Goal: Communication & Community: Answer question/provide support

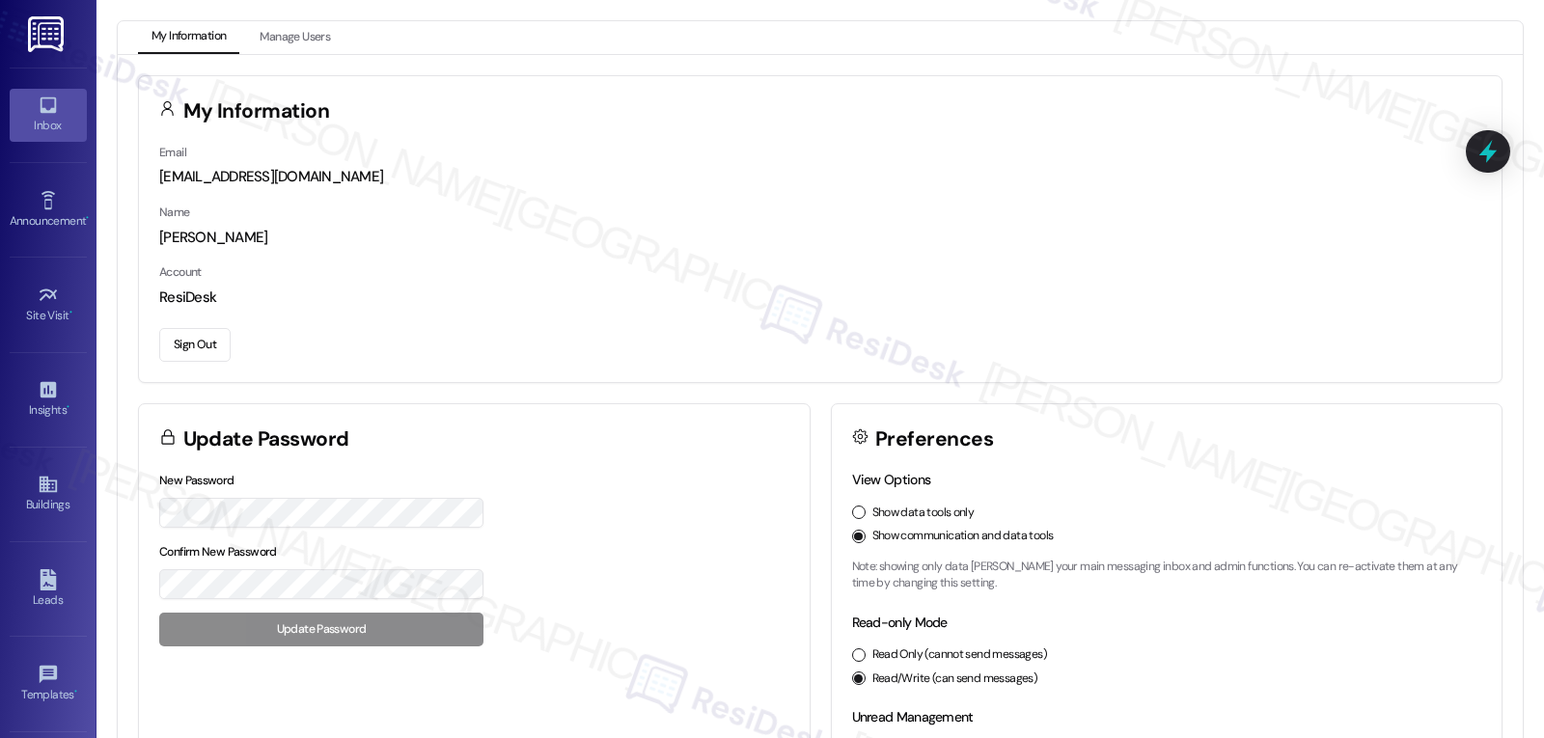
drag, startPoint x: 27, startPoint y: 112, endPoint x: 41, endPoint y: 111, distance: 13.5
click at [27, 112] on link "Inbox" at bounding box center [48, 115] width 77 height 52
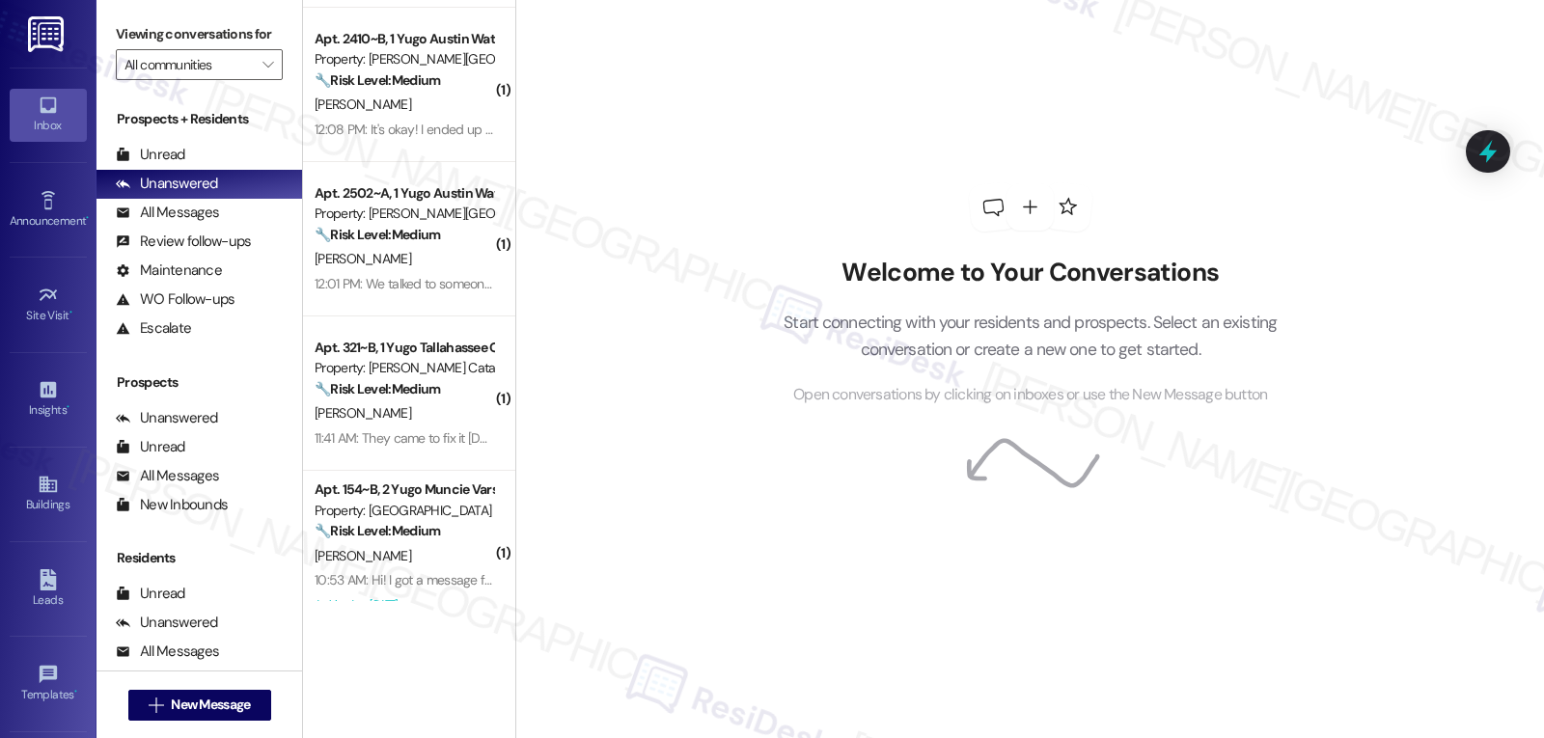
scroll to position [193, 0]
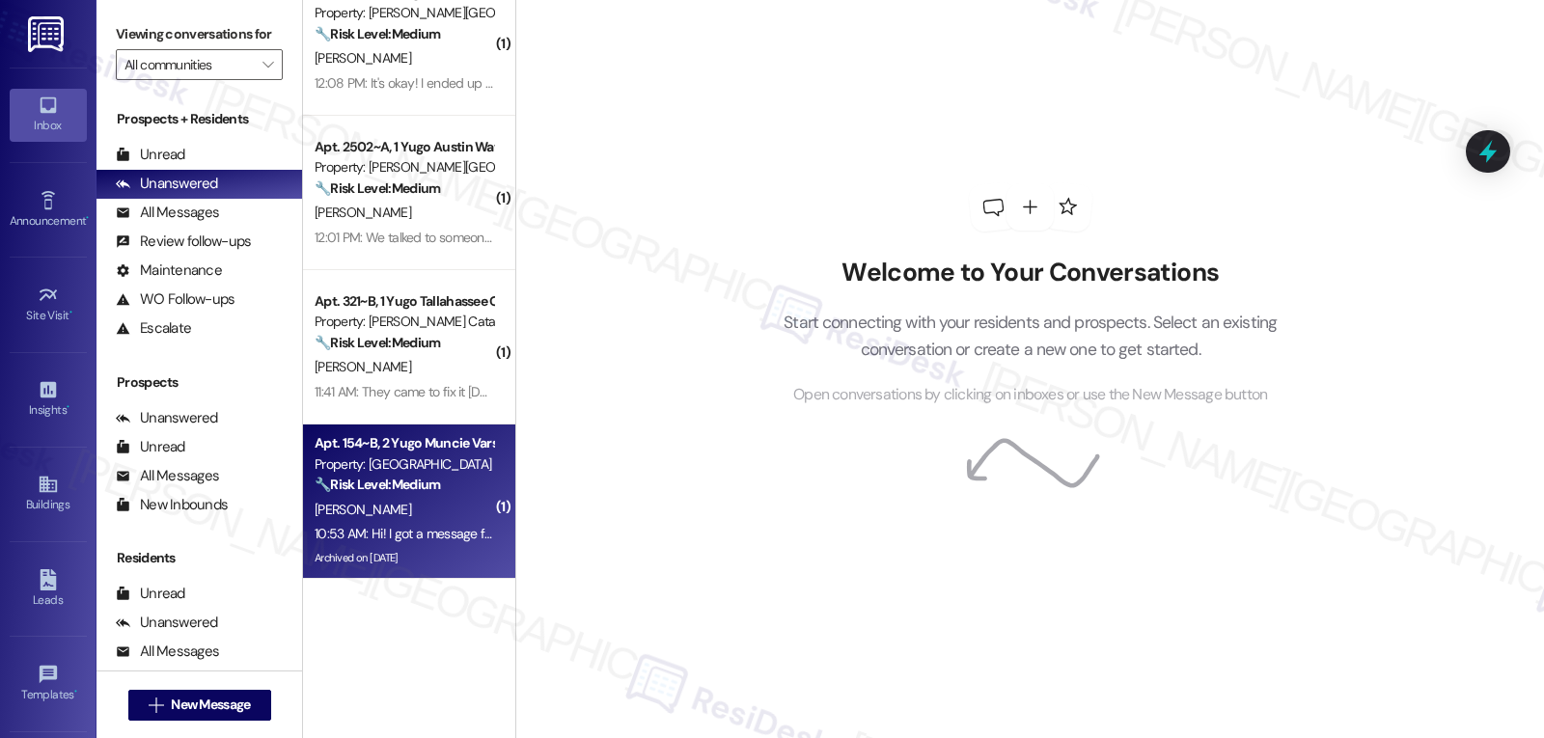
click at [398, 504] on div "M. Puls" at bounding box center [404, 510] width 182 height 24
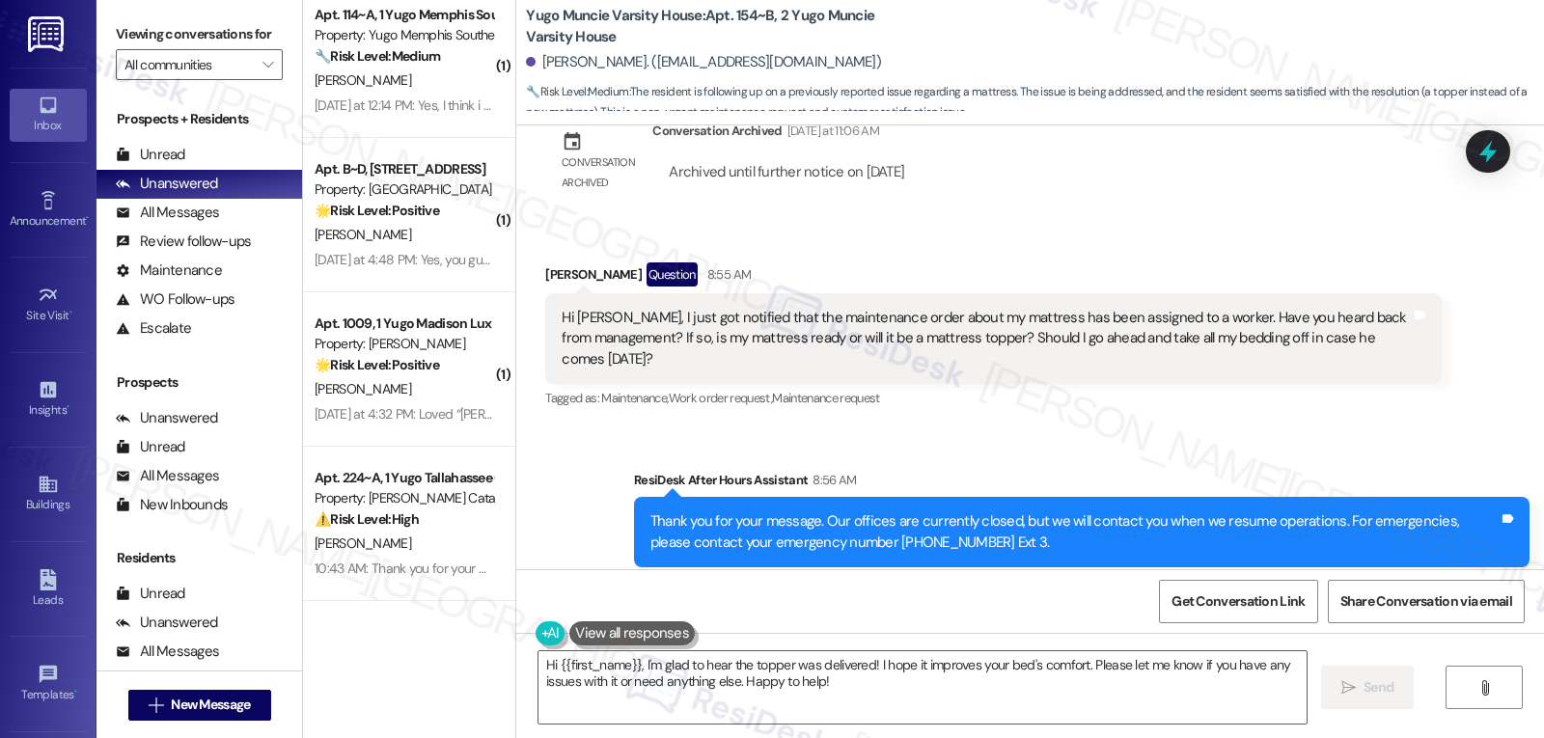
scroll to position [2359, 0]
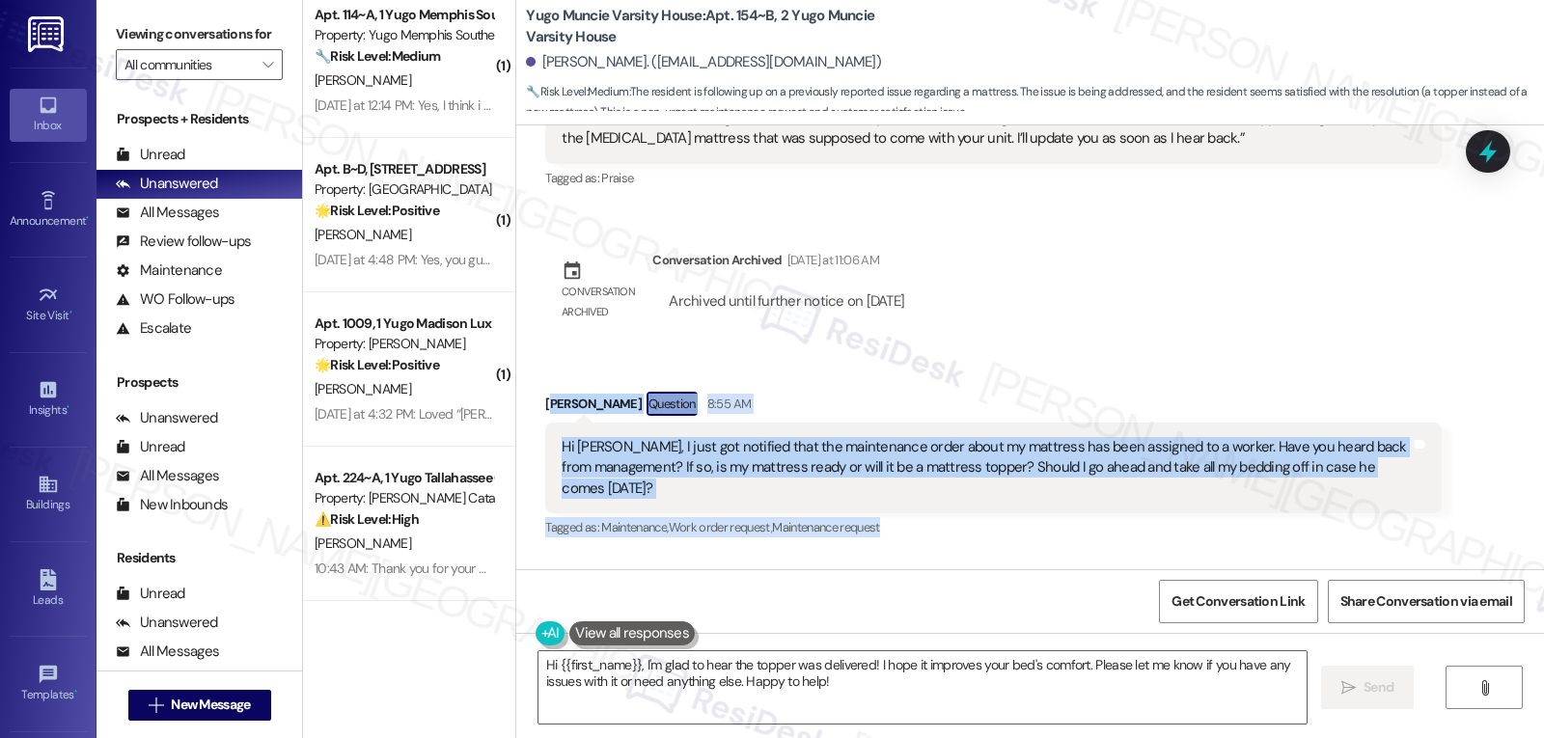
drag, startPoint x: 538, startPoint y: 393, endPoint x: 874, endPoint y: 494, distance: 350.7
click at [920, 518] on div "Madelyn Puls Question 8:55 AM Hi Sarah, I just got notified that the maintenanc…" at bounding box center [992, 467] width 895 height 151
drag, startPoint x: 867, startPoint y: 374, endPoint x: 692, endPoint y: 404, distance: 178.1
click at [866, 374] on div "Received via SMS Madelyn Puls Question 8:55 AM Hi Sarah, I just got notified th…" at bounding box center [1030, 452] width 1028 height 208
click at [861, 366] on div "Received via SMS Madelyn Puls Question 8:55 AM Hi Sarah, I just got notified th…" at bounding box center [1030, 452] width 1028 height 208
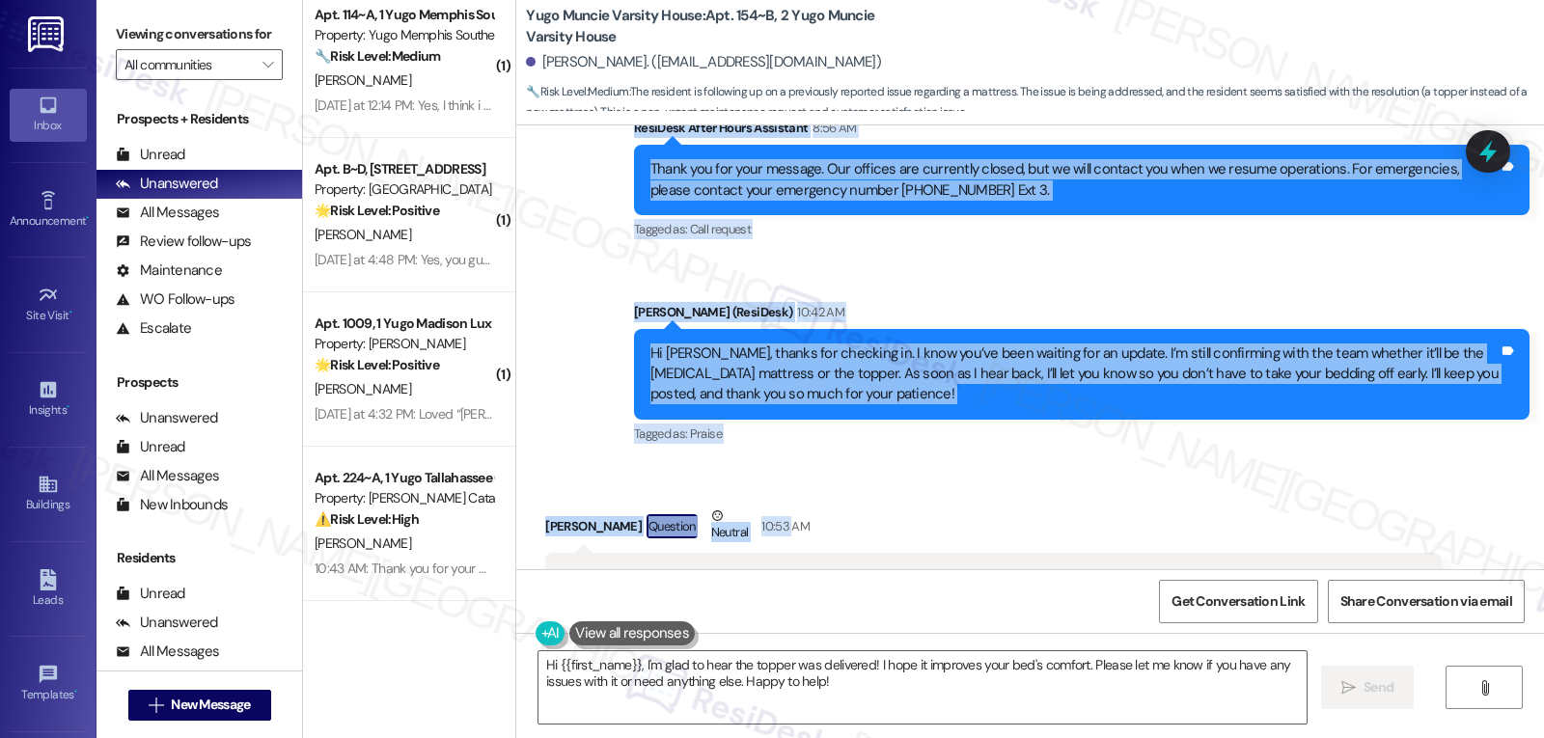
scroll to position [2938, 0]
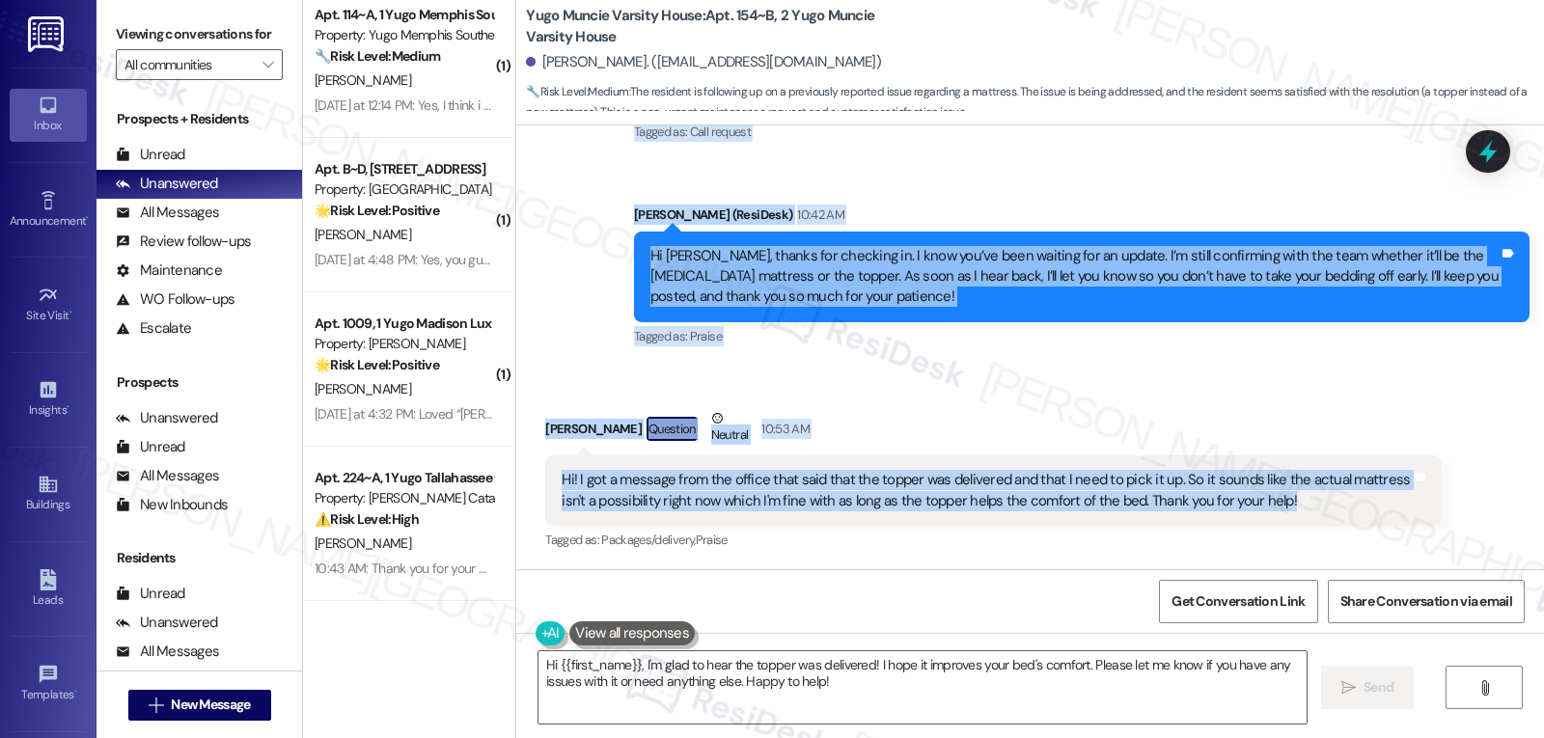
drag, startPoint x: 527, startPoint y: 402, endPoint x: 1376, endPoint y: 508, distance: 855.6
click at [1376, 508] on div "WO Lease started Aug 14, 2025 at 8:00 PM Show details Survey, sent via SMS Resi…" at bounding box center [1030, 347] width 1028 height 444
copy div "Madelyn Puls Question 8:55 AM Hi Sarah, I just got notified that the maintenanc…"
click at [1035, 700] on textarea "Hi {{first_name}}, I'm glad to hear the topper was delivered! I hope it improve…" at bounding box center [922, 687] width 768 height 72
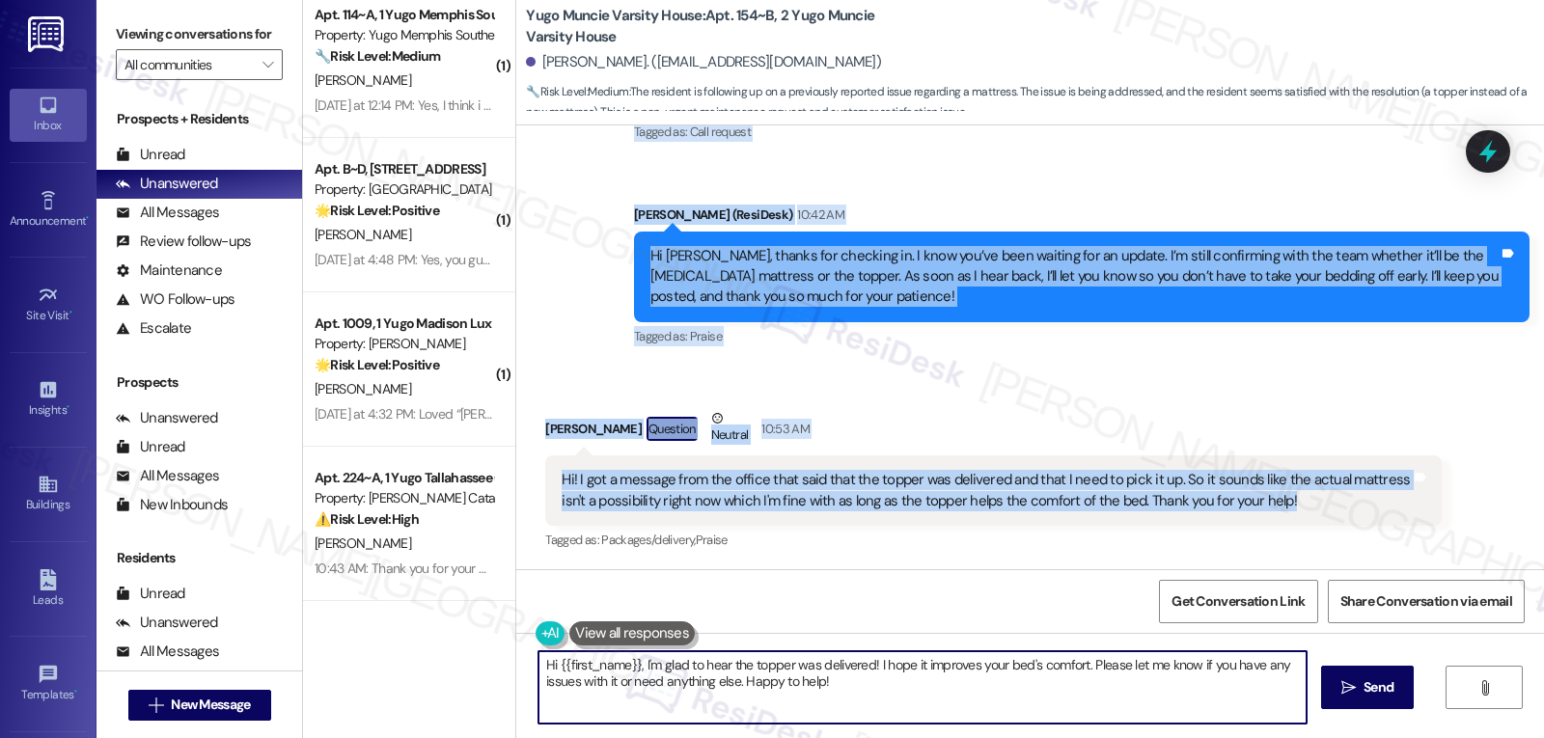
paste textarea "Thanks for letting me know. I’m glad the topper has arrived, and I really hope …"
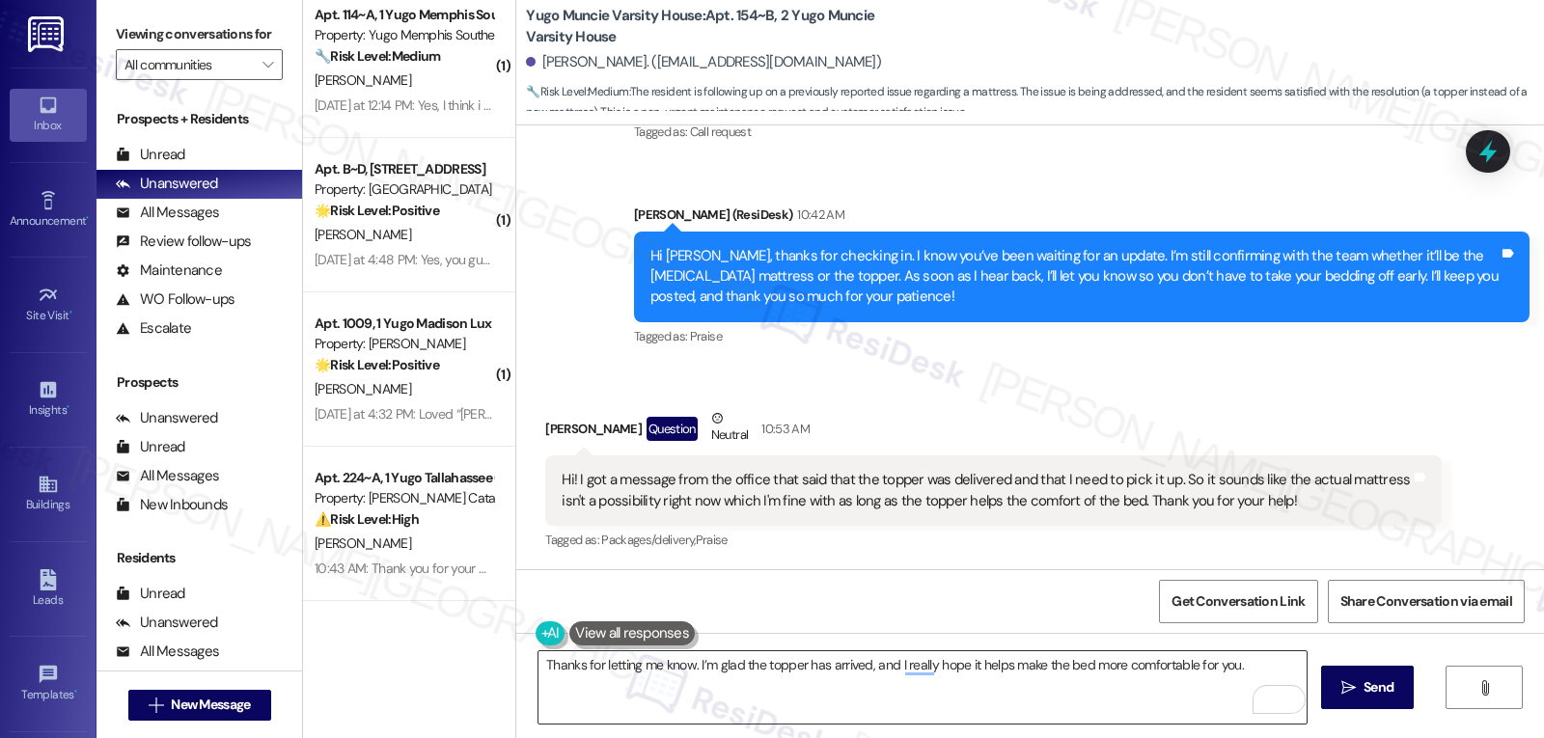
click at [1234, 667] on textarea "Thanks for letting me know. I’m glad the topper has arrived, and I really hope …" at bounding box center [922, 687] width 768 height 72
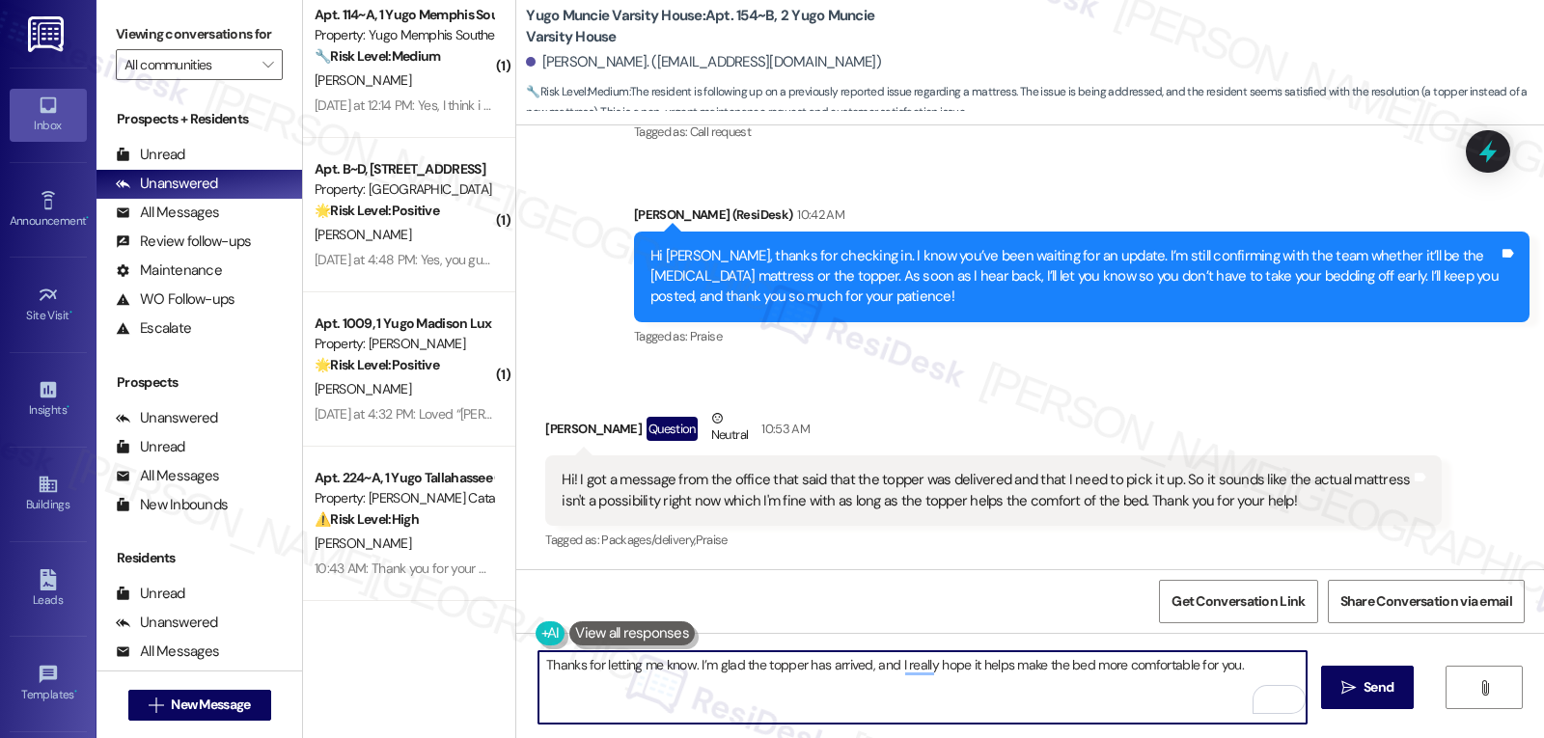
paste textarea "If the topper doesn’t help enough, please let us know right away so we can look…"
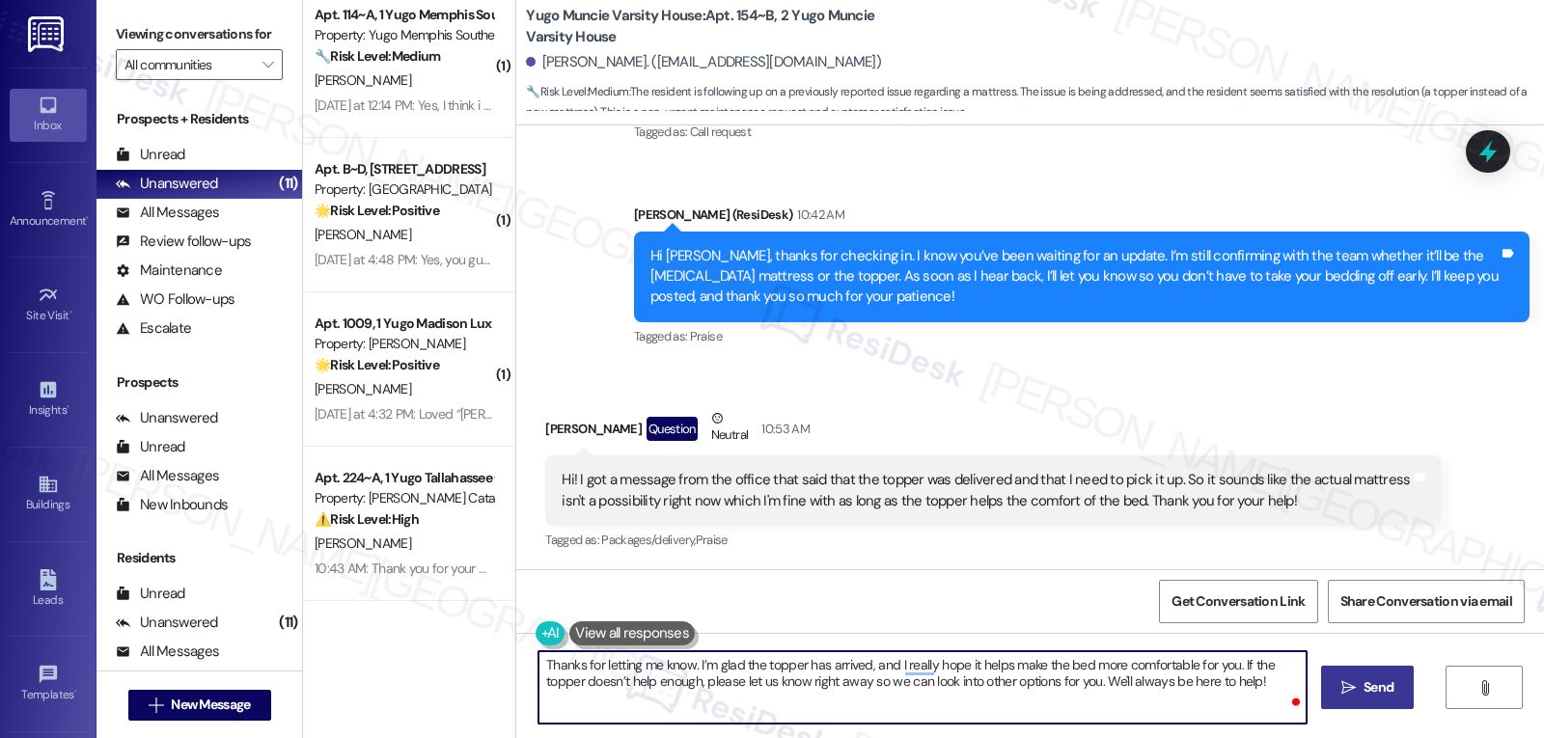
type textarea "Thanks for letting me know. I’m glad the topper has arrived, and I really hope …"
click at [1359, 697] on span "Send" at bounding box center [1378, 687] width 38 height 20
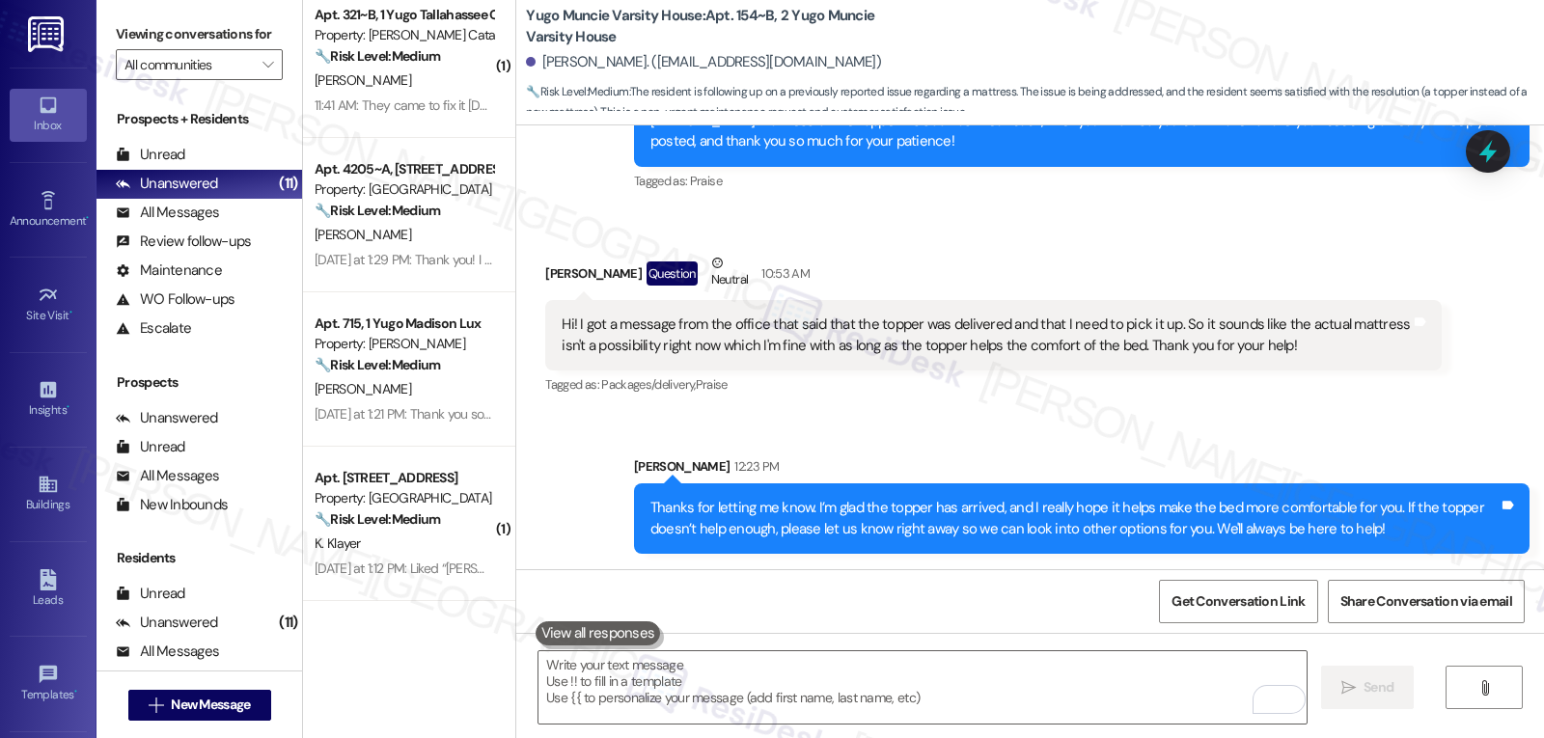
scroll to position [0, 0]
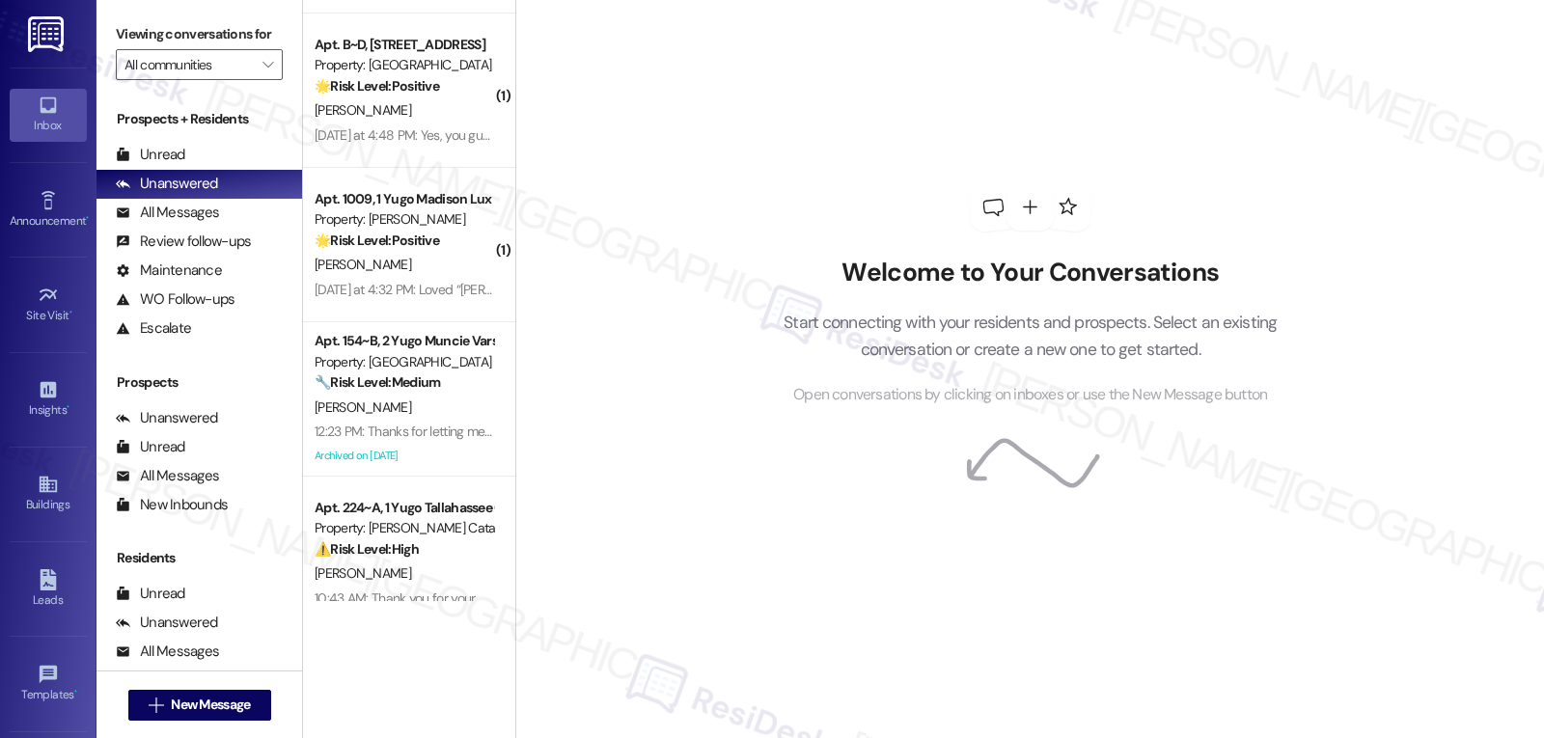
scroll to position [1251, 0]
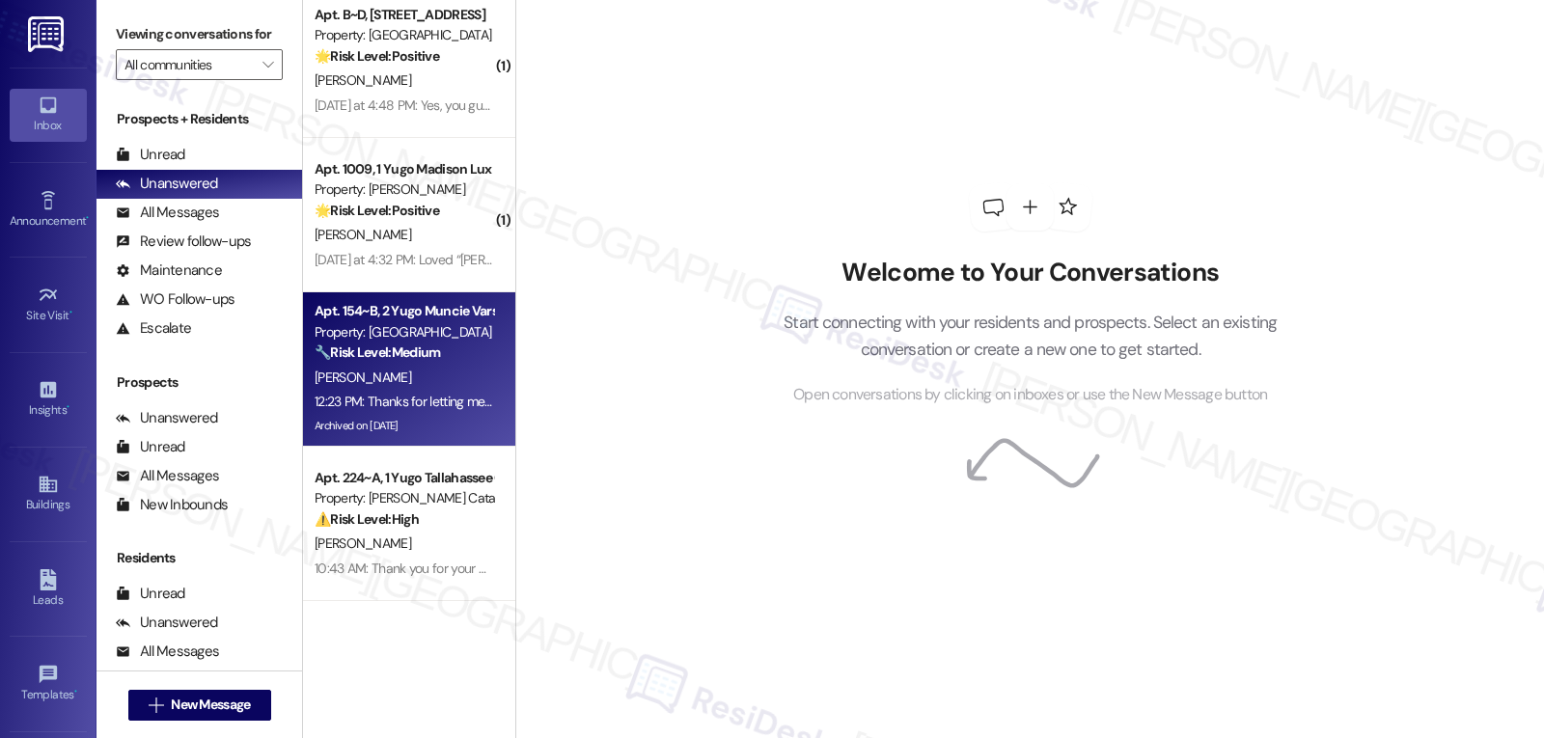
click at [381, 350] on strong "🔧 Risk Level: Medium" at bounding box center [377, 351] width 125 height 17
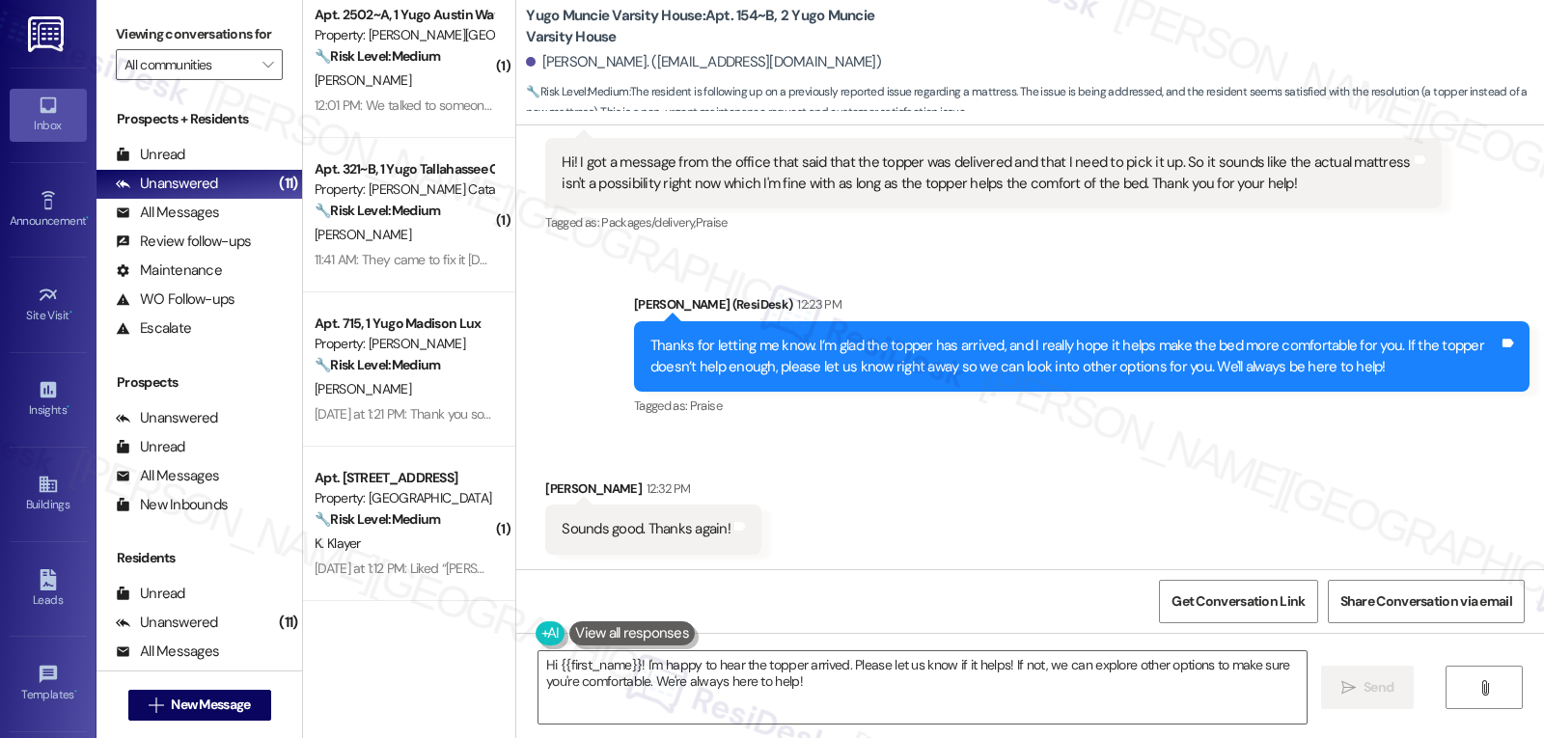
scroll to position [3256, 0]
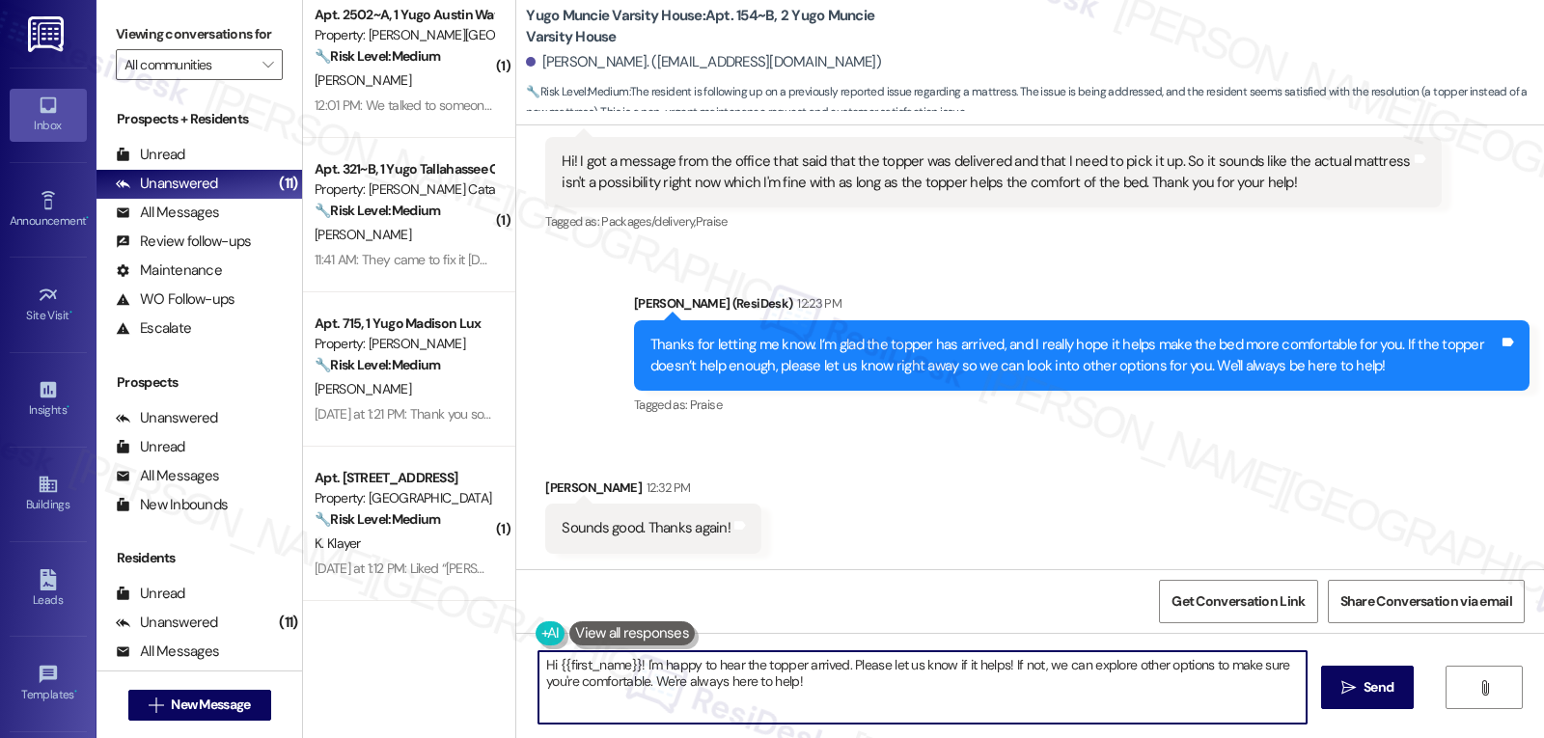
click at [890, 699] on textarea "Hi {{first_name}}! I'm happy to hear the topper arrived. Please let us know if …" at bounding box center [922, 687] width 768 height 72
type textarea "You're very welcome, Madelyn!"
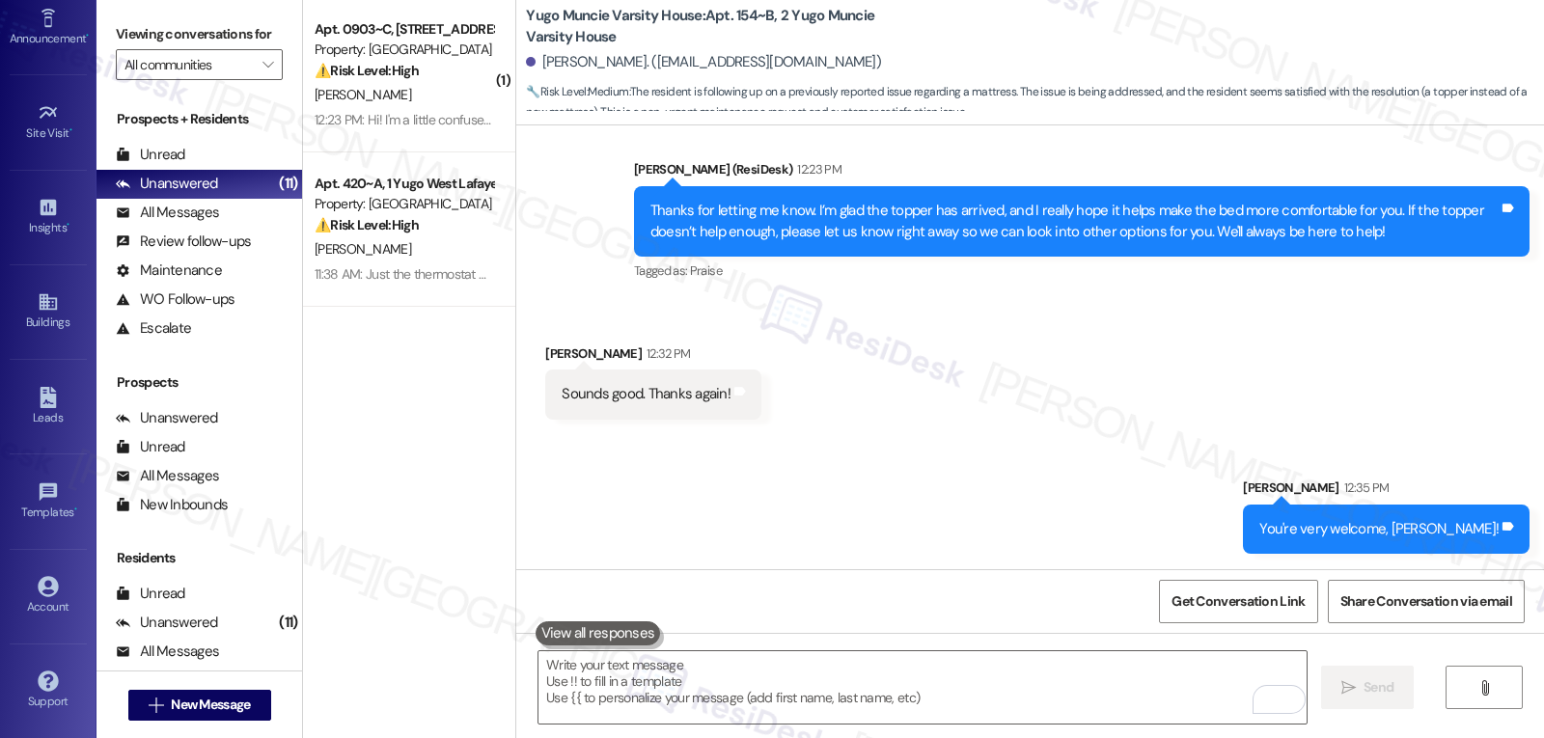
scroll to position [0, 0]
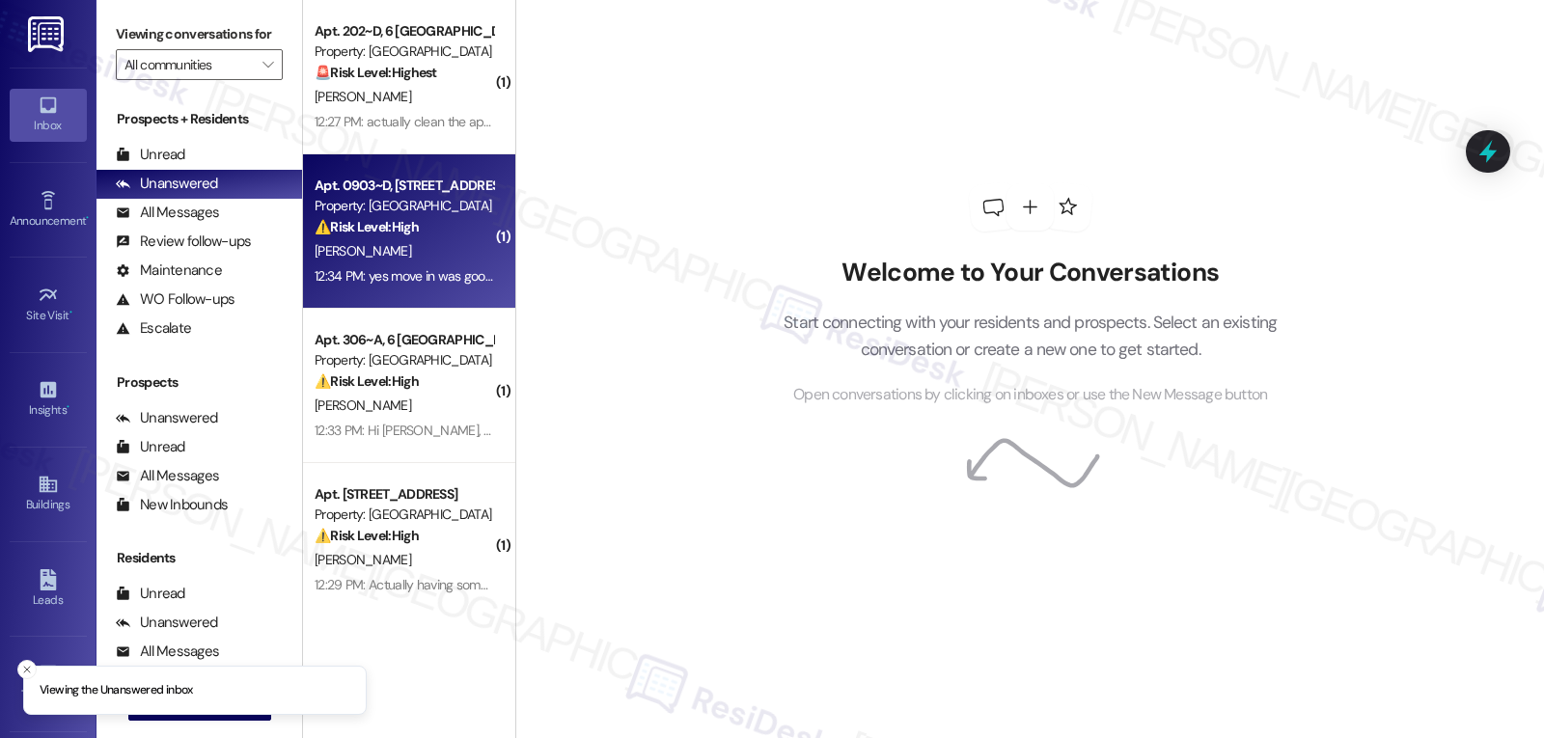
click at [398, 248] on div "[PERSON_NAME]" at bounding box center [404, 251] width 182 height 24
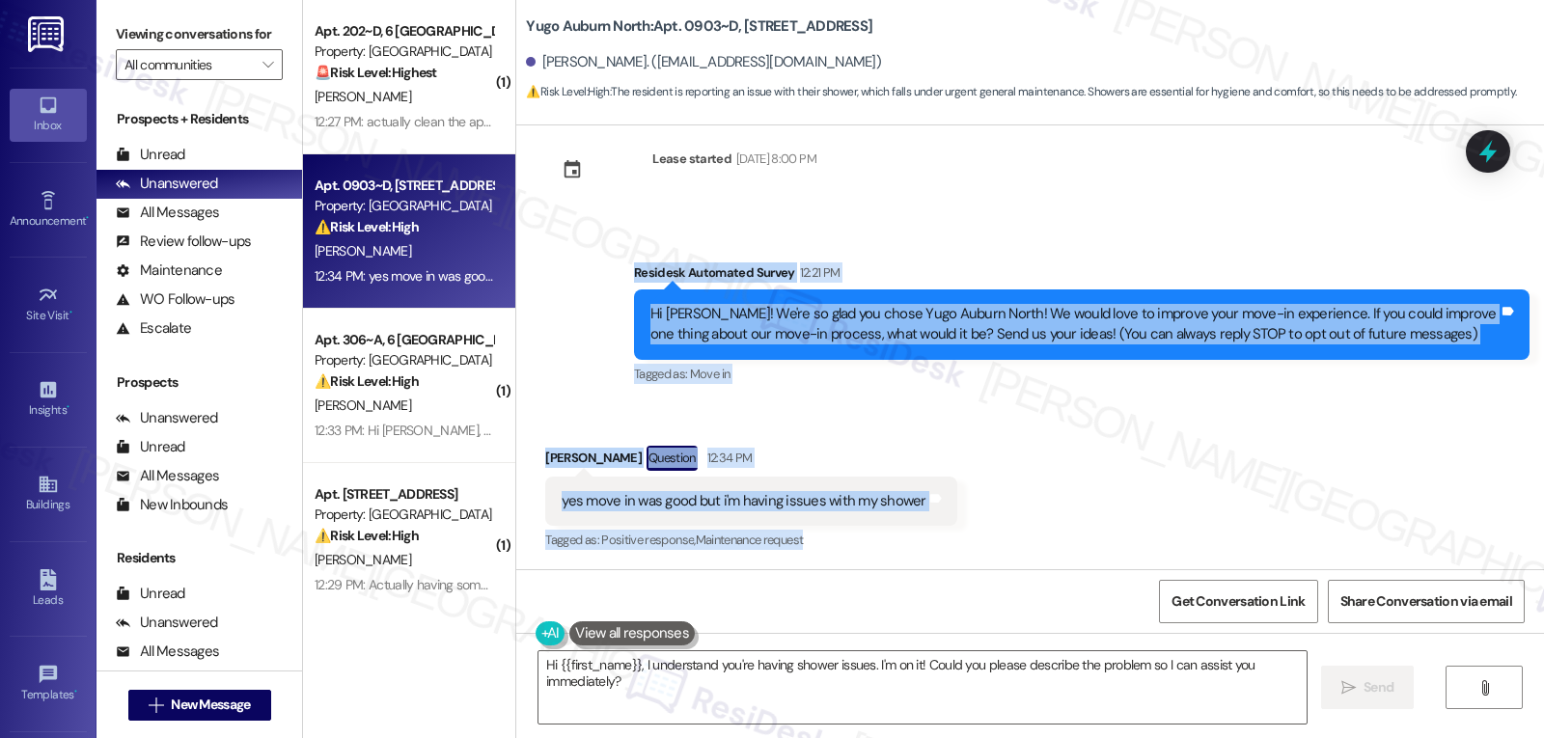
scroll to position [37, 0]
drag, startPoint x: 619, startPoint y: 267, endPoint x: 962, endPoint y: 535, distance: 435.0
click at [962, 535] on div "Lease started Aug 13, 2025 at 8:00 PM Survey, sent via SMS Residesk Automated S…" at bounding box center [1030, 347] width 1028 height 444
copy div "Residesk Automated Survey 12:21 PM Hi Dylan! We're so glad you chose Yugo Aubur…"
click at [854, 699] on textarea "Hi {{first_name}}, I understand you're having shower issues. I'm on it! Could y…" at bounding box center [922, 687] width 768 height 72
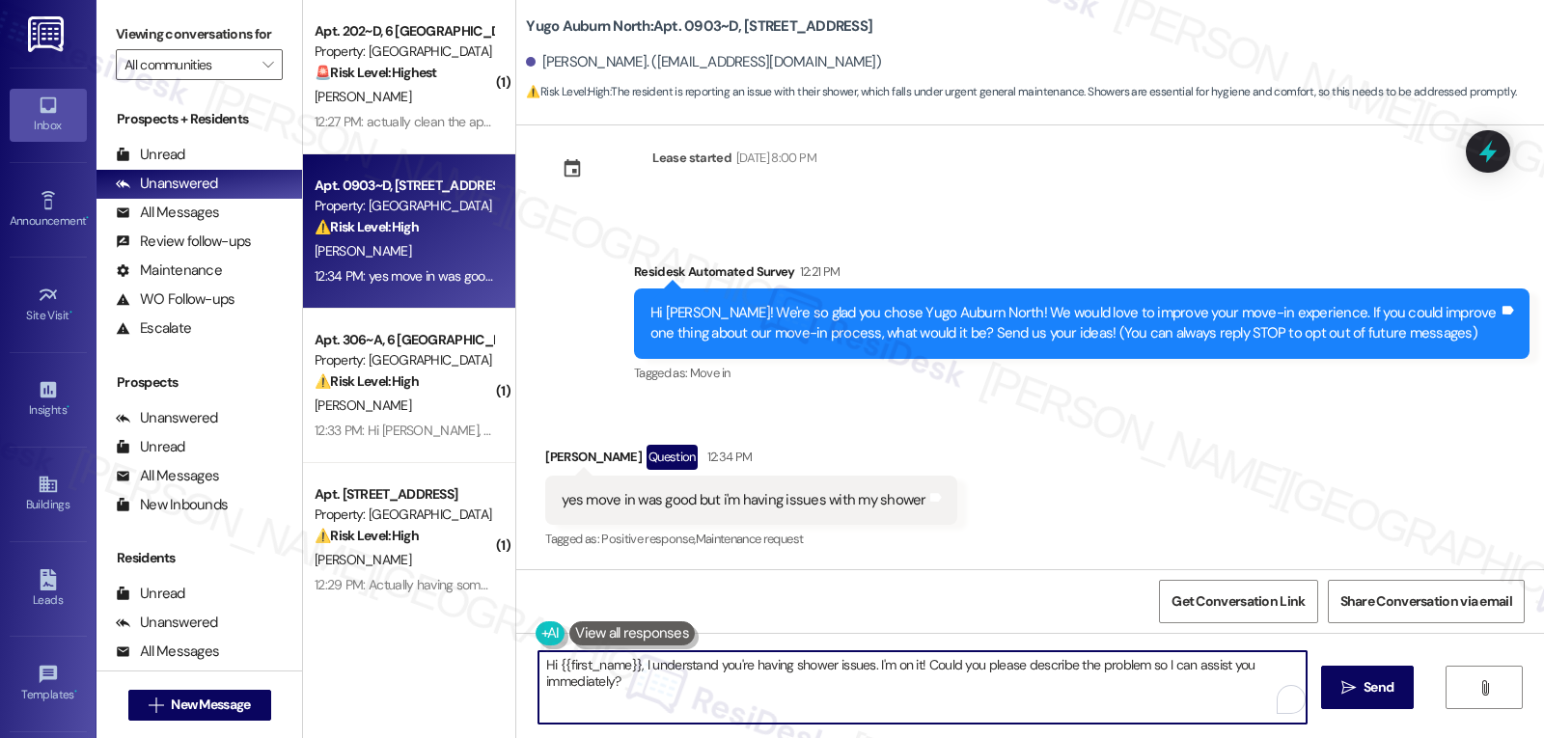
paste textarea "Dylan, thanks for sharing that! I’m glad to hear your move-in went well. I’m so…"
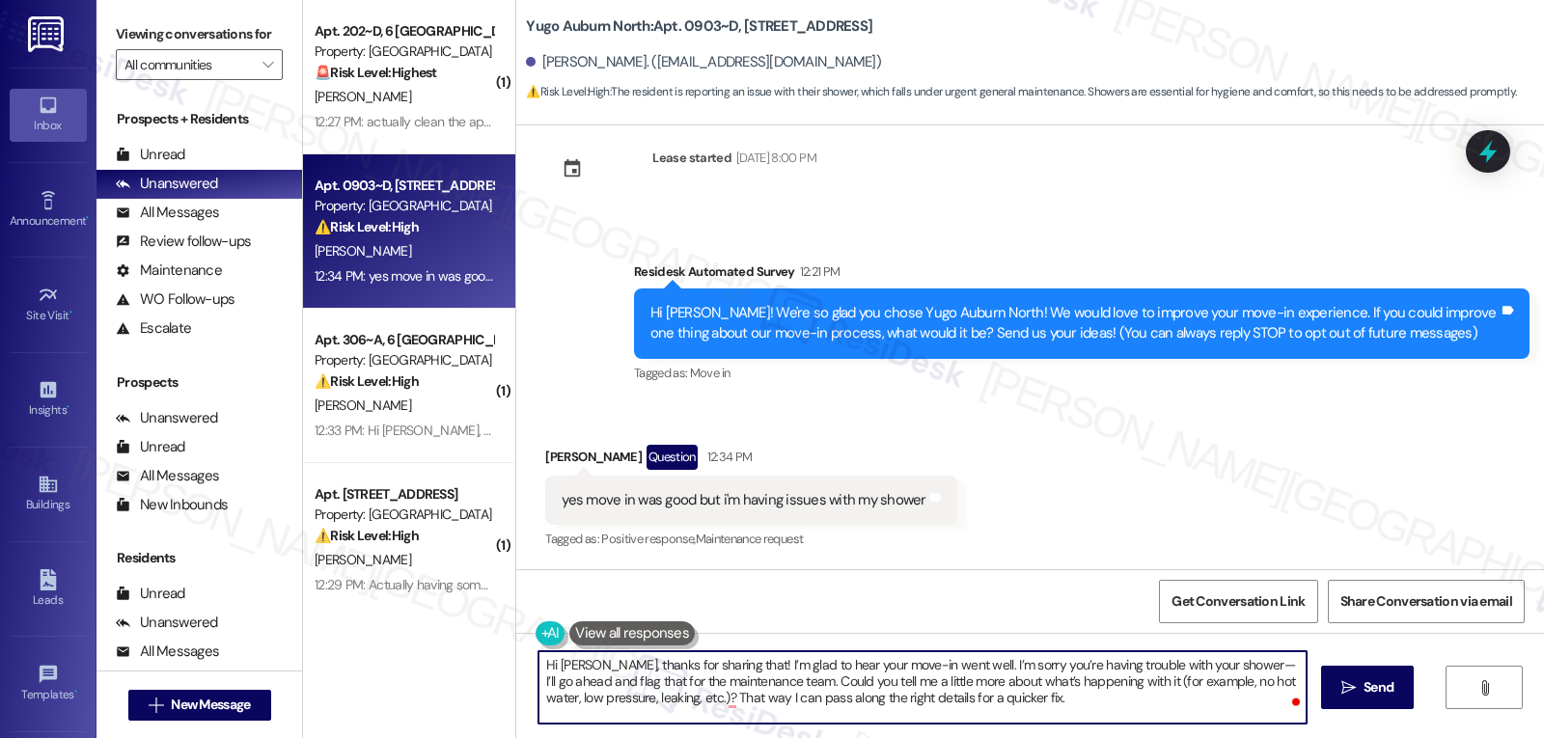
click at [934, 665] on textarea "Hi Dylan, thanks for sharing that! I’m glad to hear your move-in went well. I’m…" at bounding box center [922, 687] width 768 height 72
click at [1024, 690] on textarea "Hi Dylan, thanks for sharing that! I’m glad to hear your move-in went well! I’m…" at bounding box center [922, 687] width 768 height 72
click at [1020, 695] on textarea "Hi Dylan, thanks for sharing that! I’m glad to hear your move-in went well! I’m…" at bounding box center [922, 687] width 768 height 72
click at [1209, 667] on textarea "Hi Dylan, thanks for sharing that! I’m glad to hear your move-in went well! I’m…" at bounding box center [922, 687] width 768 height 72
drag, startPoint x: 1230, startPoint y: 665, endPoint x: 905, endPoint y: 731, distance: 331.9
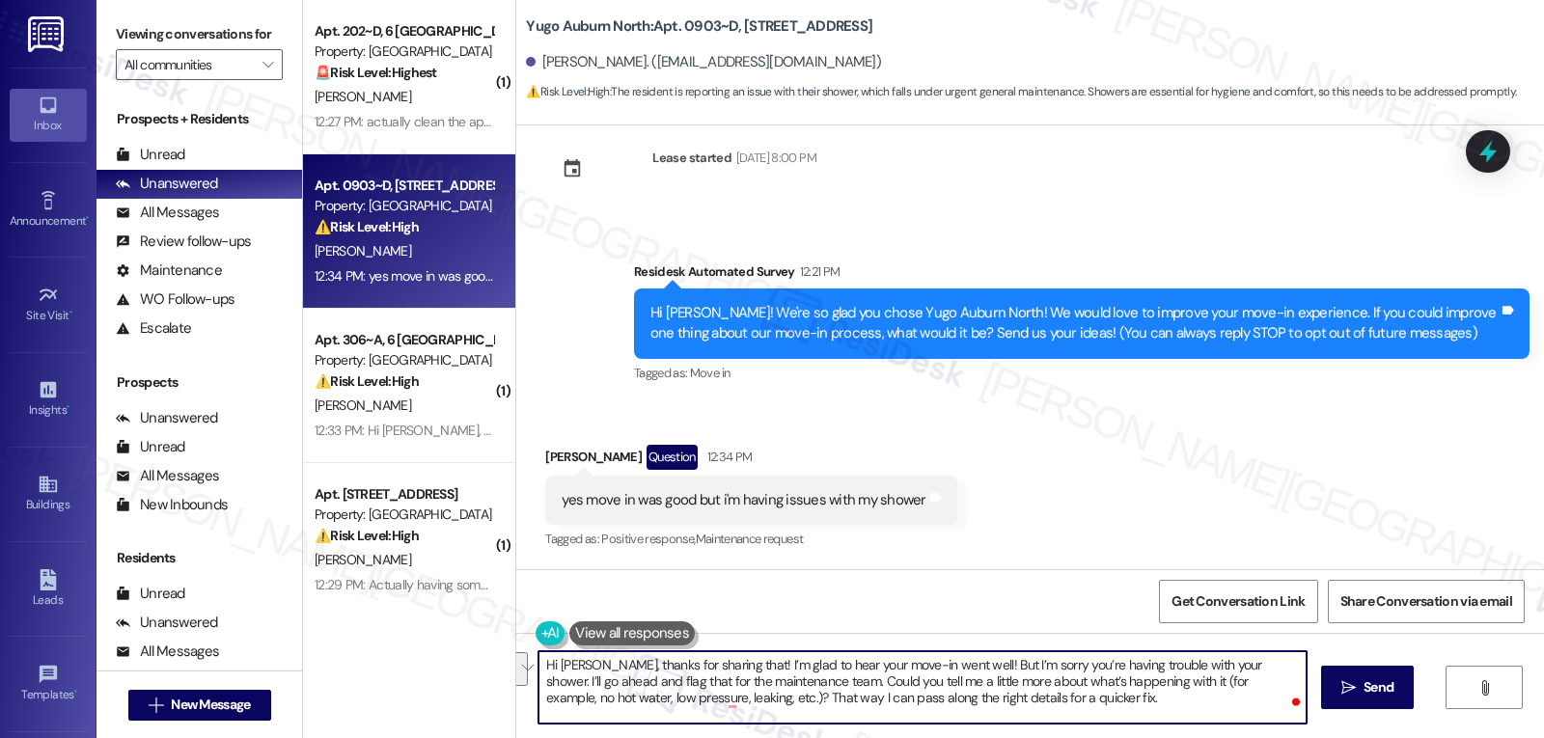
click at [753, 677] on textarea "Hi Dylan, thanks for sharing that! I’m glad to hear your move-in went well! But…" at bounding box center [922, 687] width 768 height 72
click at [904, 706] on textarea "Hi Dylan, thanks for sharing that! I’m glad to hear your move-in went well! But…" at bounding box center [922, 687] width 768 height 72
click at [791, 702] on textarea "Hi Dylan, thanks for sharing that! I’m glad to hear your move-in went well! But…" at bounding box center [922, 687] width 768 height 72
type textarea "Hi [PERSON_NAME], thanks for sharing that! I’m glad to hear your move-in went w…"
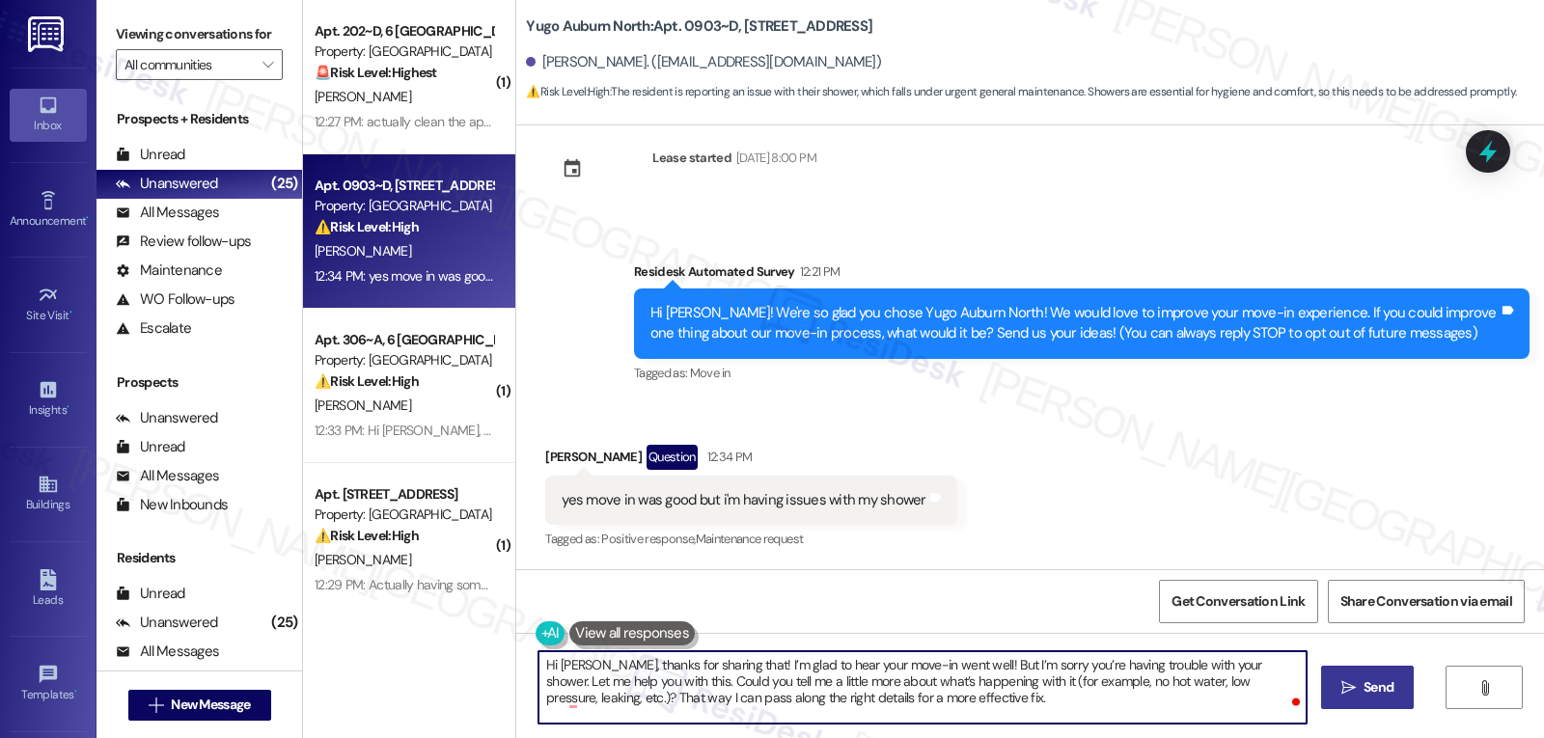
click at [1374, 691] on span "Send" at bounding box center [1378, 687] width 30 height 20
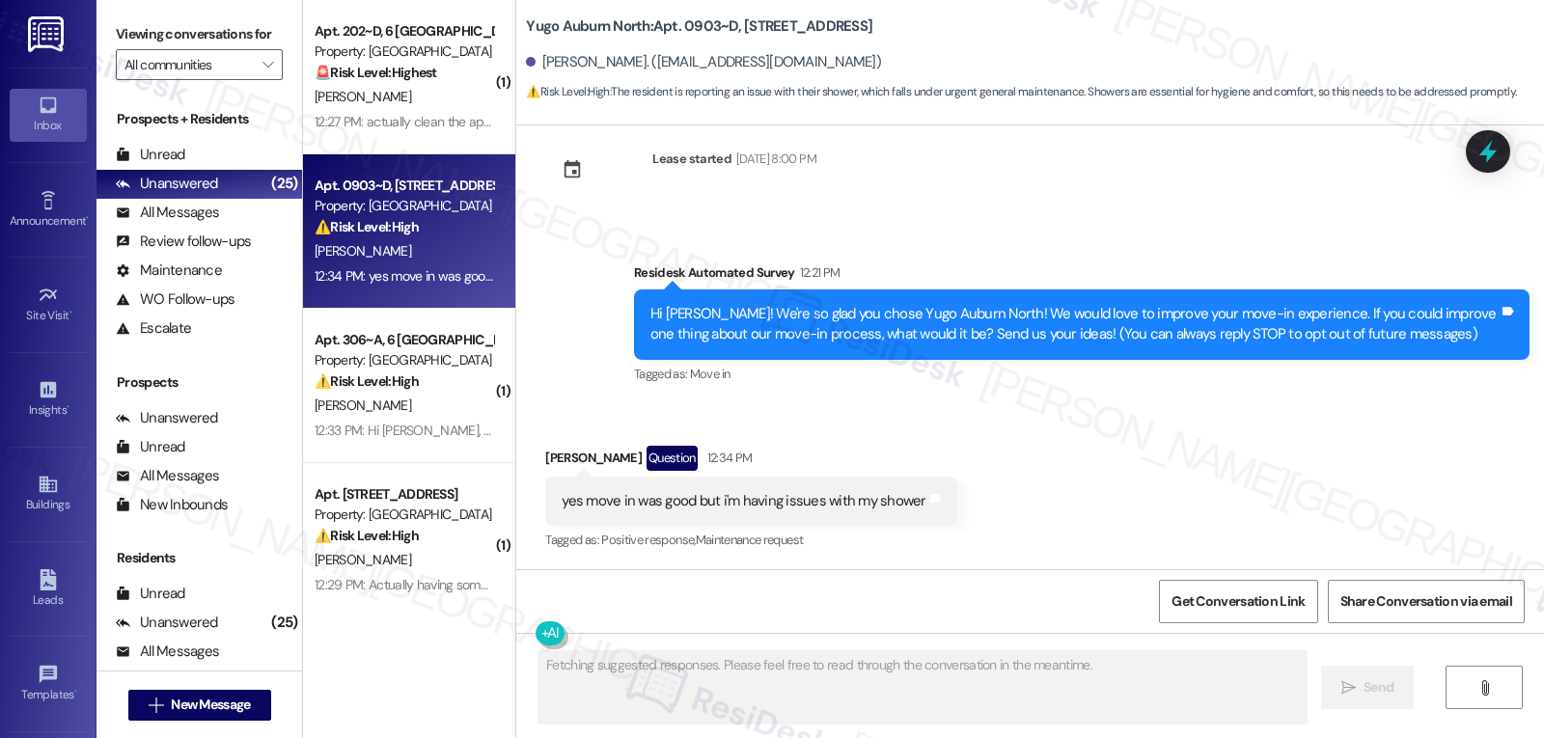
scroll to position [212, 0]
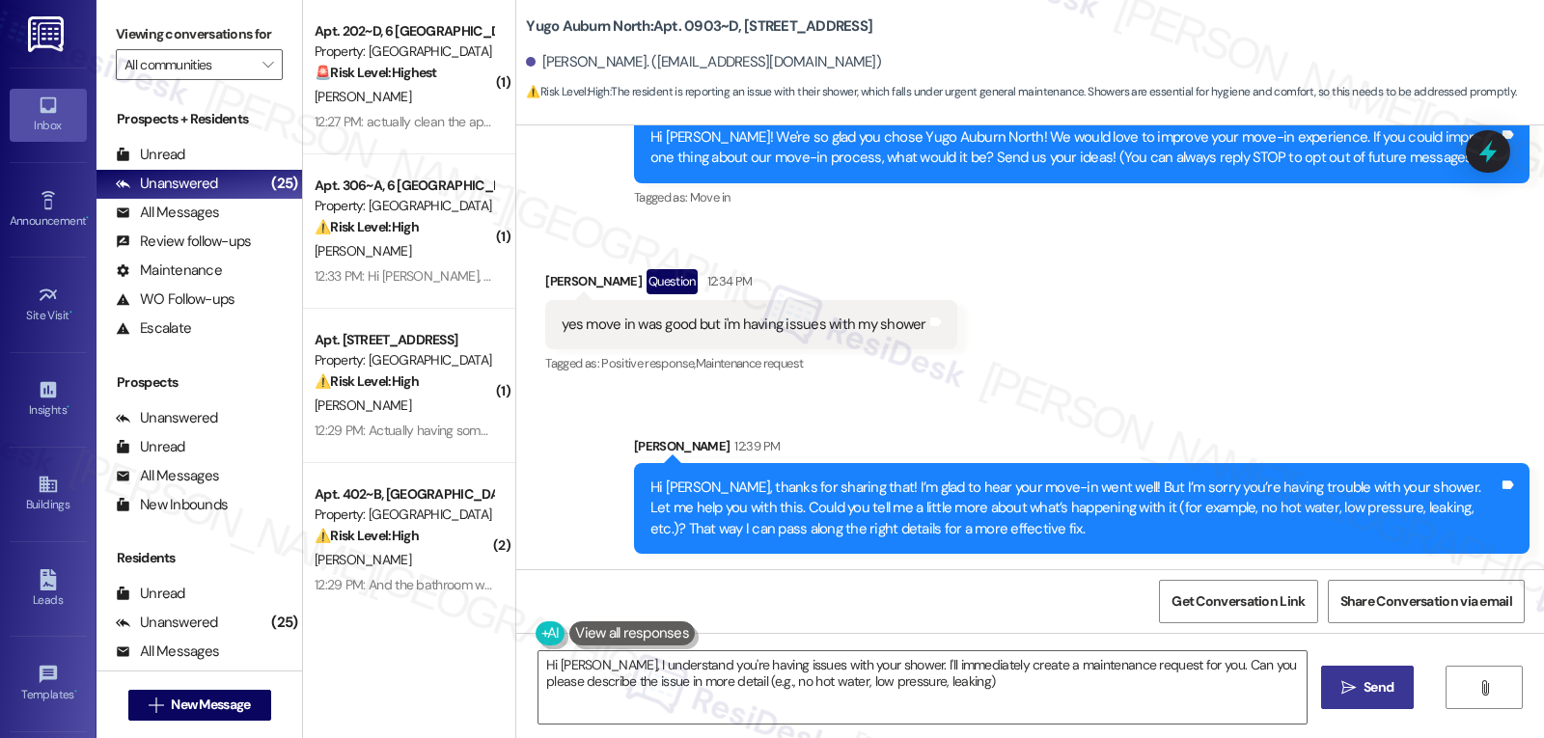
type textarea "Hi Dylan, I understand you're having issues with your shower. I'll immediately …"
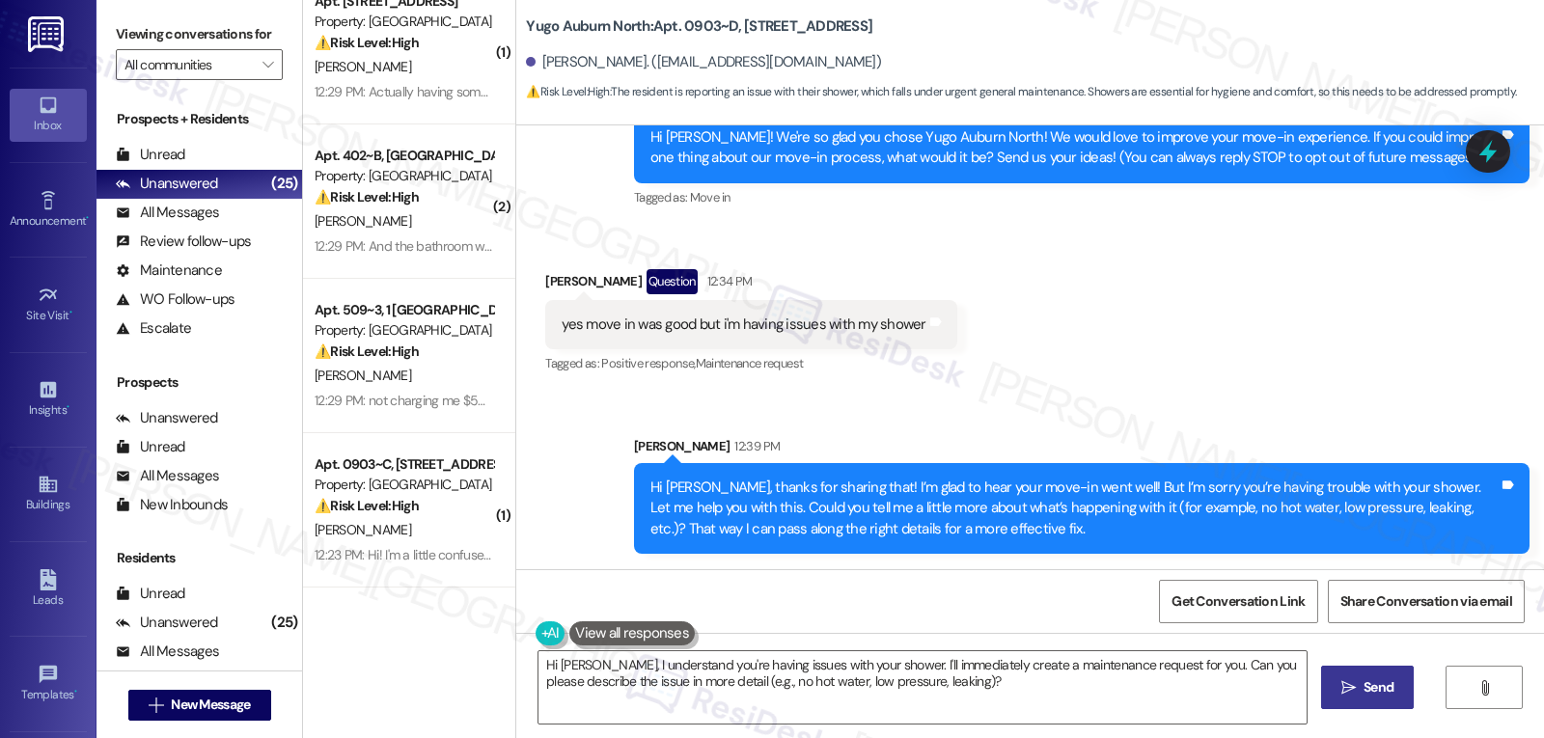
scroll to position [386, 0]
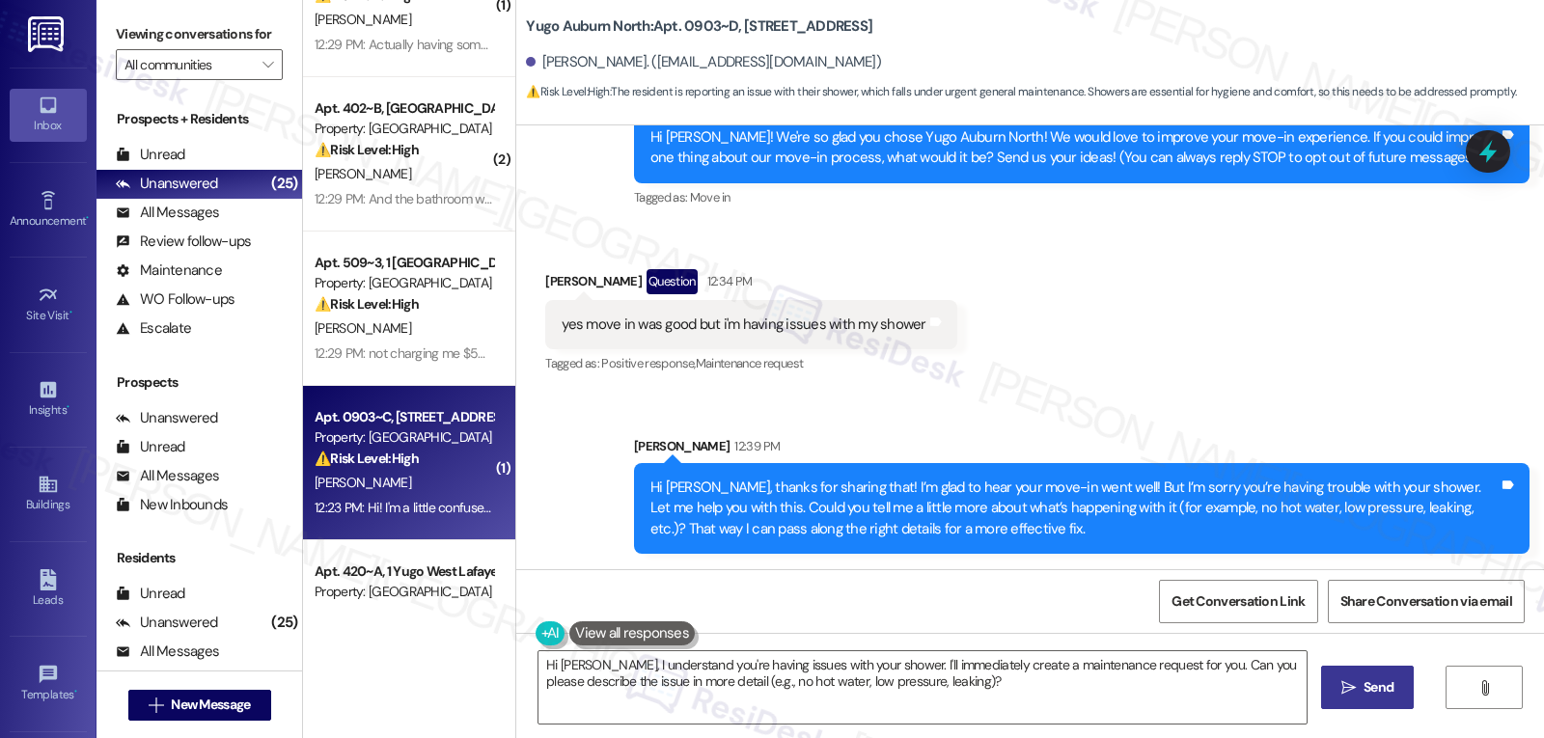
click at [383, 512] on div "12:23 PM: Hi! I'm a little confused, I did not renew my lease and did not move …" at bounding box center [636, 507] width 642 height 17
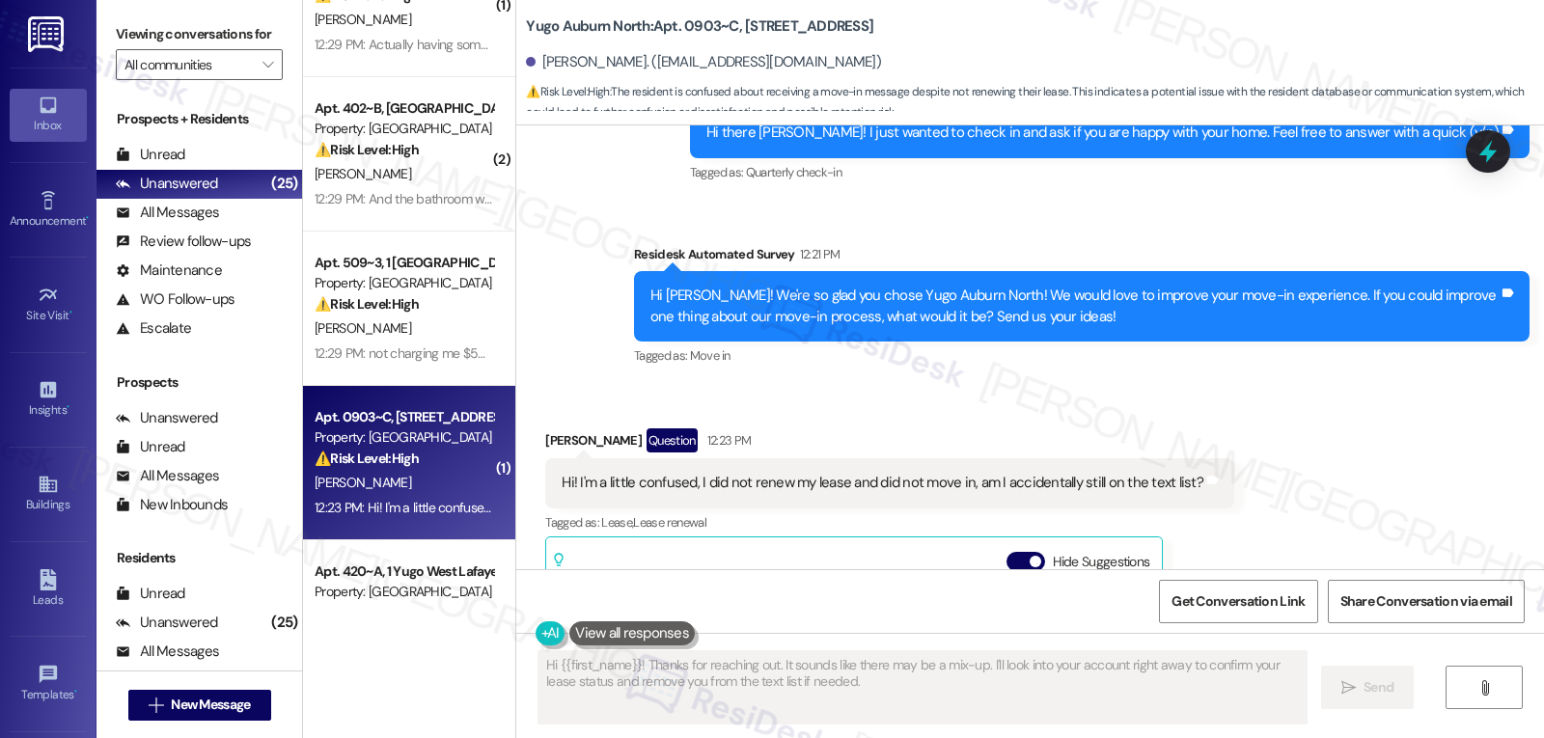
scroll to position [5476, 0]
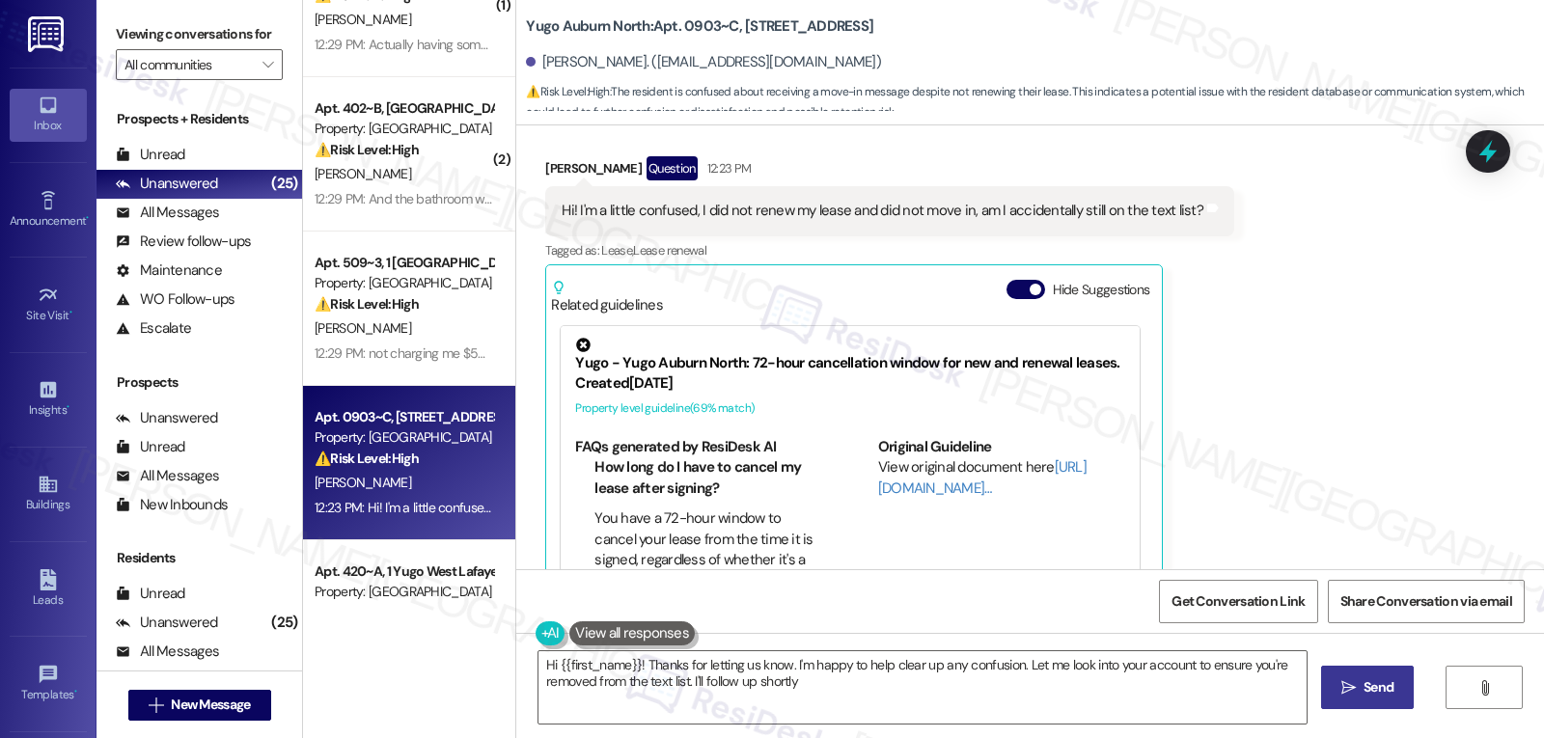
type textarea "Hi {{first_name}}! Thanks for letting us know. I'm happy to help clear up any c…"
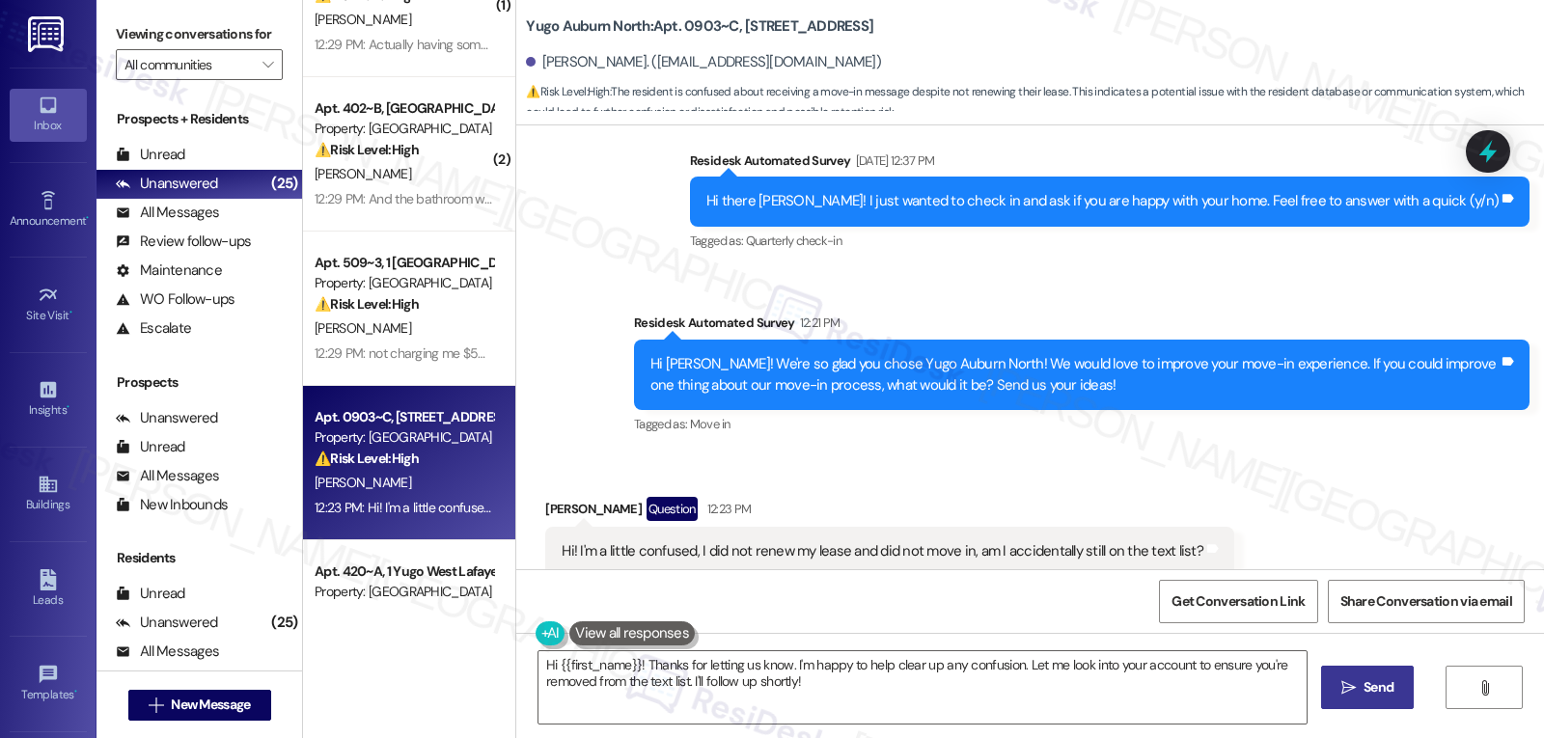
scroll to position [5090, 0]
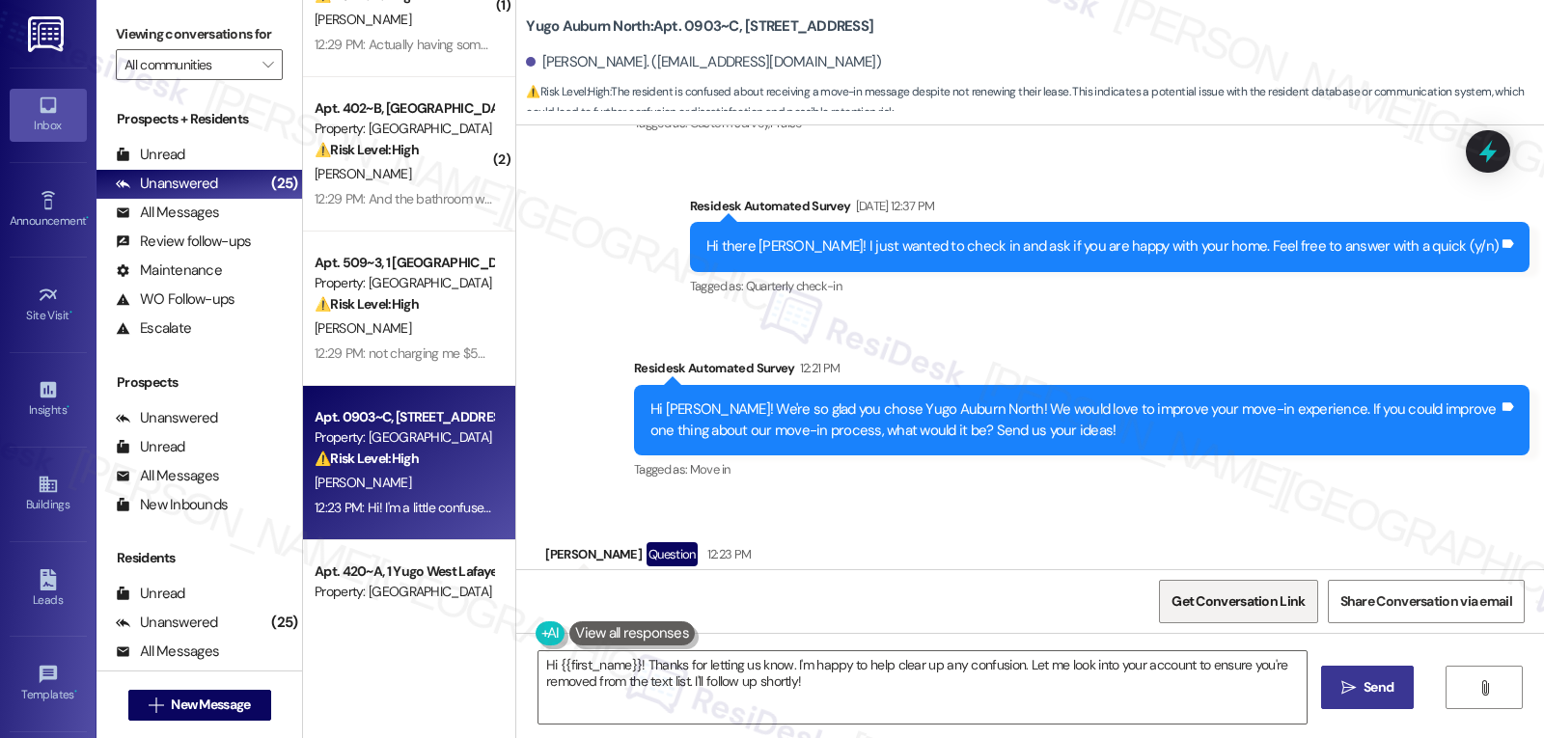
click at [1251, 606] on span "Get Conversation Link" at bounding box center [1237, 601] width 133 height 20
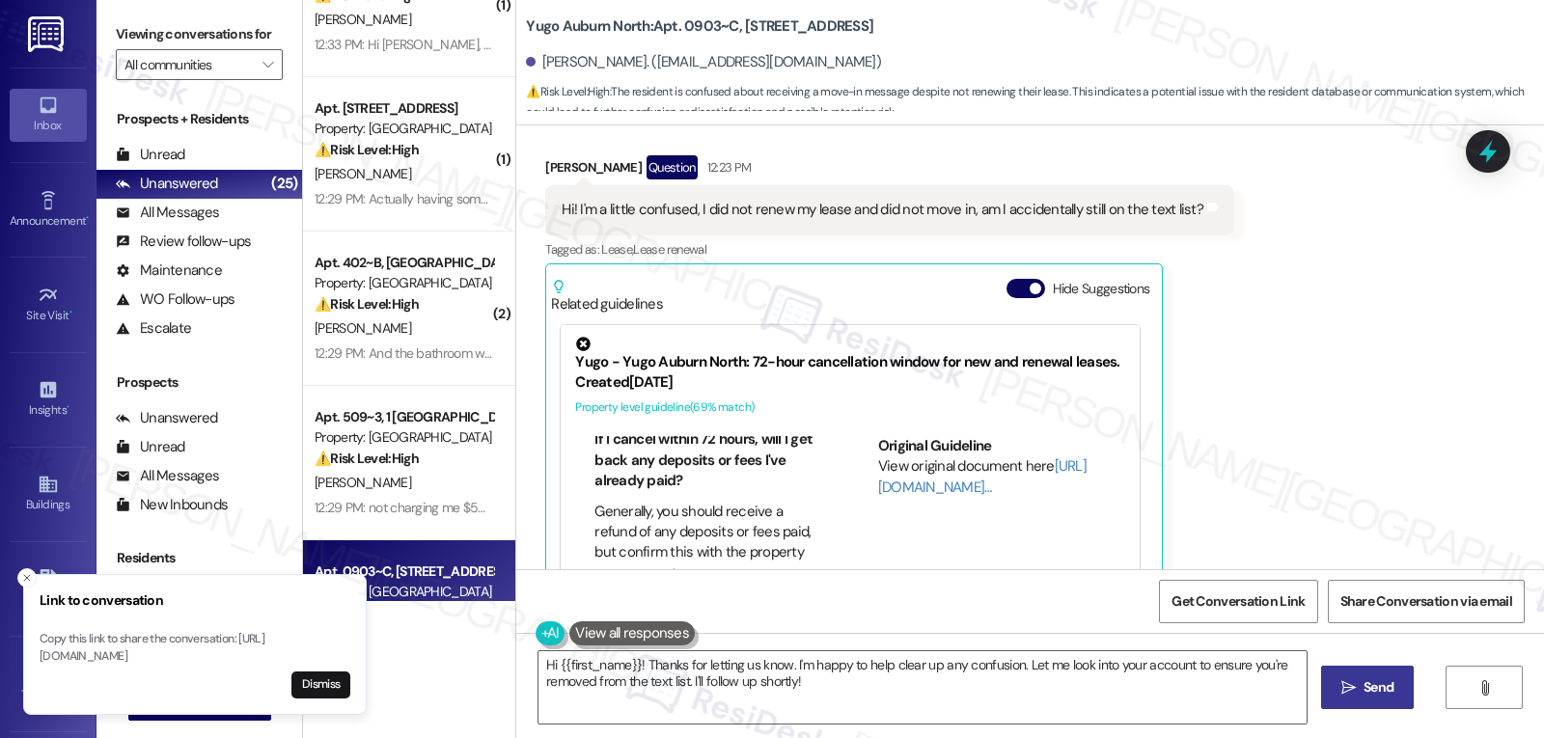
scroll to position [1363, 0]
drag, startPoint x: 316, startPoint y: 685, endPoint x: 535, endPoint y: 639, distance: 222.9
click at [316, 685] on button "Dismiss" at bounding box center [320, 685] width 59 height 27
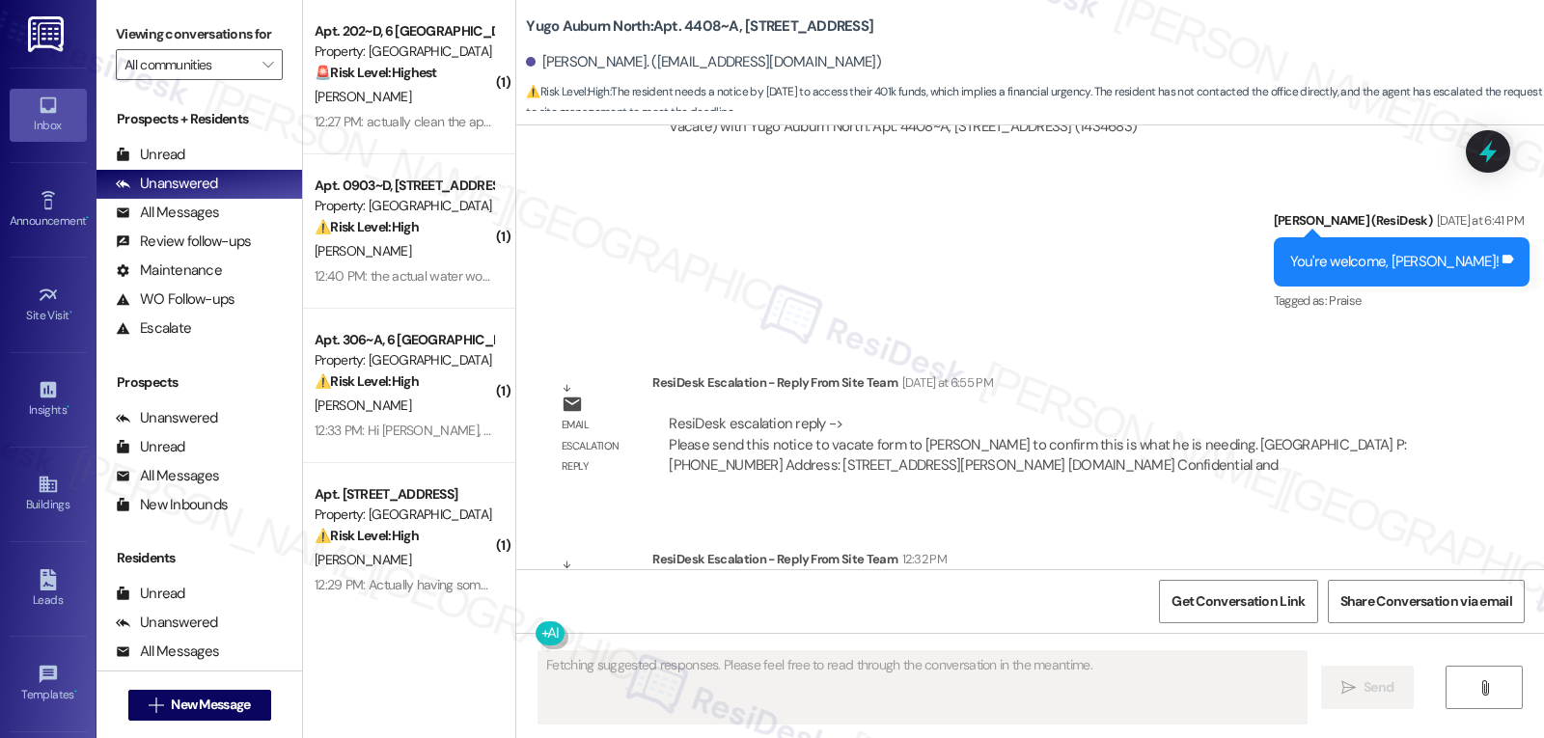
scroll to position [5181, 0]
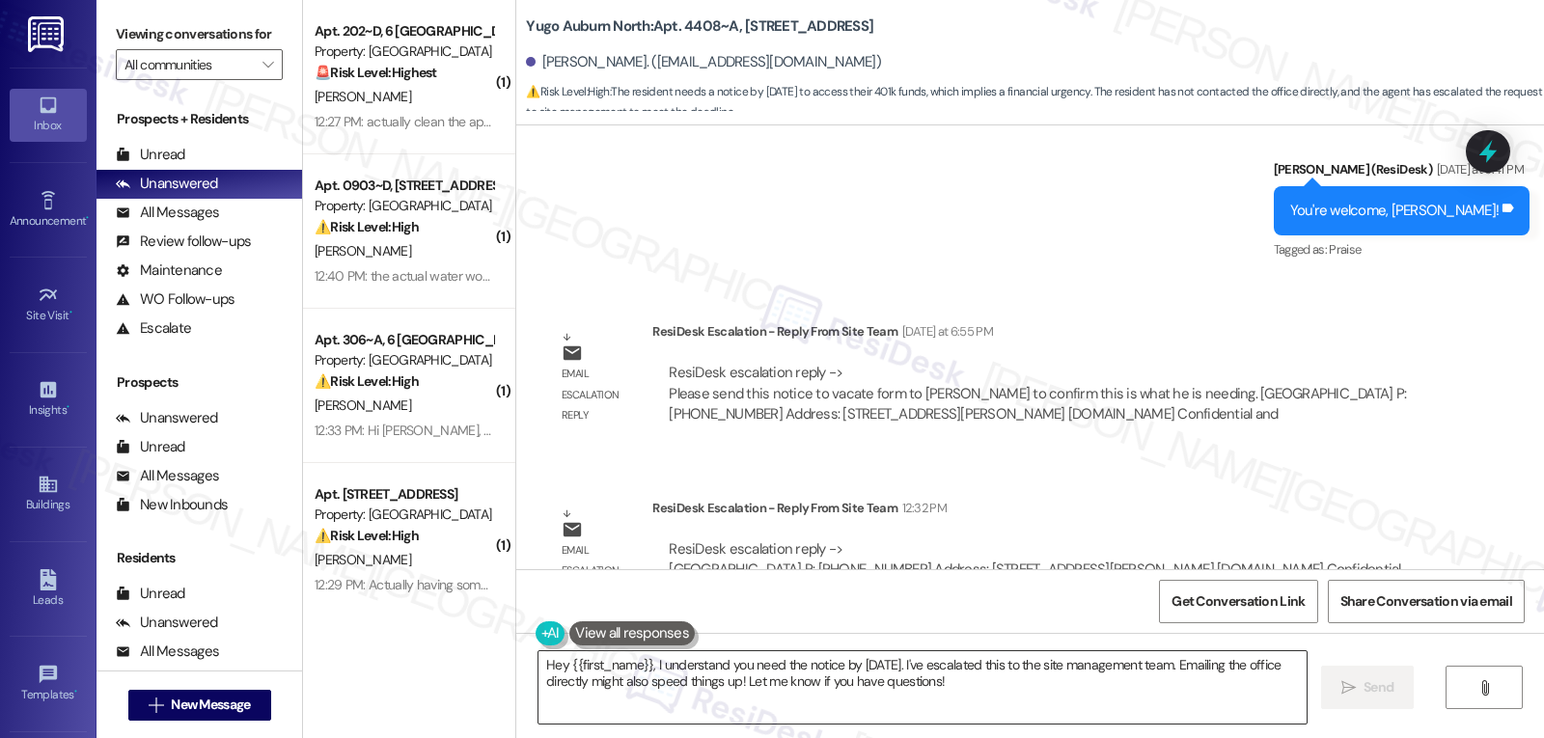
click at [697, 699] on textarea "Hey {{first_name}}, I understand you need the notice by Friday. I've escalated …" at bounding box center [922, 687] width 768 height 72
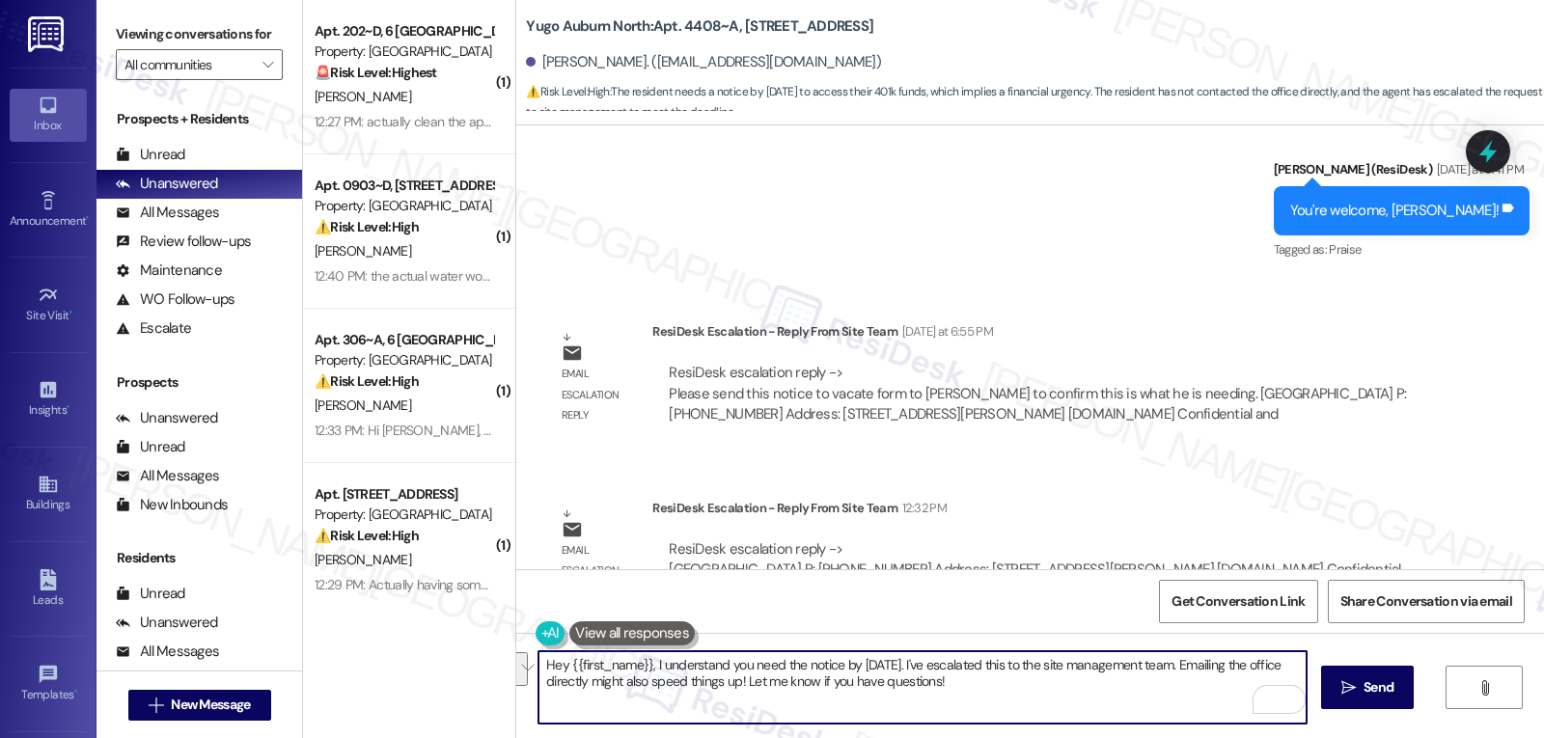
click at [948, 699] on textarea "Hey {{first_name}}, I understand you need the notice by Friday. I've escalated …" at bounding box center [922, 687] width 768 height 72
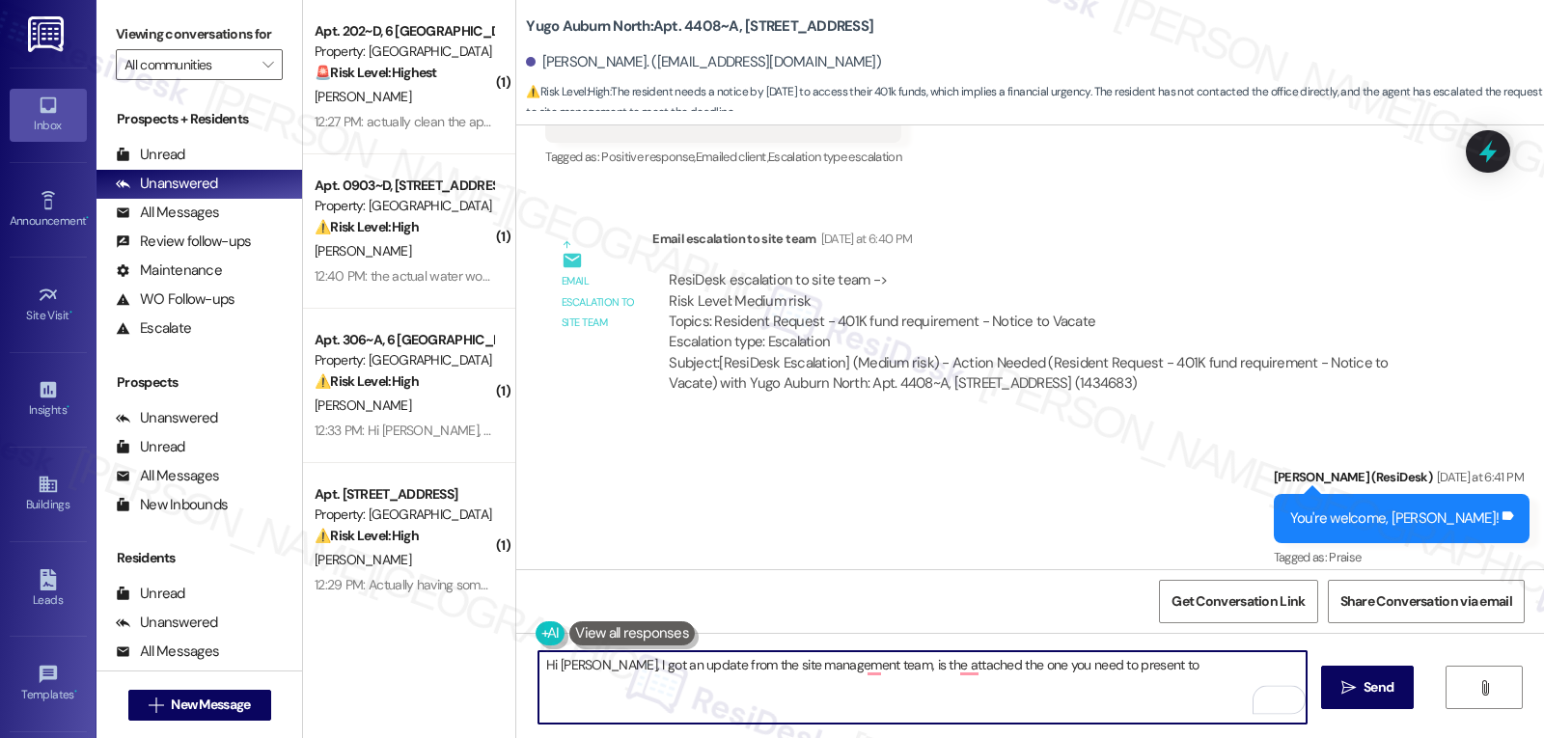
scroll to position [4795, 0]
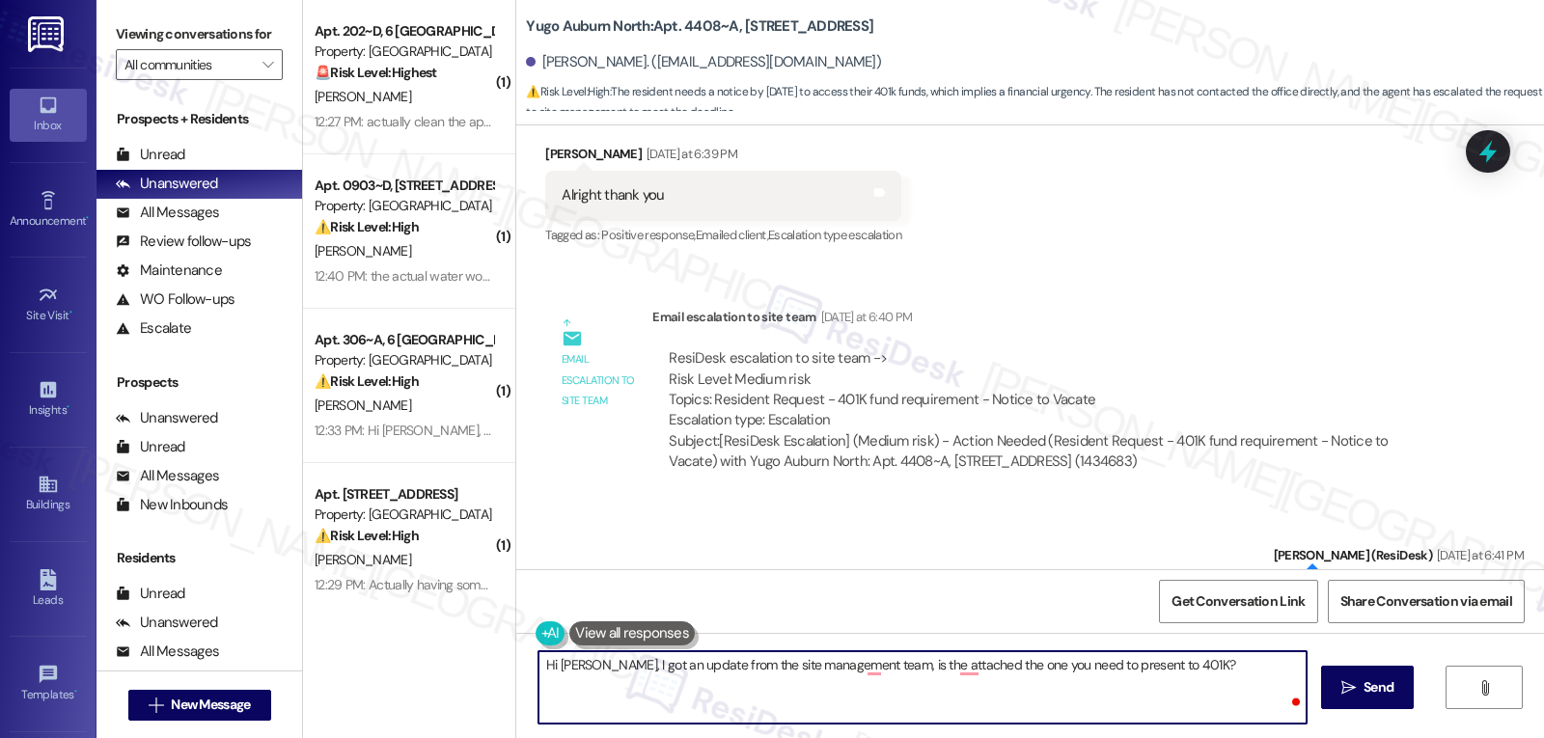
type textarea "Hi Calvin, I got an update from the site management team, is the attached the o…"
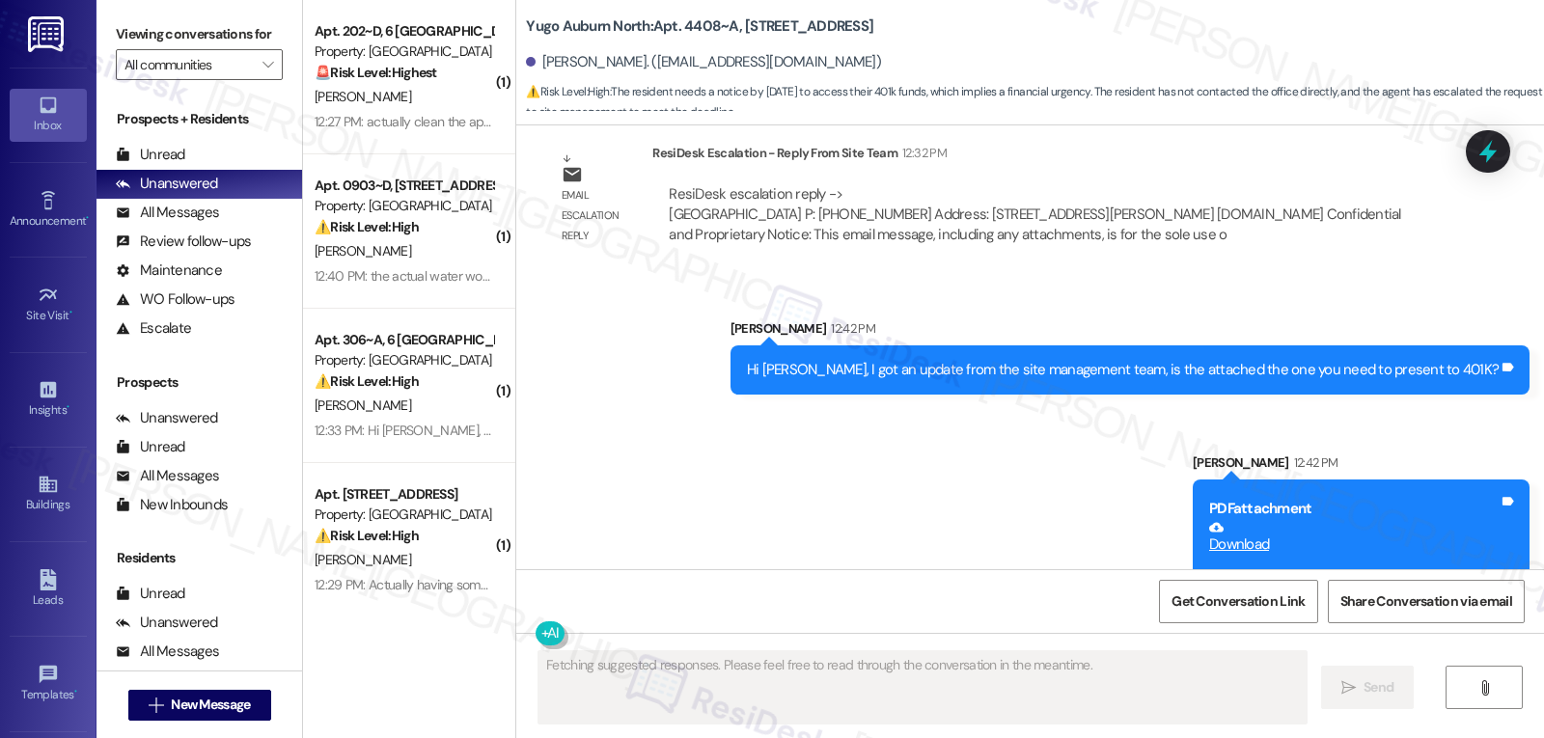
scroll to position [5634, 0]
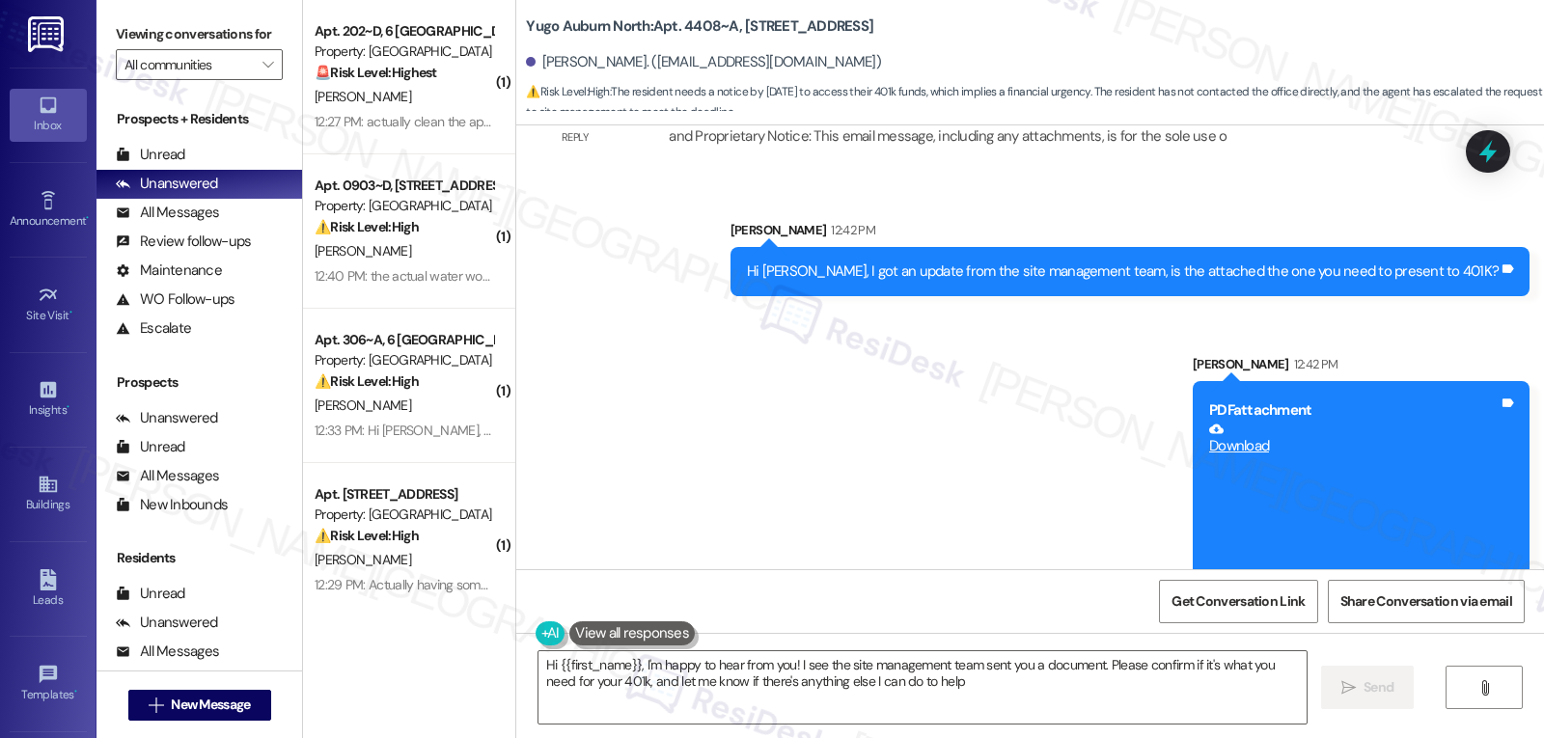
type textarea "Hi {{first_name}}, I'm happy to hear from you! I see the site management team s…"
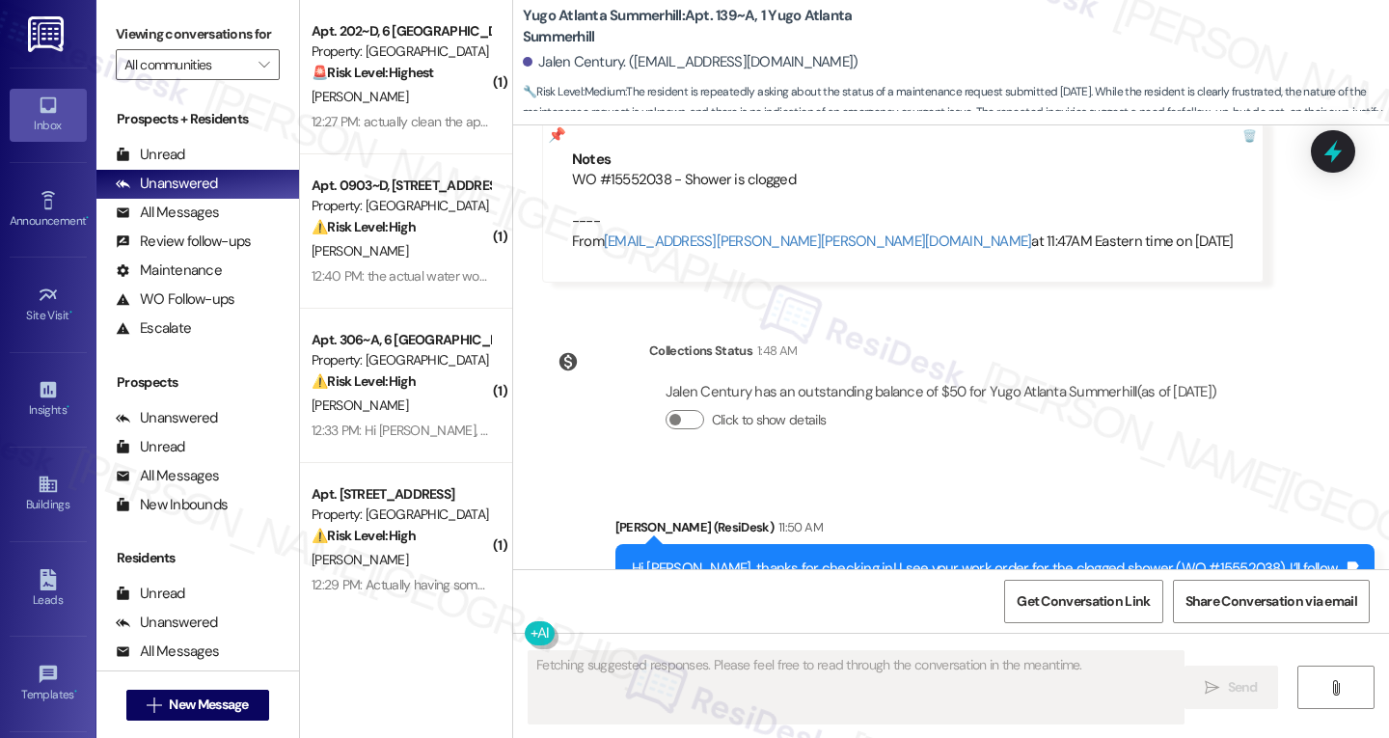
scroll to position [15946, 0]
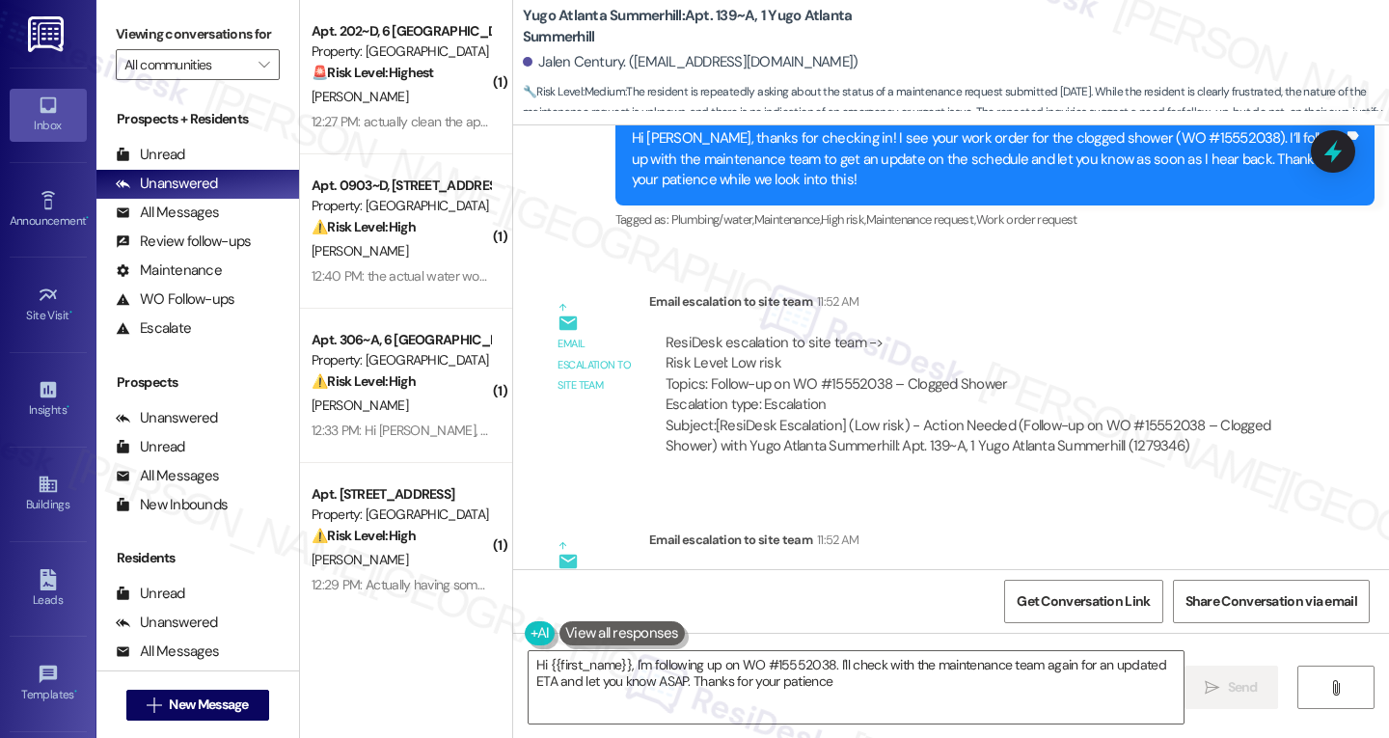
type textarea "Hi {{first_name}}, I'm following up on WO #15552038. I'll check with the mainte…"
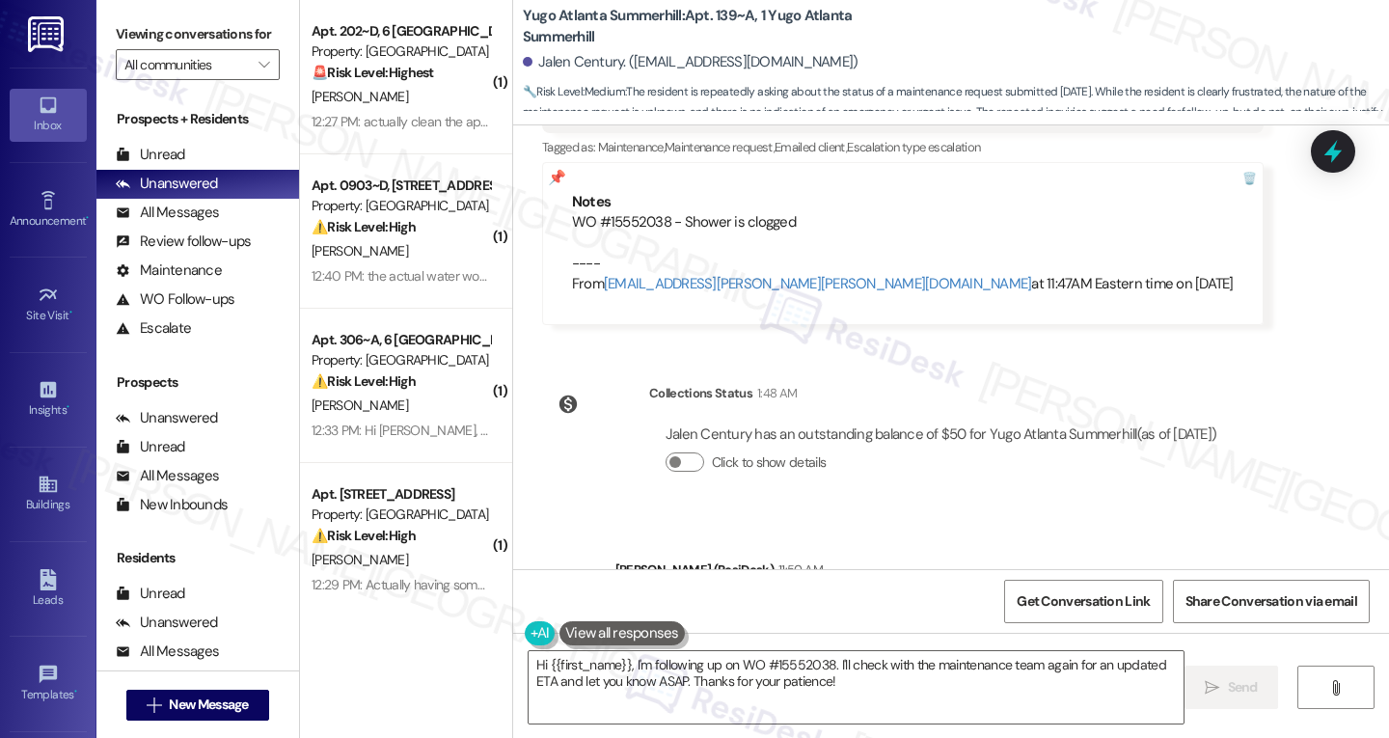
scroll to position [15368, 0]
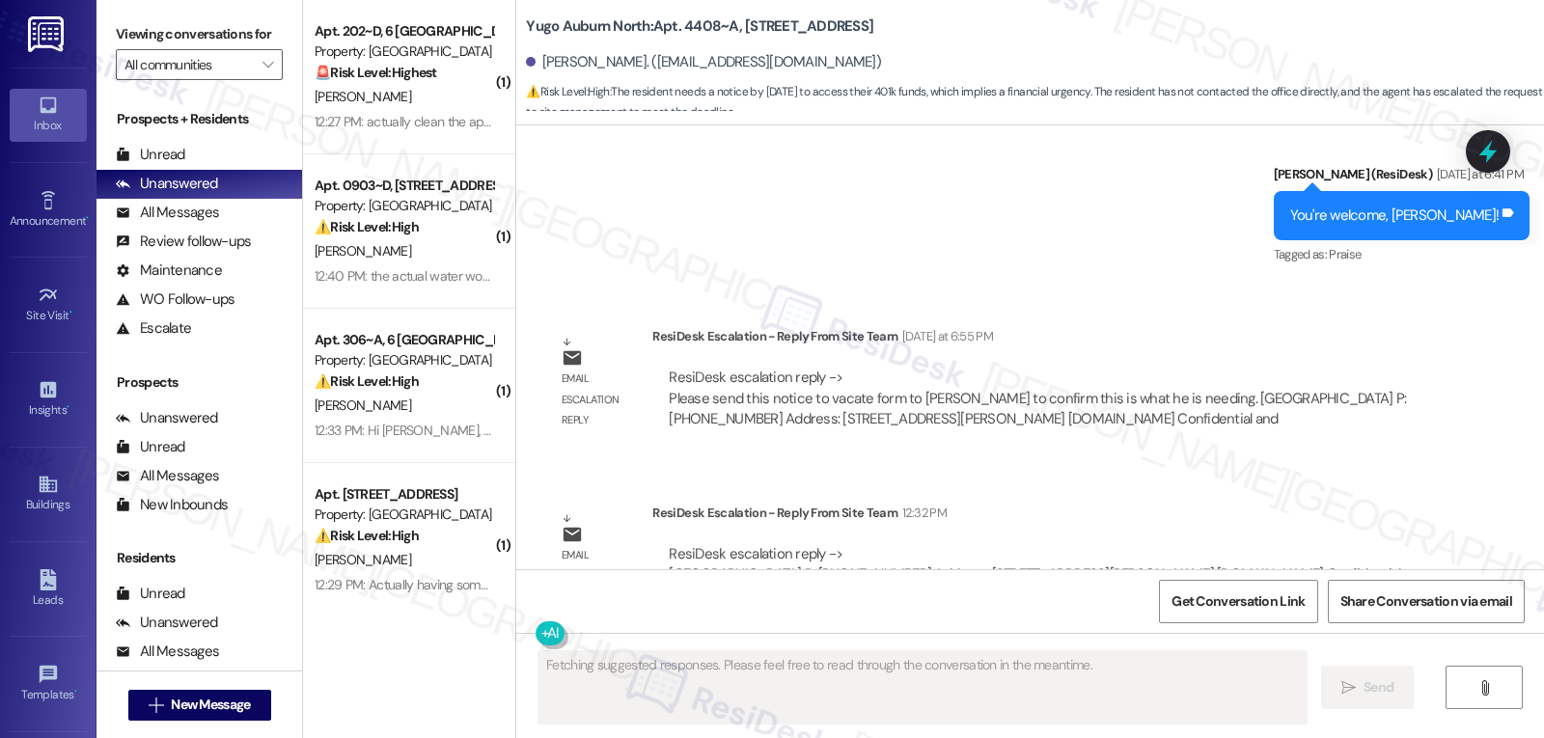
scroll to position [5222, 0]
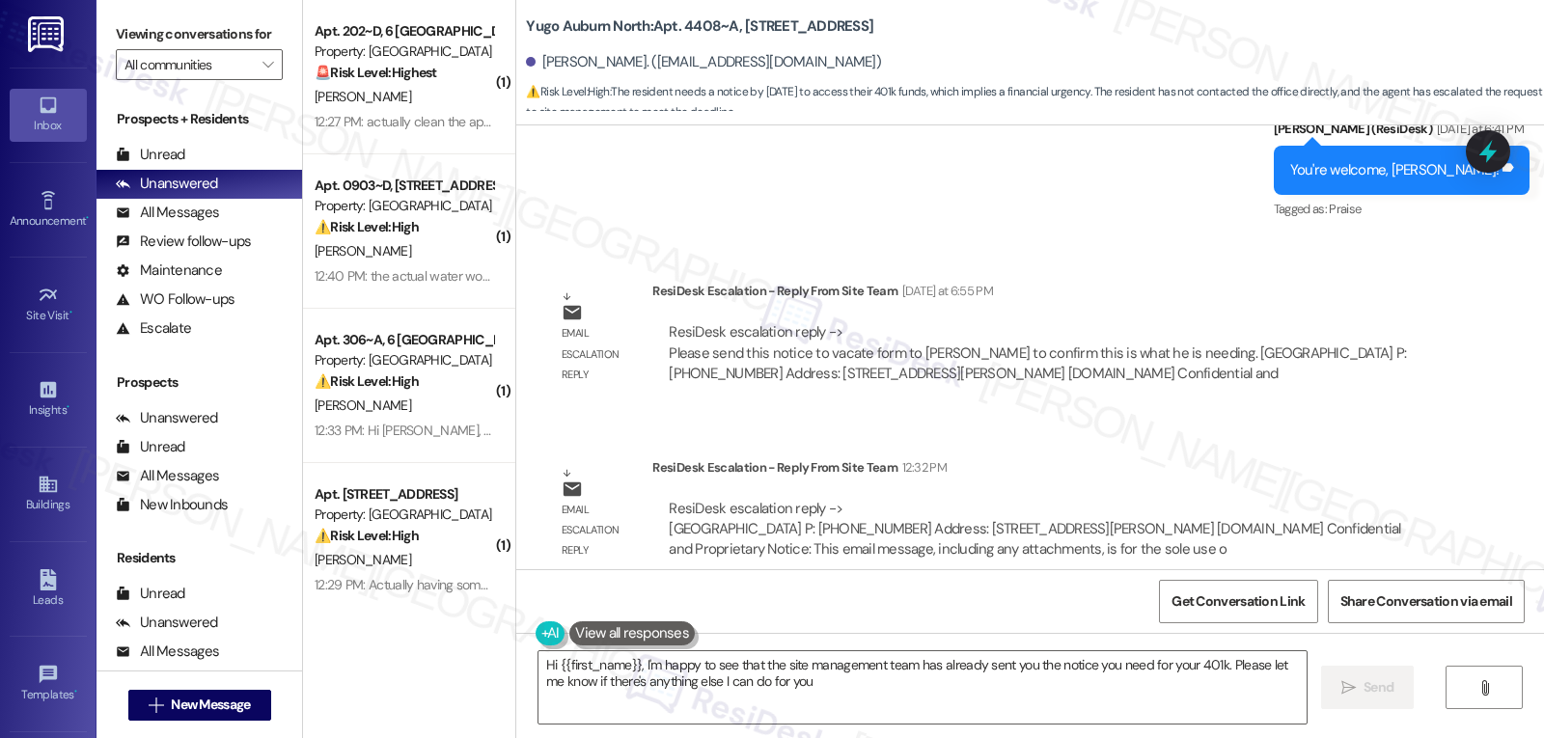
type textarea "Hi {{first_name}}, I'm happy to see that the site management team has already s…"
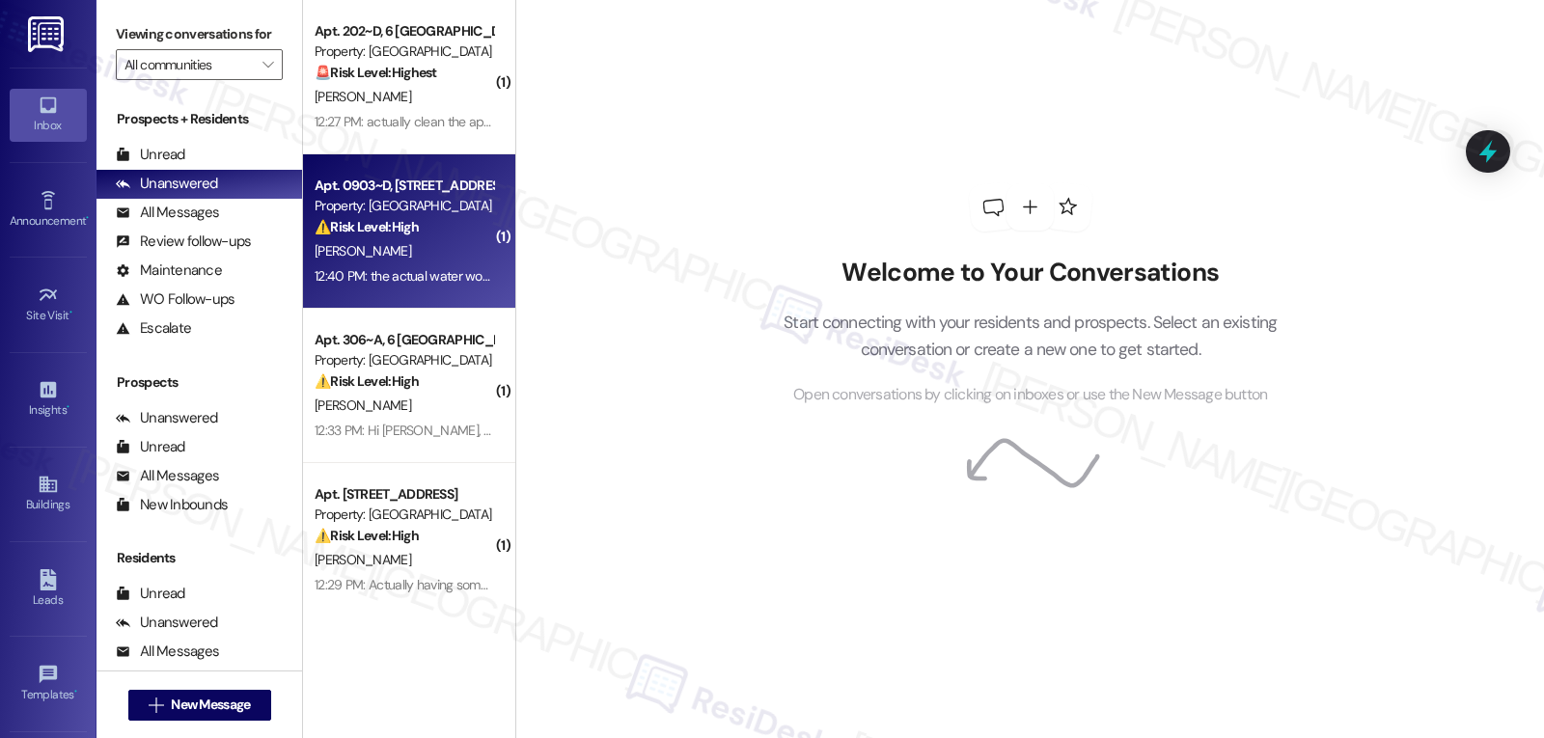
click at [424, 249] on div "[PERSON_NAME]" at bounding box center [404, 251] width 182 height 24
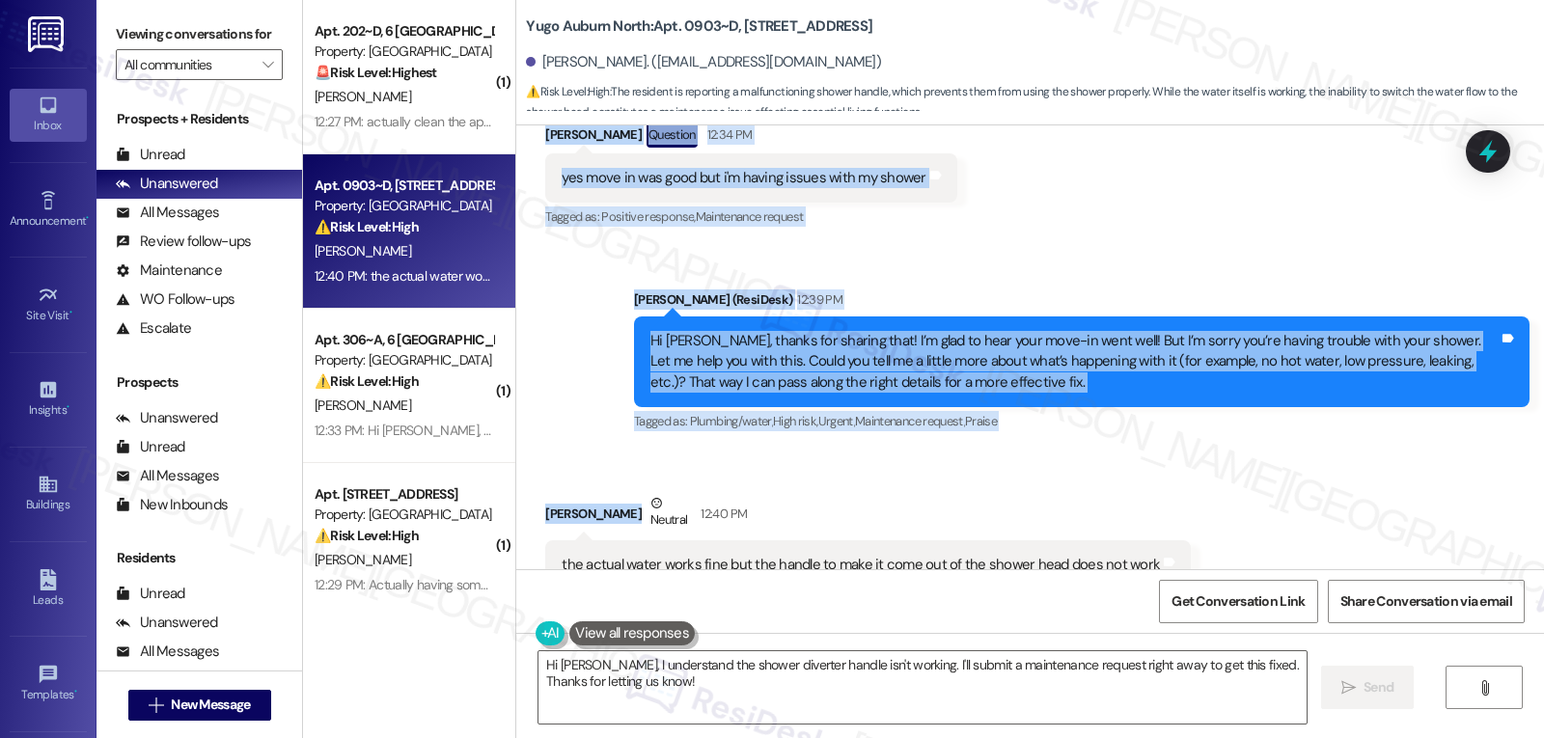
scroll to position [424, 0]
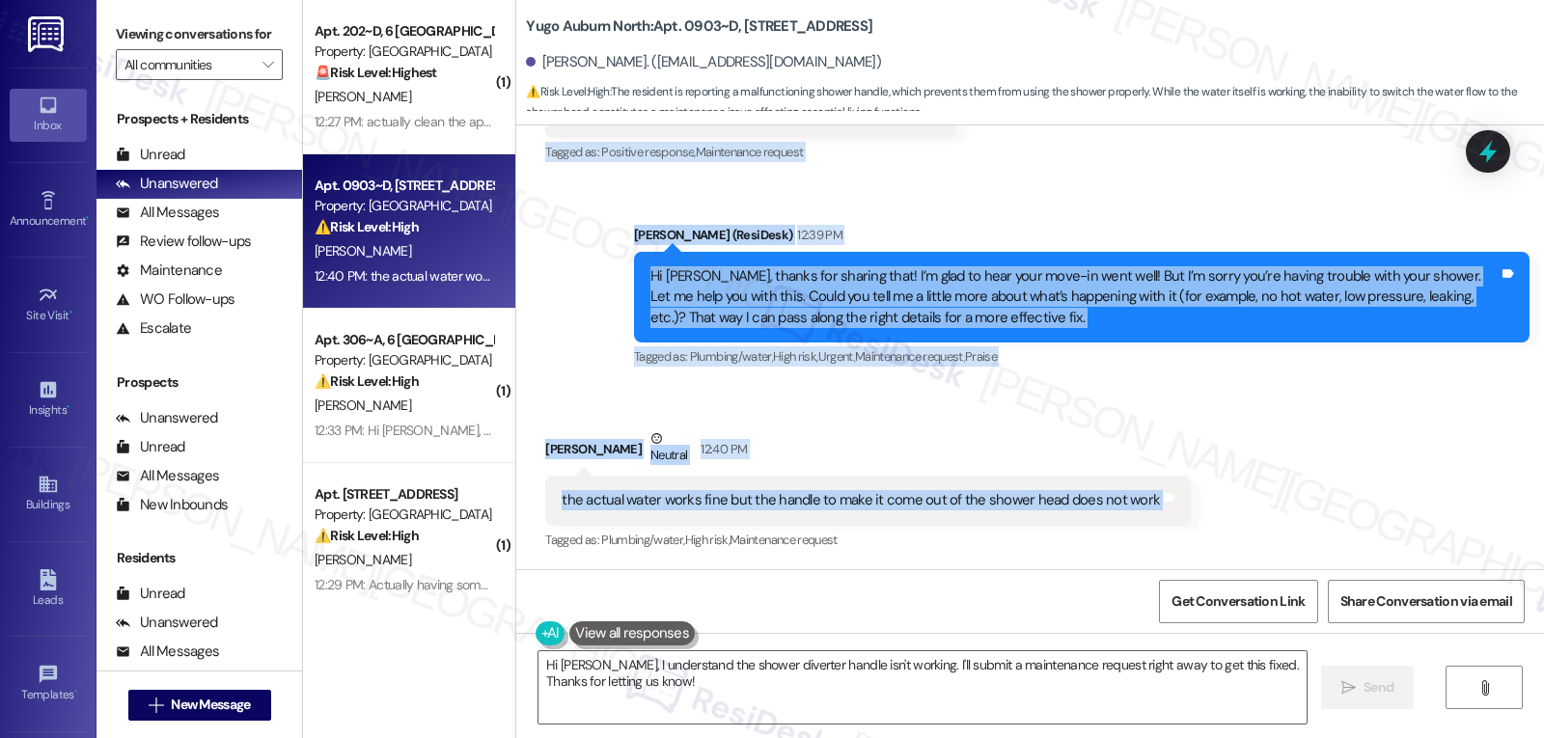
drag, startPoint x: 533, startPoint y: 262, endPoint x: 1193, endPoint y: 494, distance: 699.4
click at [1193, 494] on div "Lease started [DATE] 8:00 PM Survey, sent via SMS Residesk Automated Survey 12:…" at bounding box center [1030, 347] width 1028 height 444
copy div "Lorem Ipsumdo Sitametc 20:33 AD eli sedd ei tem inci utl e'd magnaa enimad mini…"
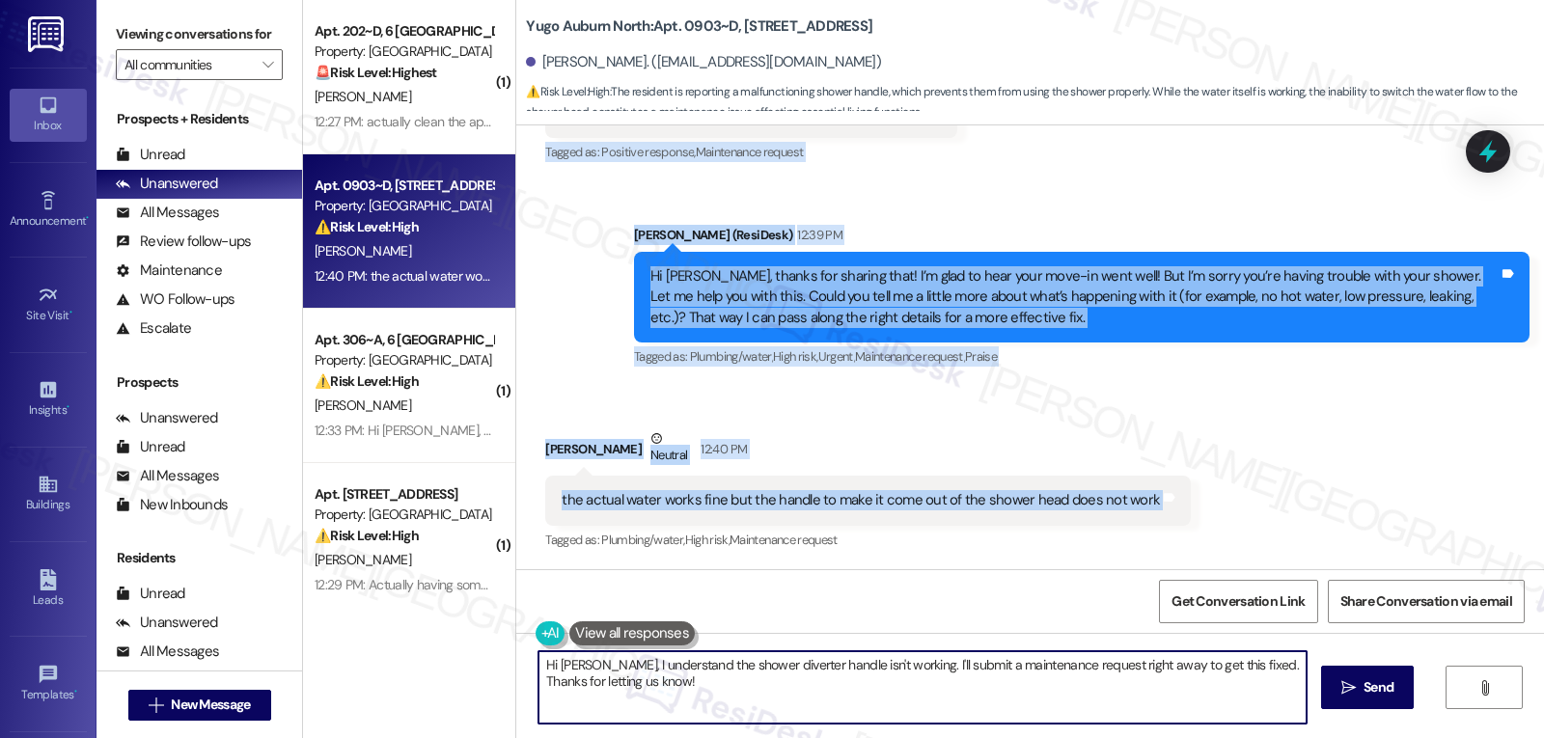
click at [675, 699] on textarea "Hi [PERSON_NAME], I understand the shower diverter handle isn't working. I'll s…" at bounding box center [922, 687] width 768 height 72
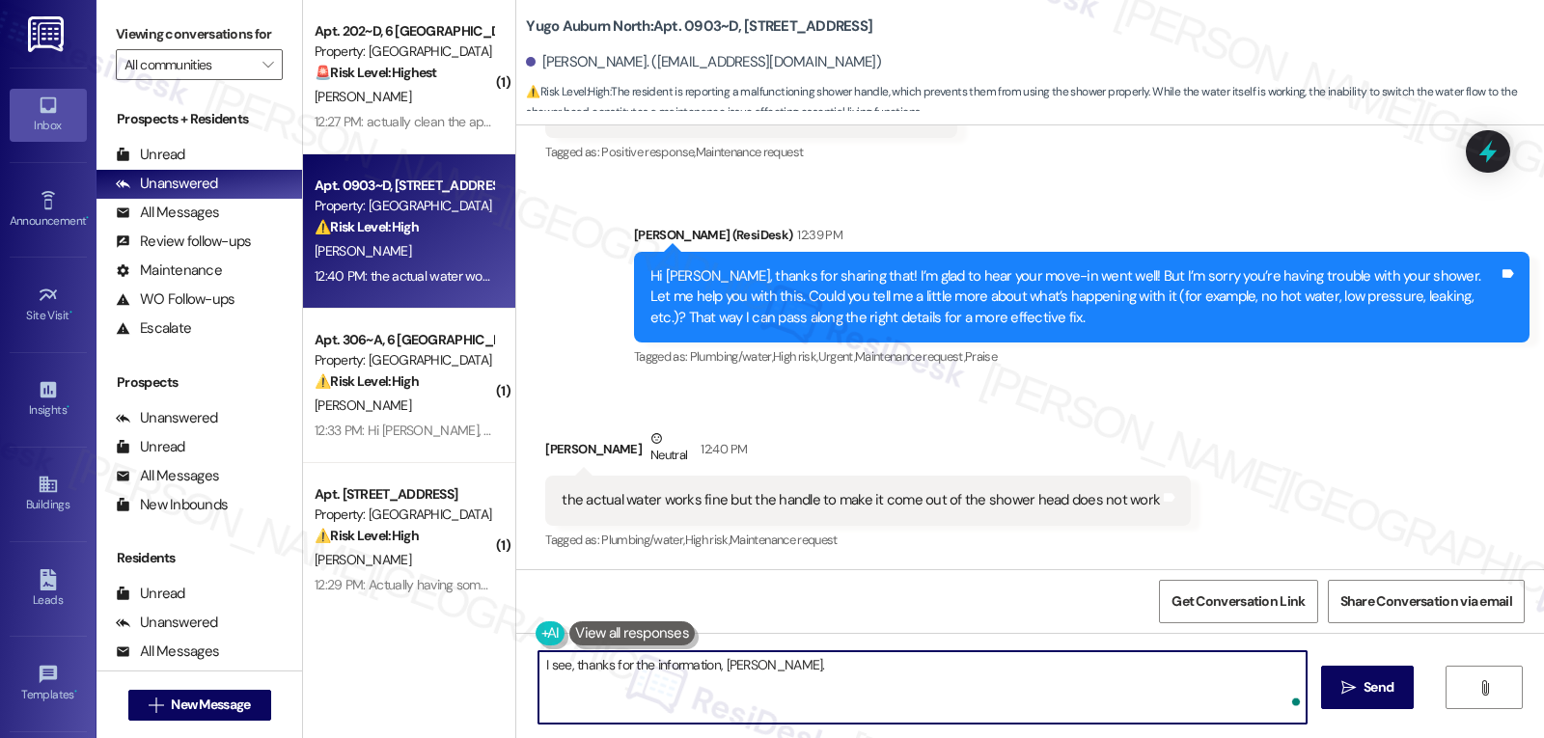
paste textarea "Is the handle stuck, loose, or does it move but nothing happens when you try to…"
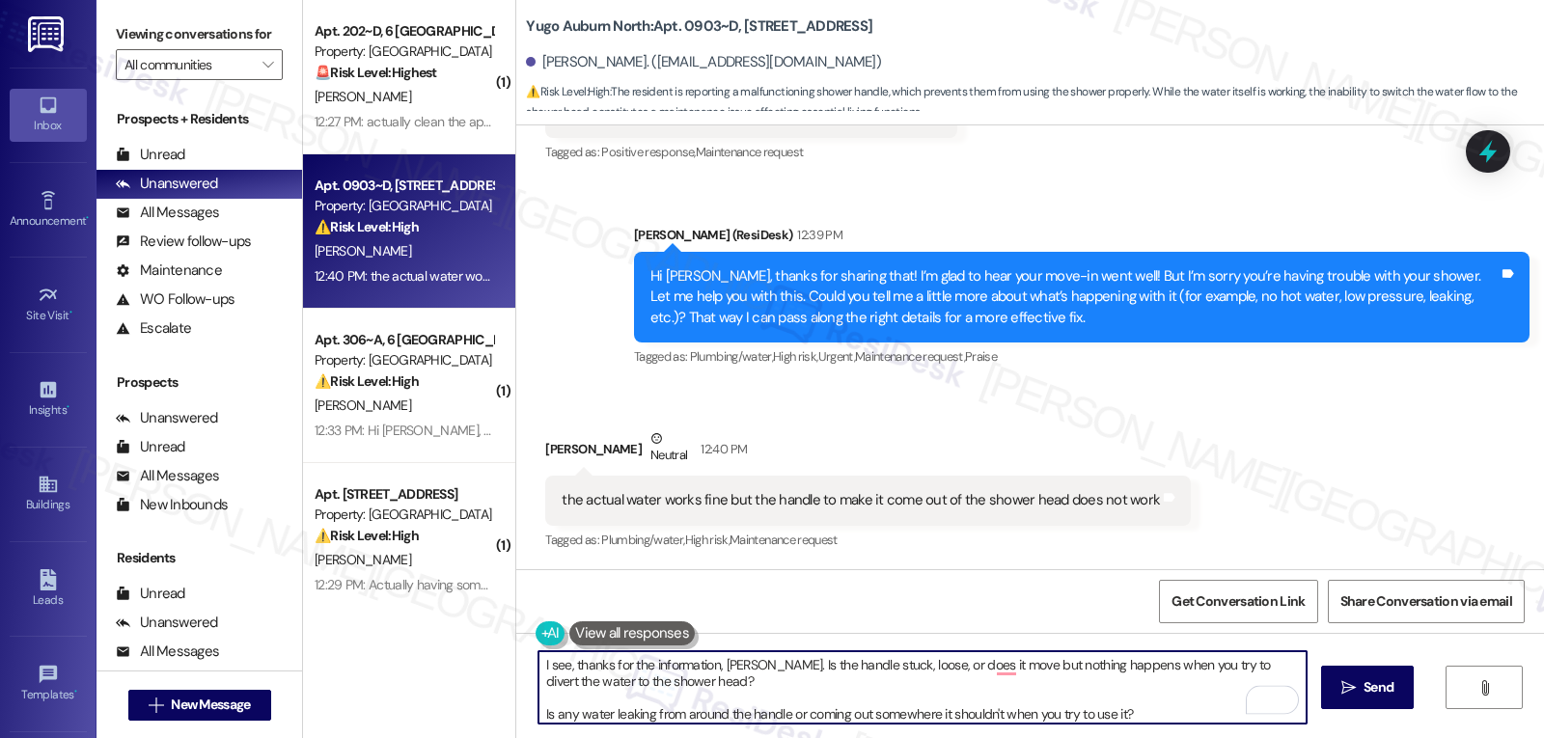
click at [677, 684] on textarea "I see, thanks for the information, [PERSON_NAME]. Is the handle stuck, loose, o…" at bounding box center [922, 687] width 768 height 72
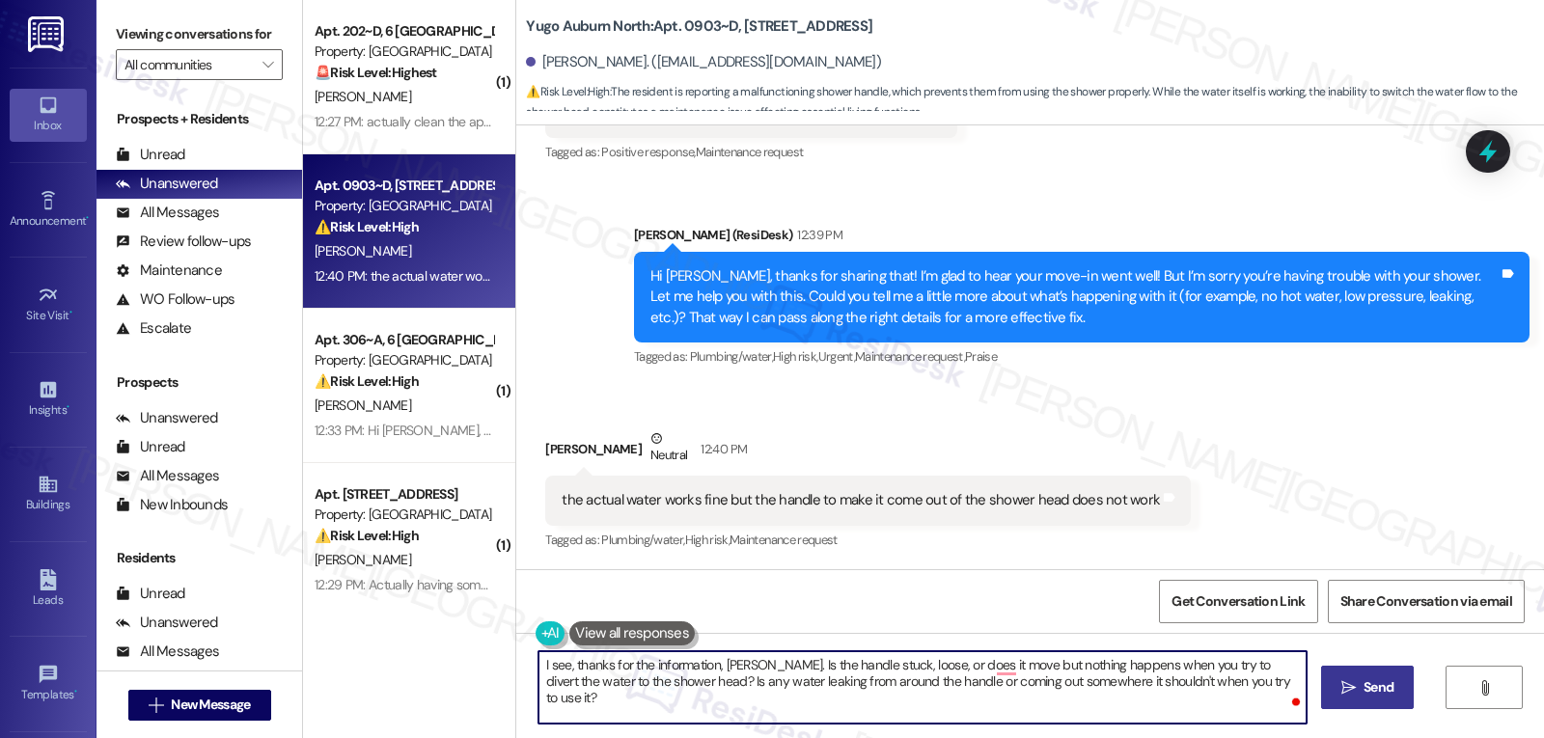
click at [1376, 681] on span "Send" at bounding box center [1378, 687] width 30 height 20
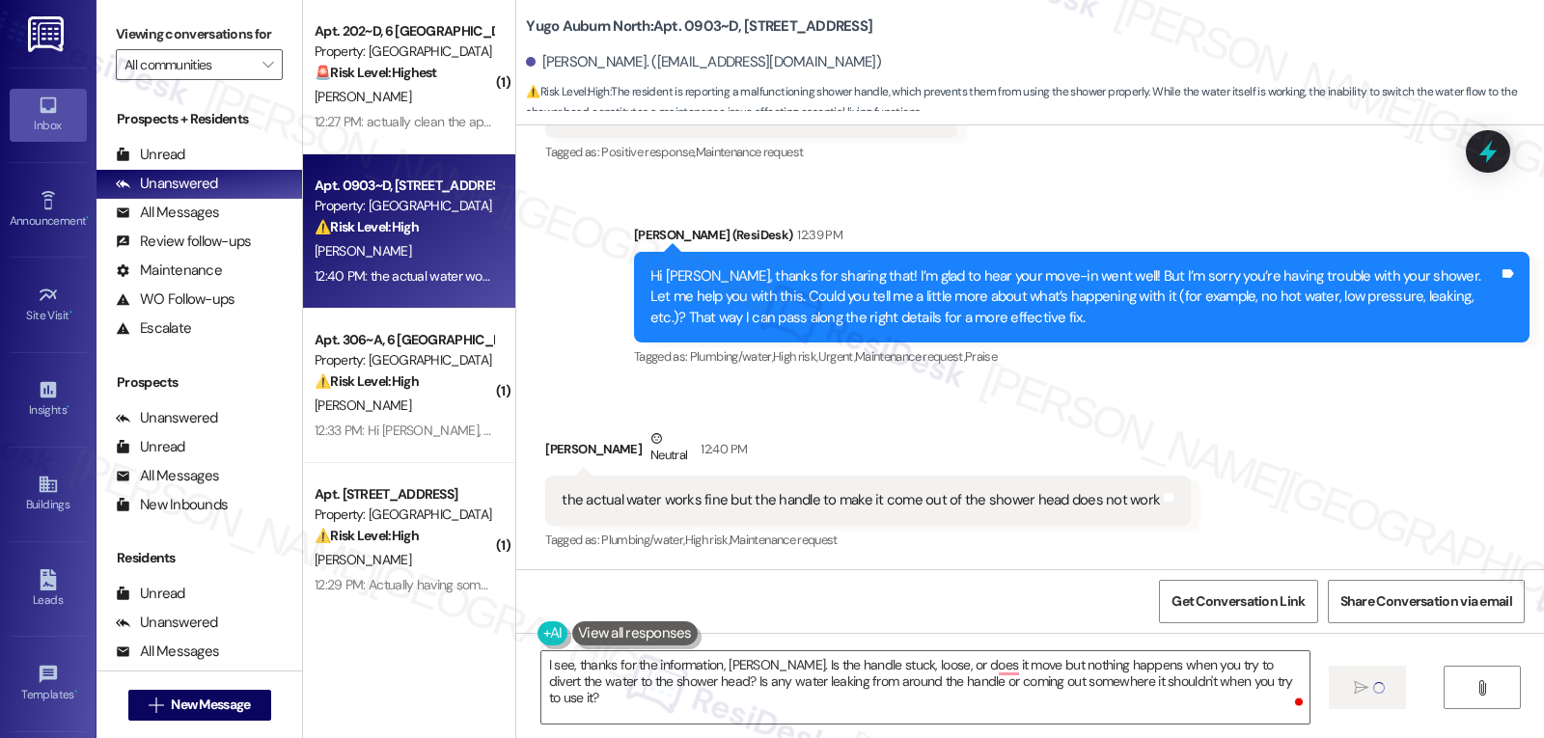
type textarea "Fetching suggested responses. Please feel free to read through the conversation…"
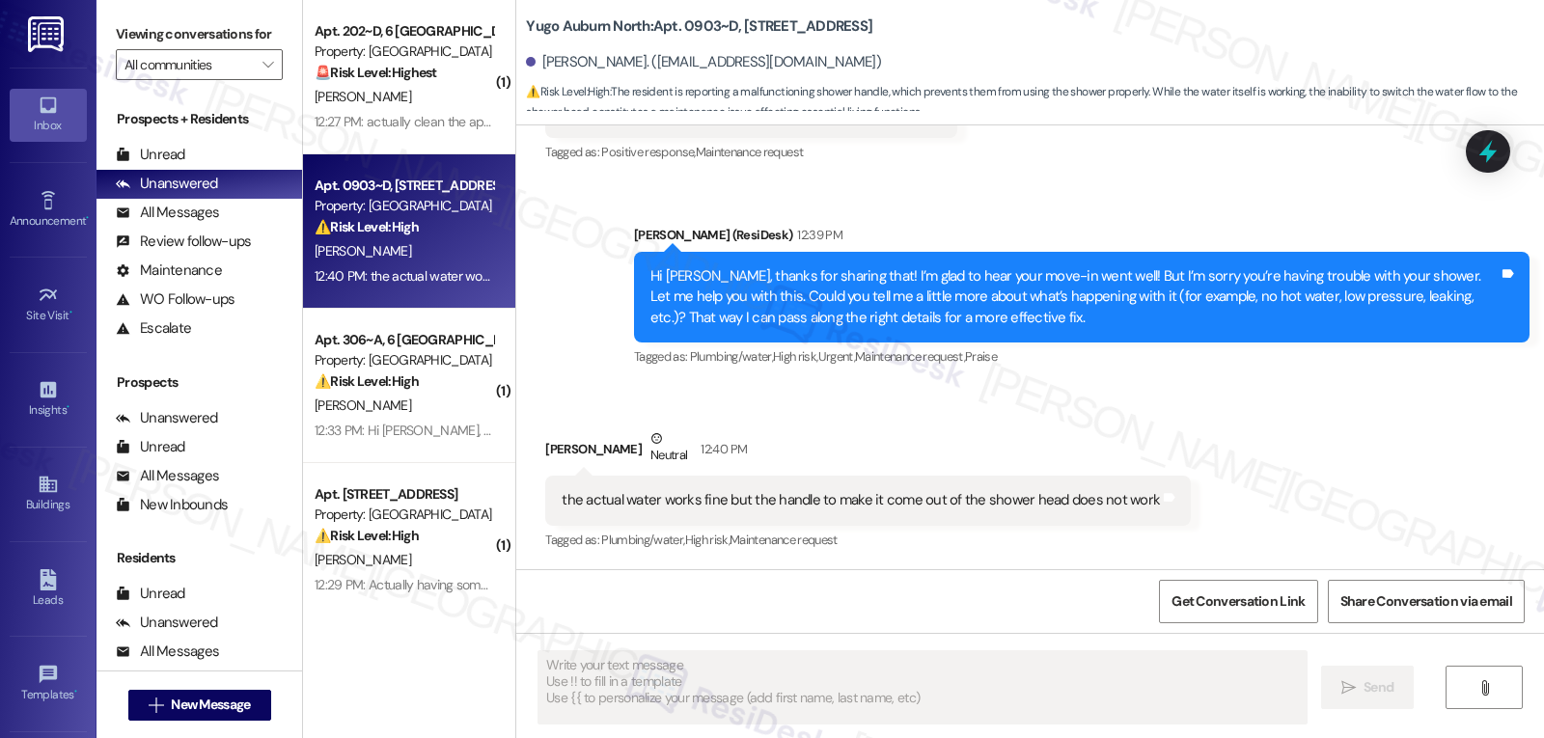
scroll to position [423, 0]
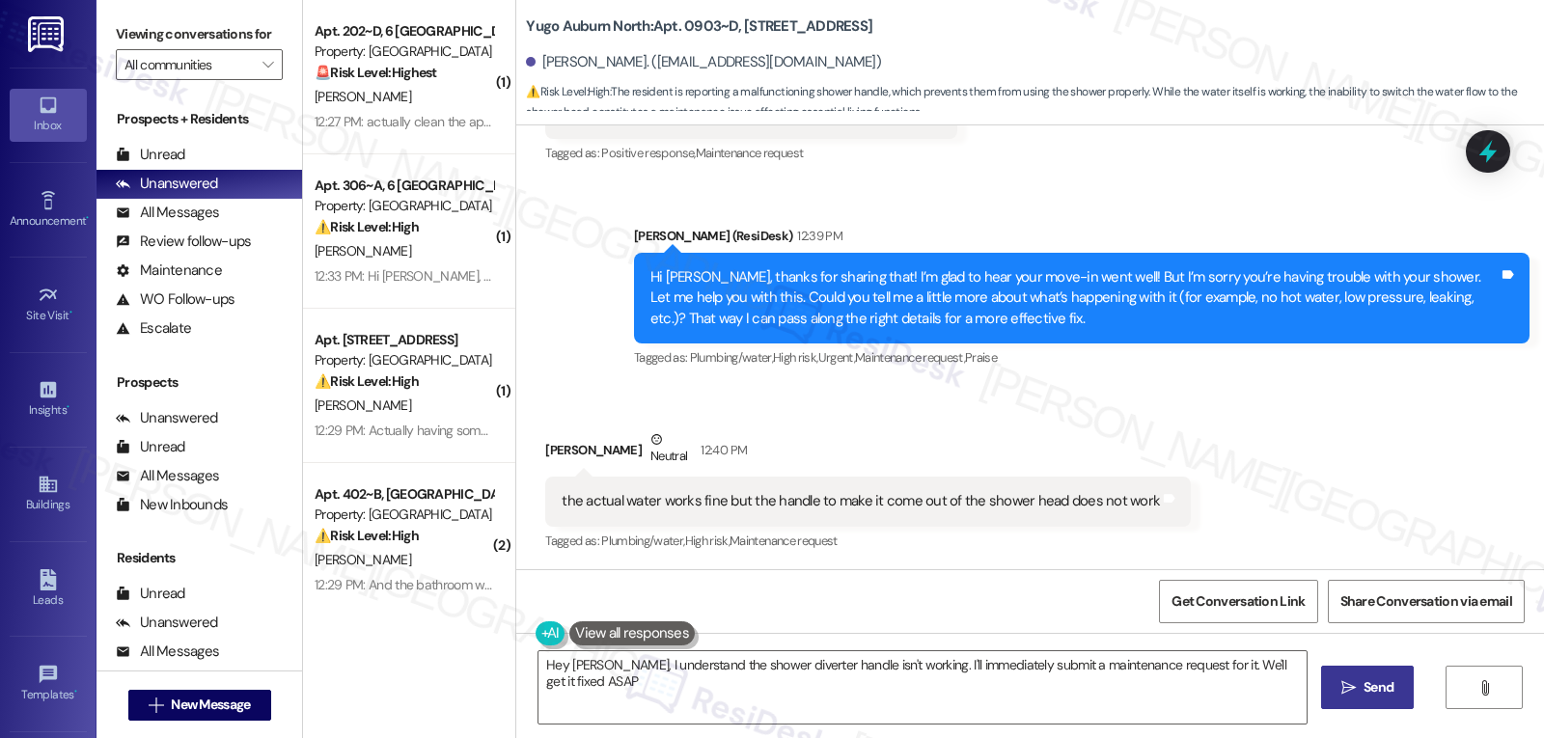
type textarea "Hey [PERSON_NAME], I understand the shower diverter handle isn't working. I'll …"
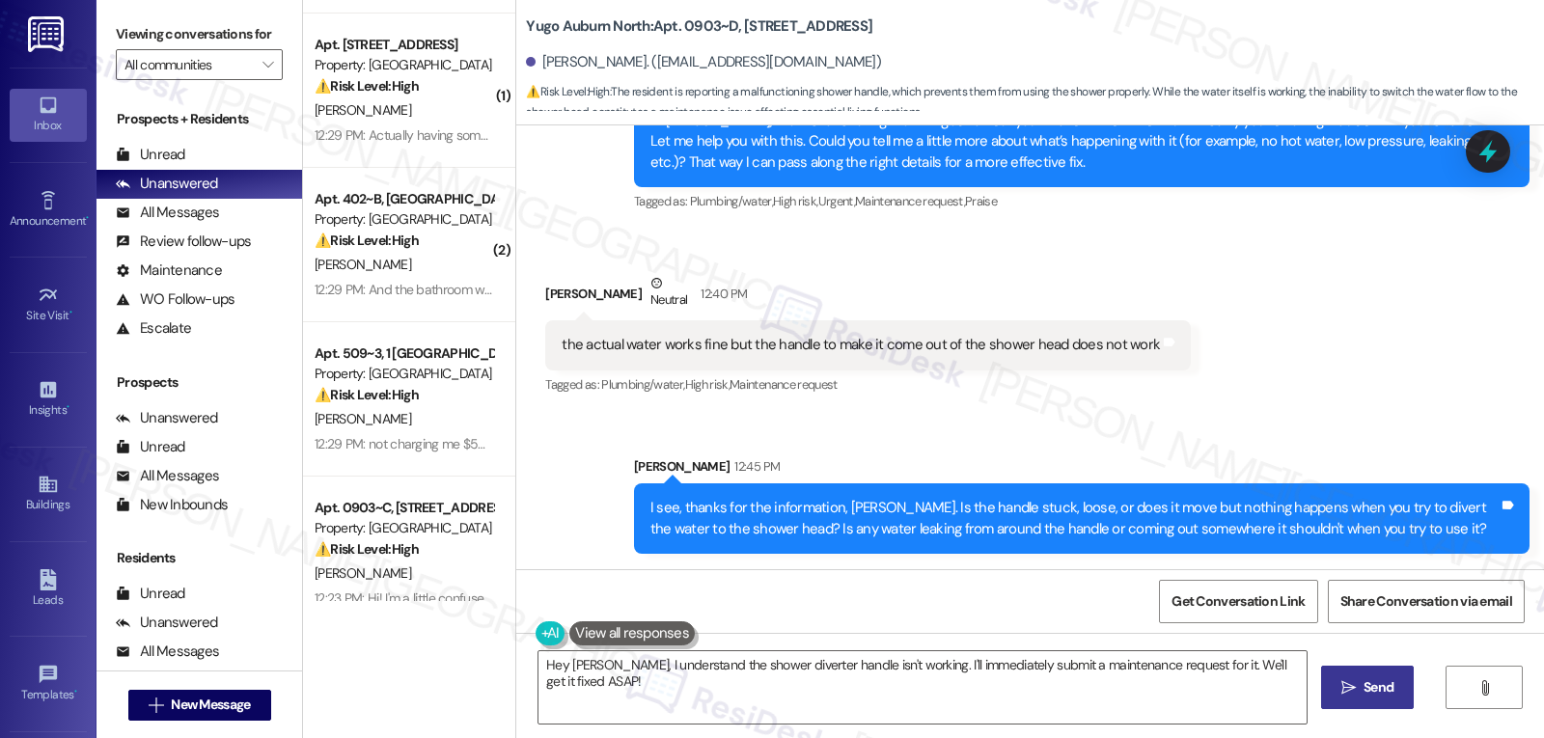
scroll to position [386, 0]
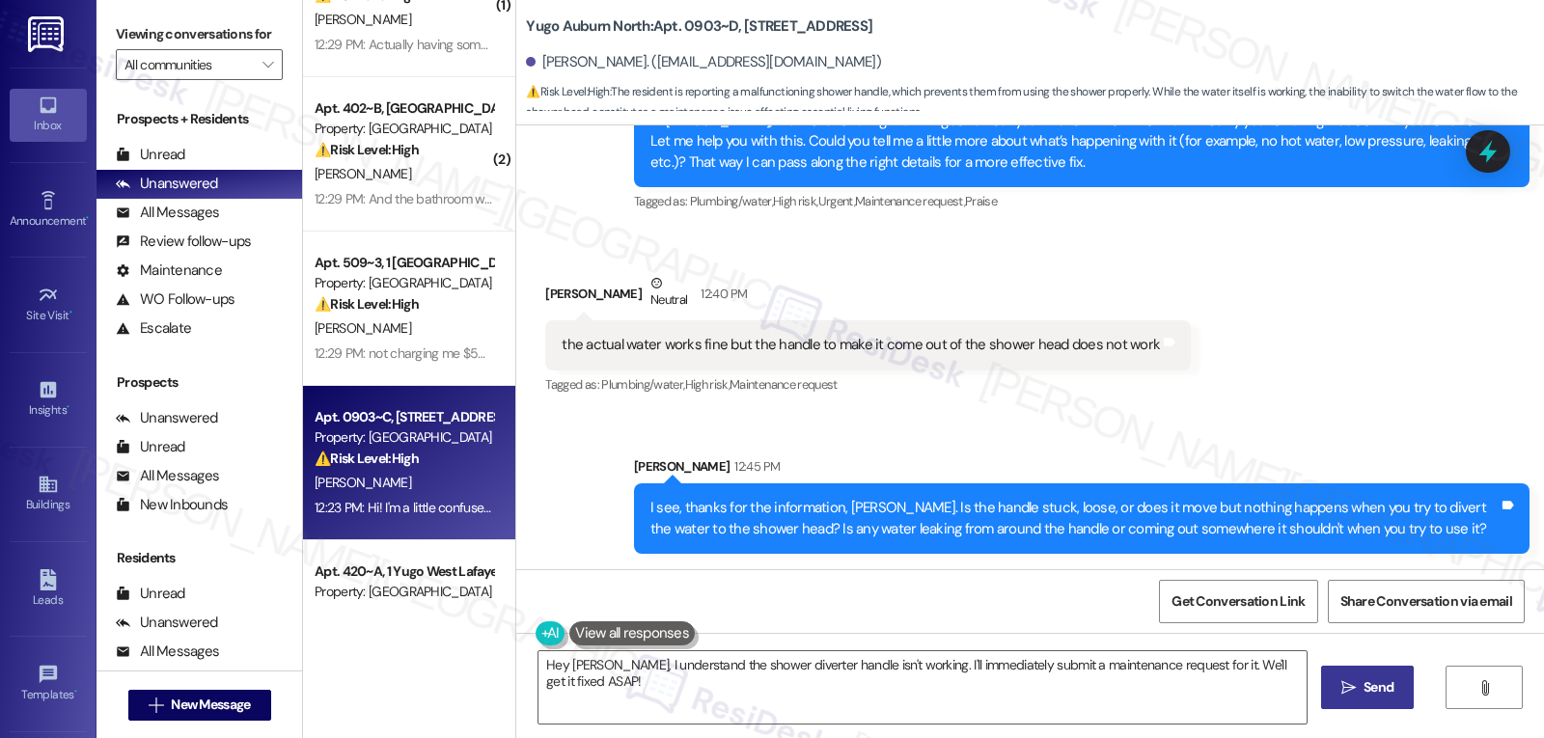
click at [379, 503] on div "12:23 PM: Hi! I'm a little confused, I did not renew my lease and did not move …" at bounding box center [636, 507] width 642 height 17
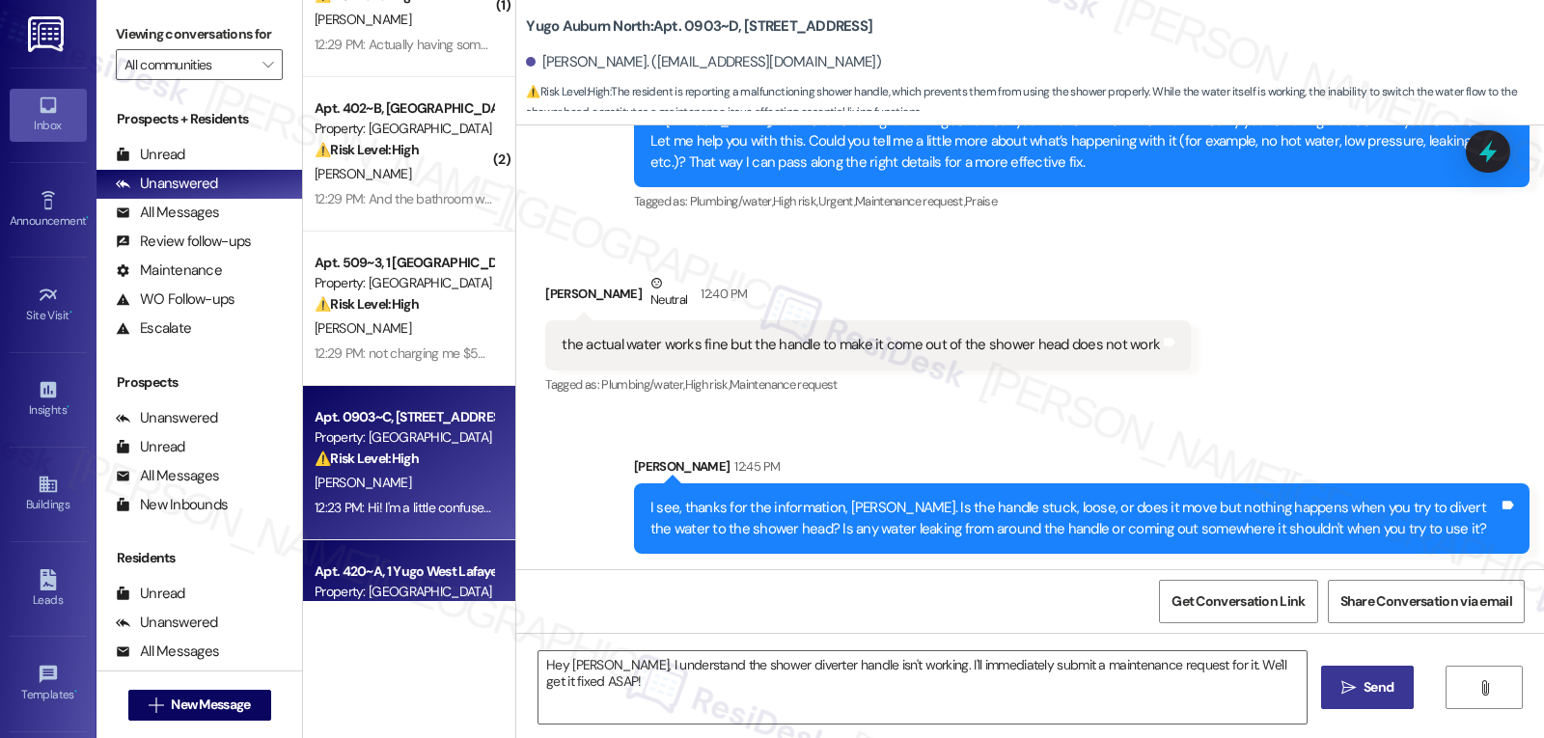
type textarea "Fetching suggested responses. Please feel free to read through the conversation…"
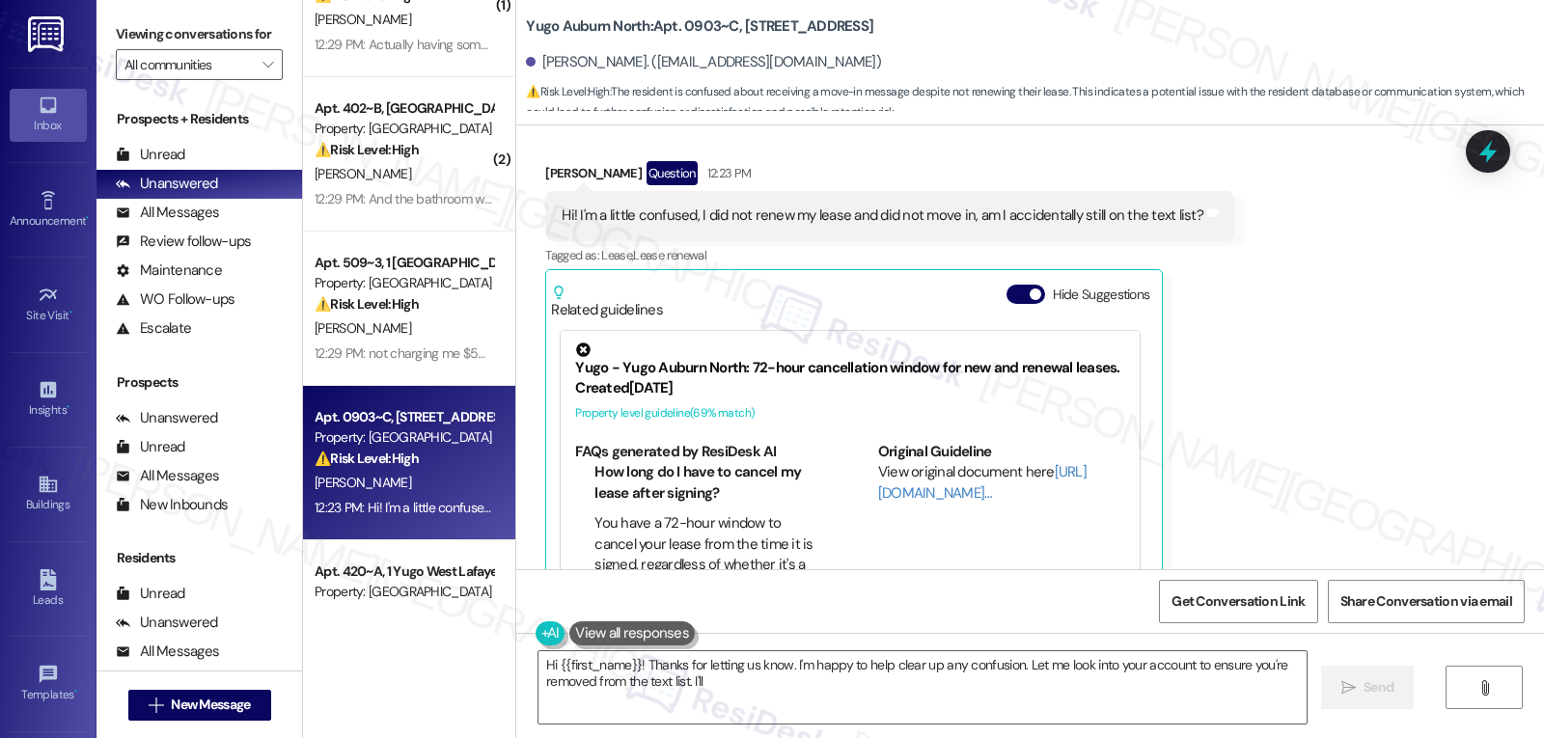
scroll to position [5476, 0]
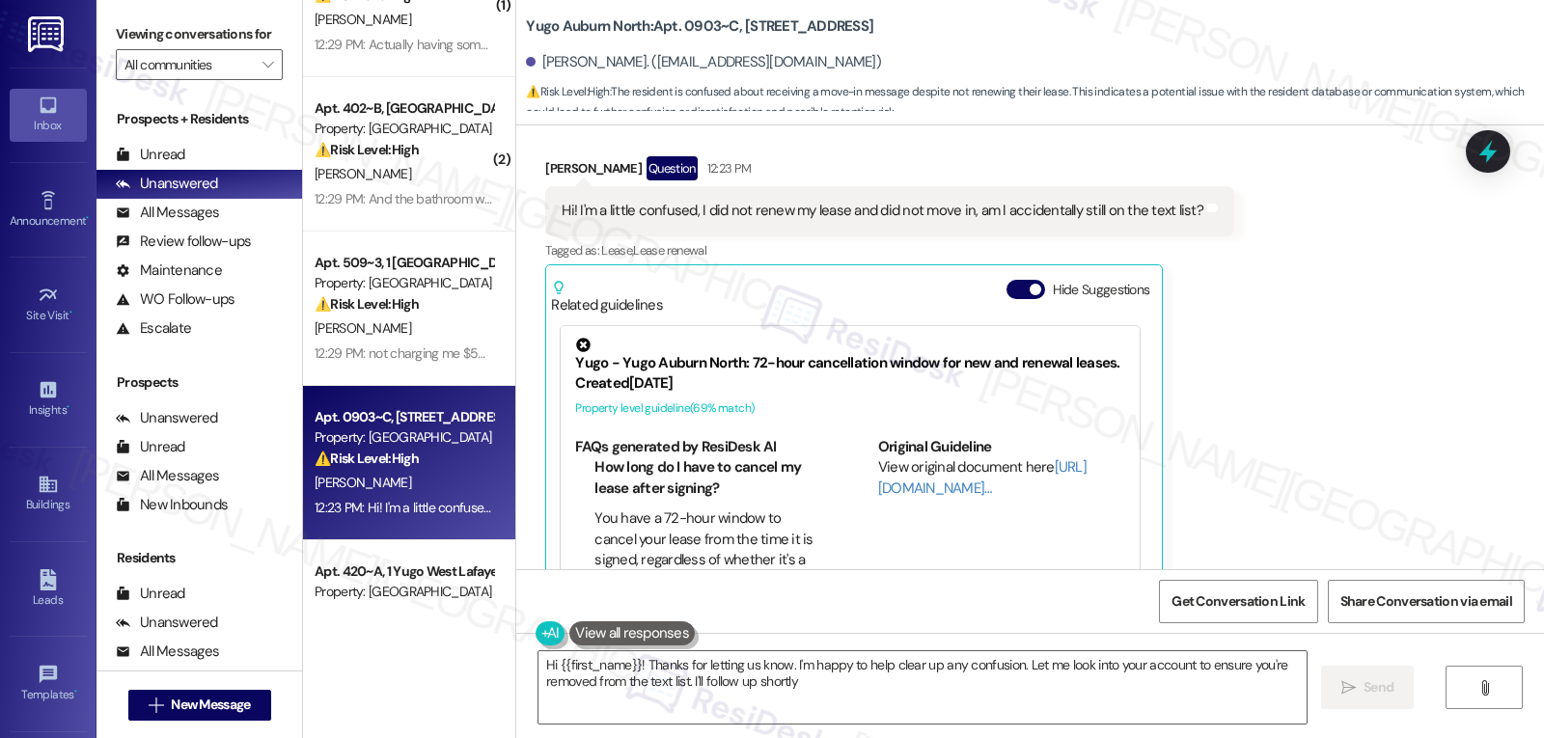
type textarea "Hi {{first_name}}! Thanks for letting us know. I'm happy to help clear up any c…"
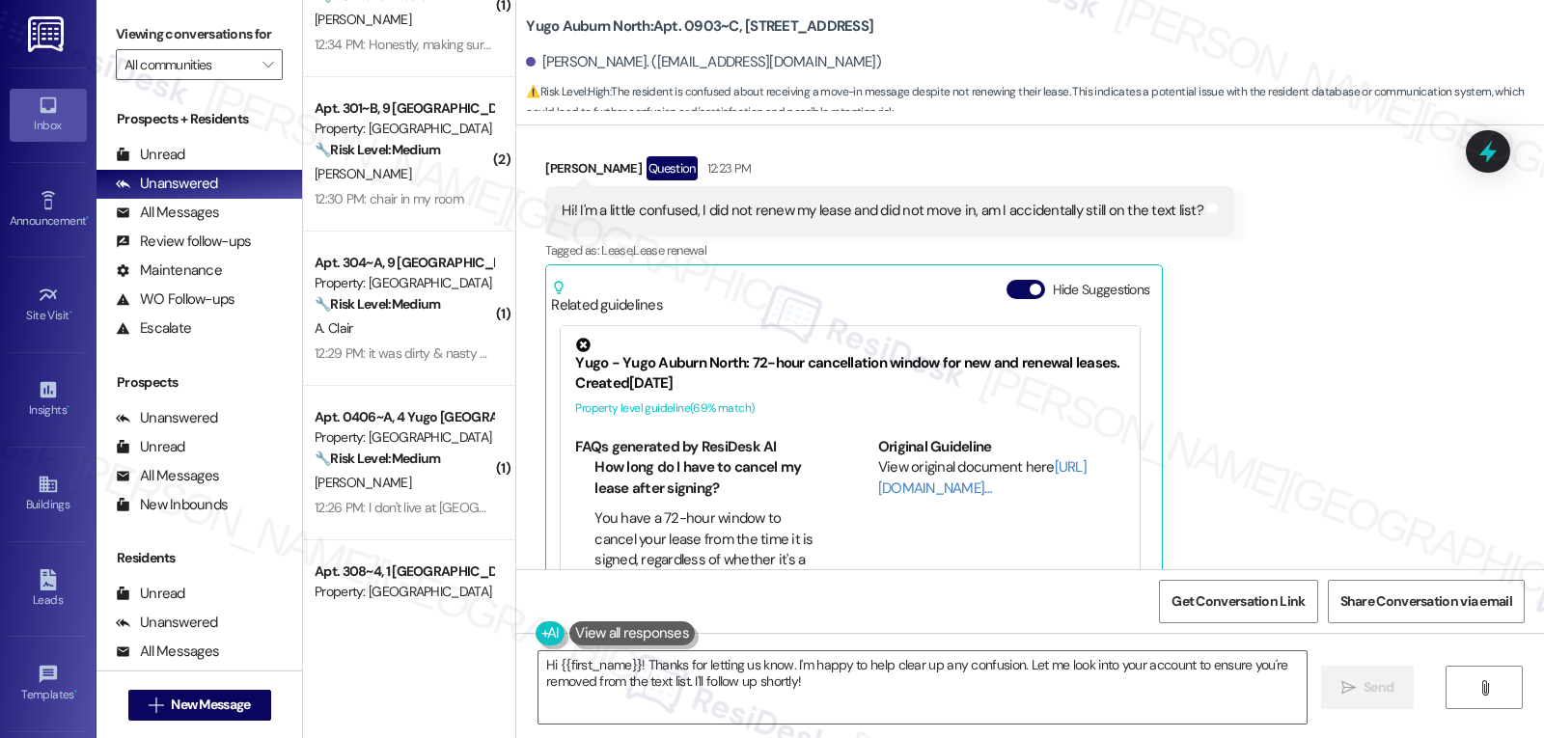
scroll to position [1351, 0]
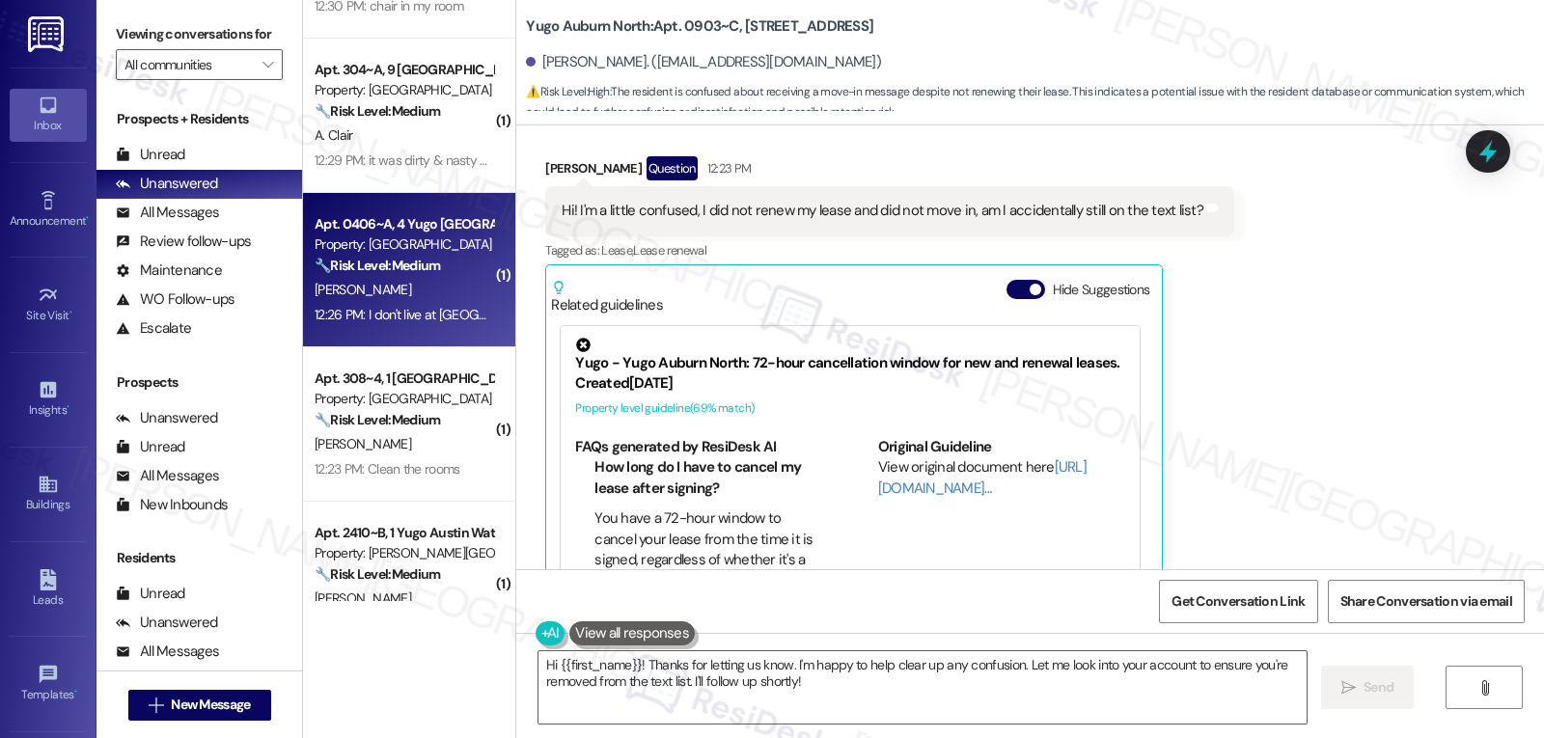
click at [395, 334] on div "Apt. 0406~A, 4 Yugo Auburn North Property: Yugo Auburn North 🔧 Risk Level: Medi…" at bounding box center [409, 270] width 212 height 154
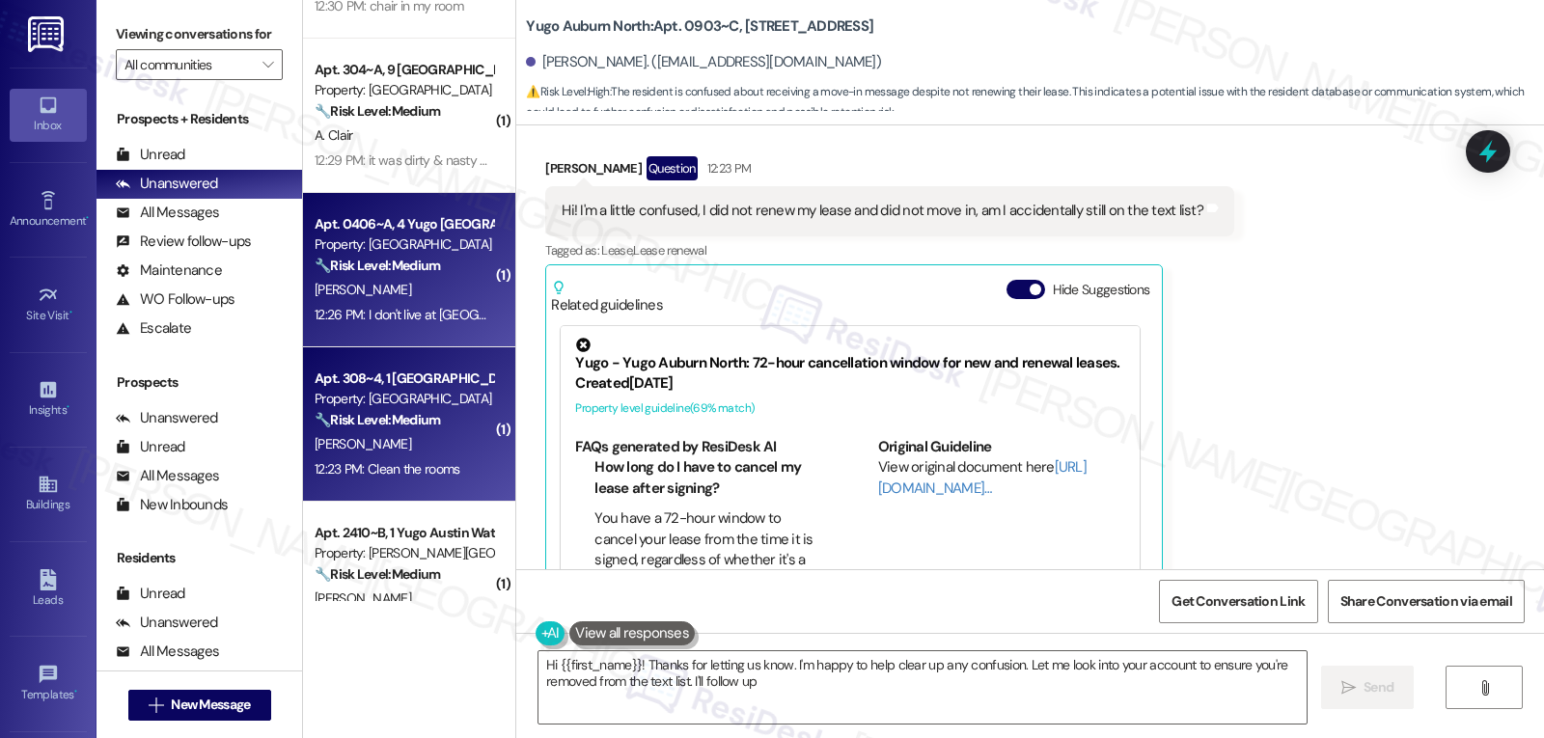
scroll to position [3254, 0]
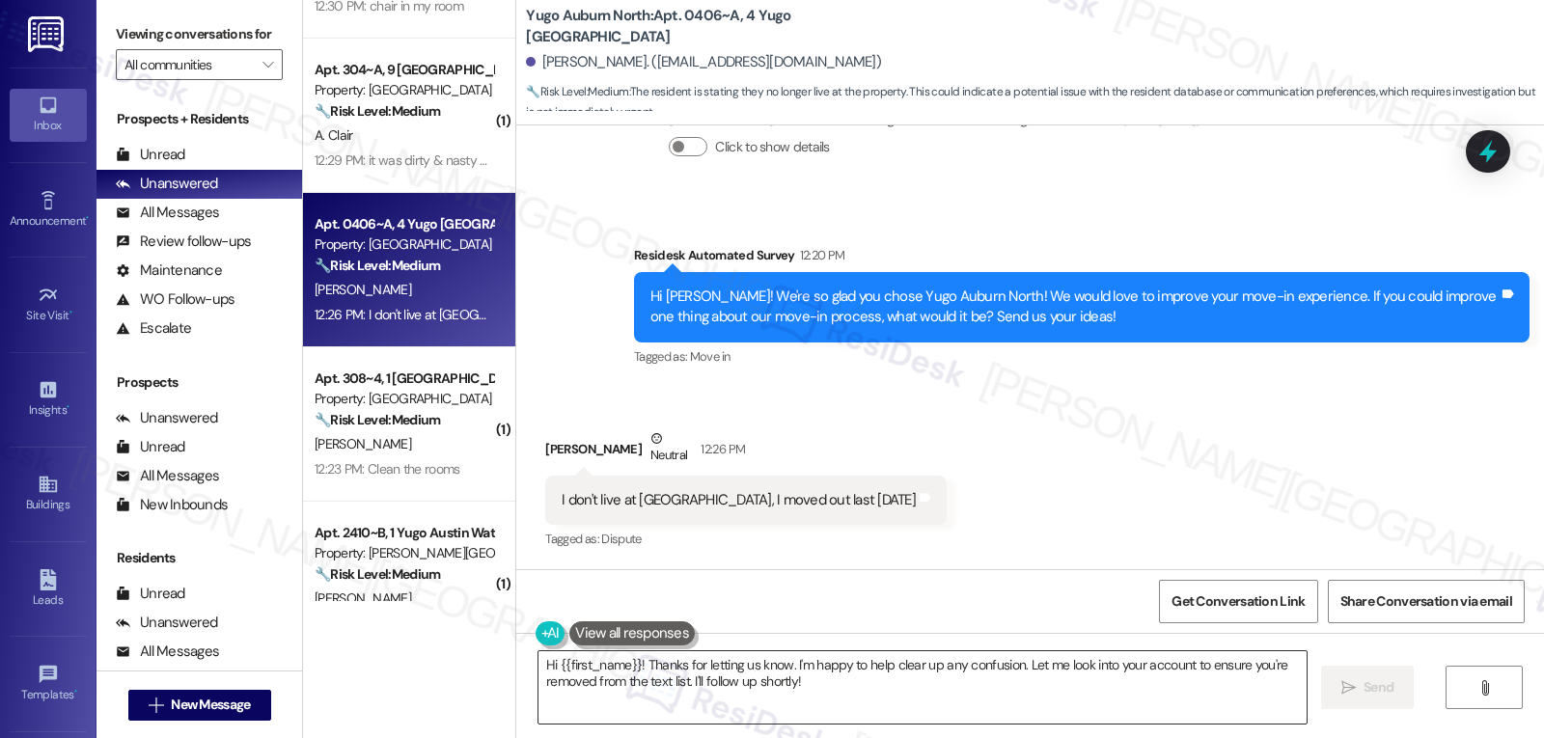
click at [831, 700] on textarea "Hi {{first_name}}! Thanks for letting us know. I'm happy to help clear up any c…" at bounding box center [922, 687] width 768 height 72
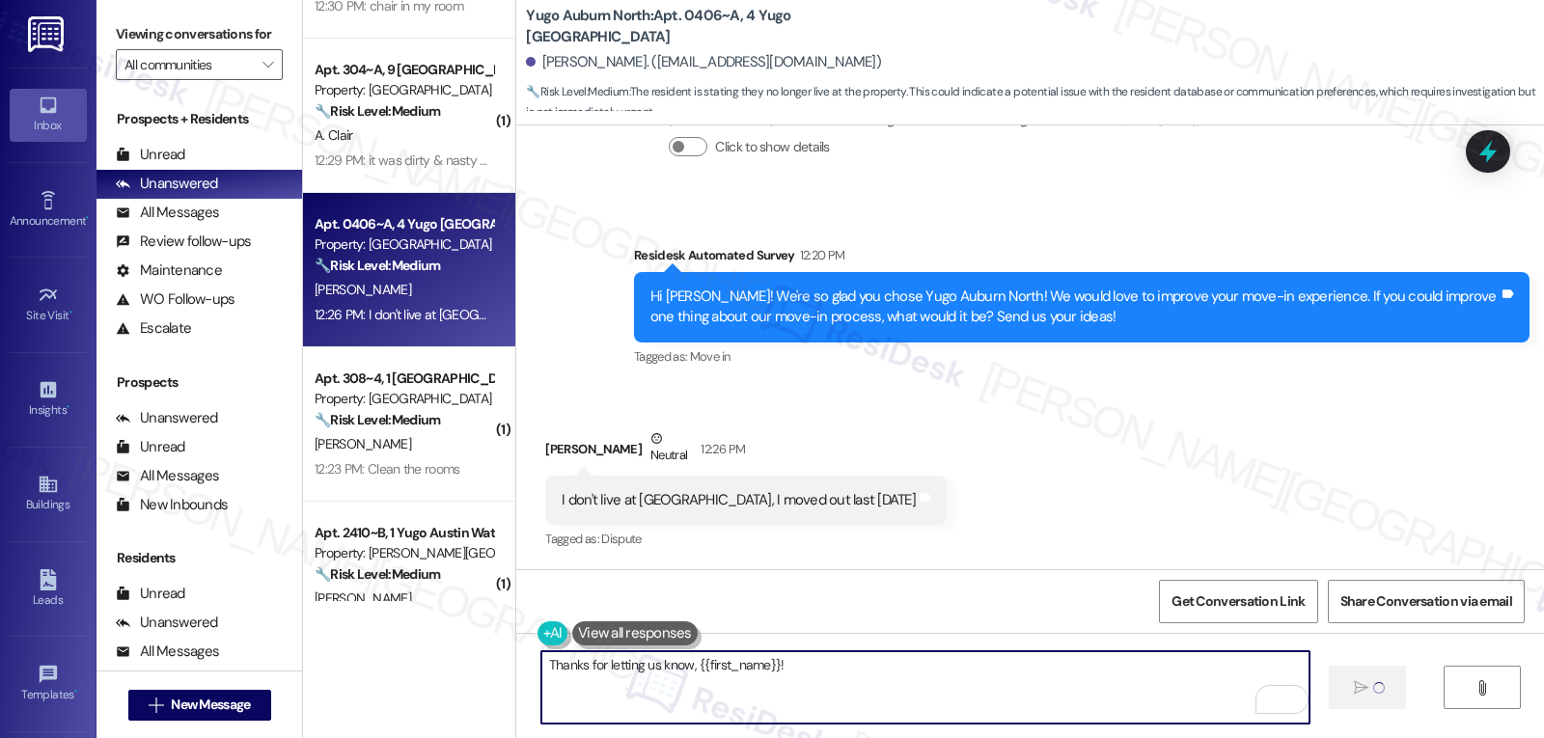
type textarea "Thanks for letting us know, {{first_name}}!"
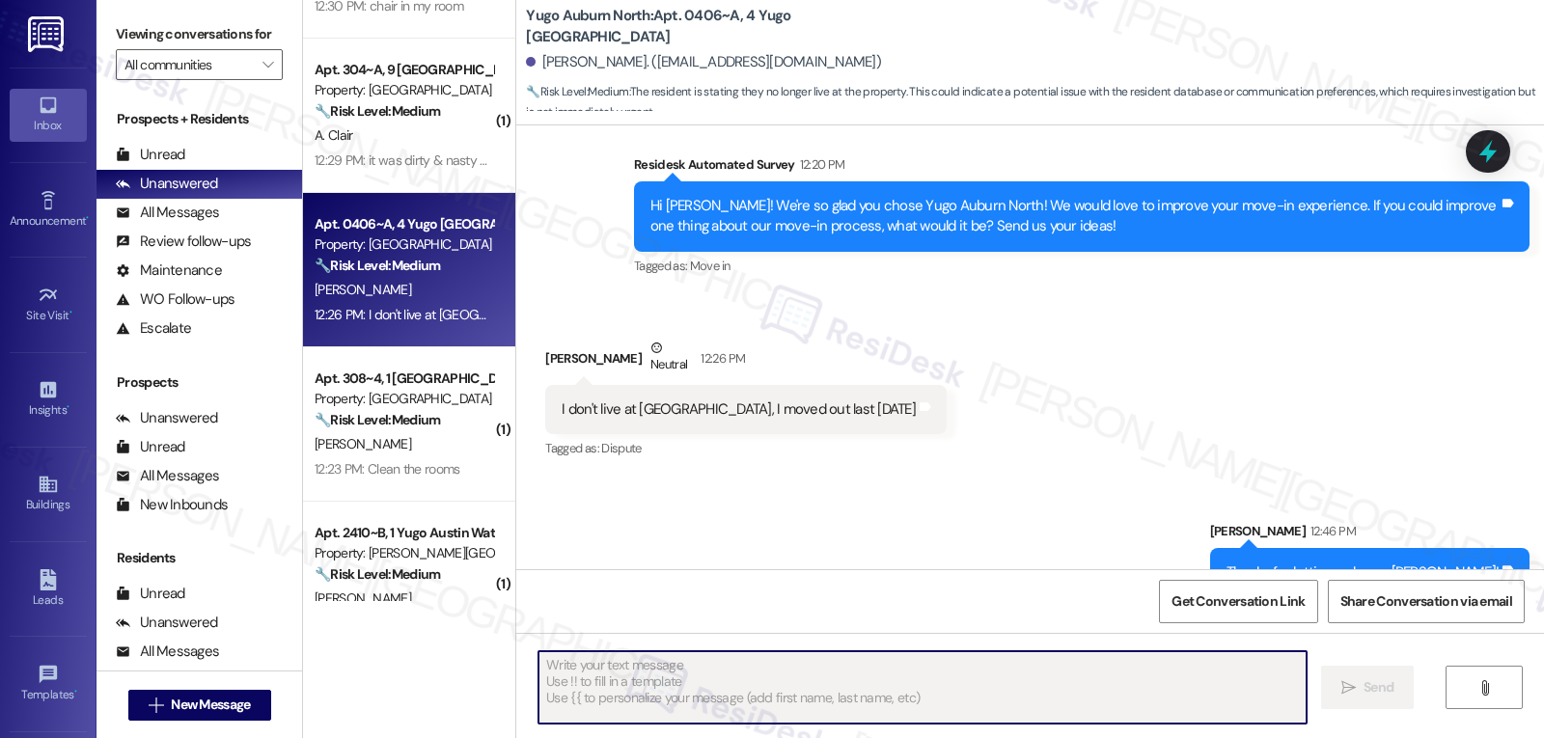
scroll to position [3388, 0]
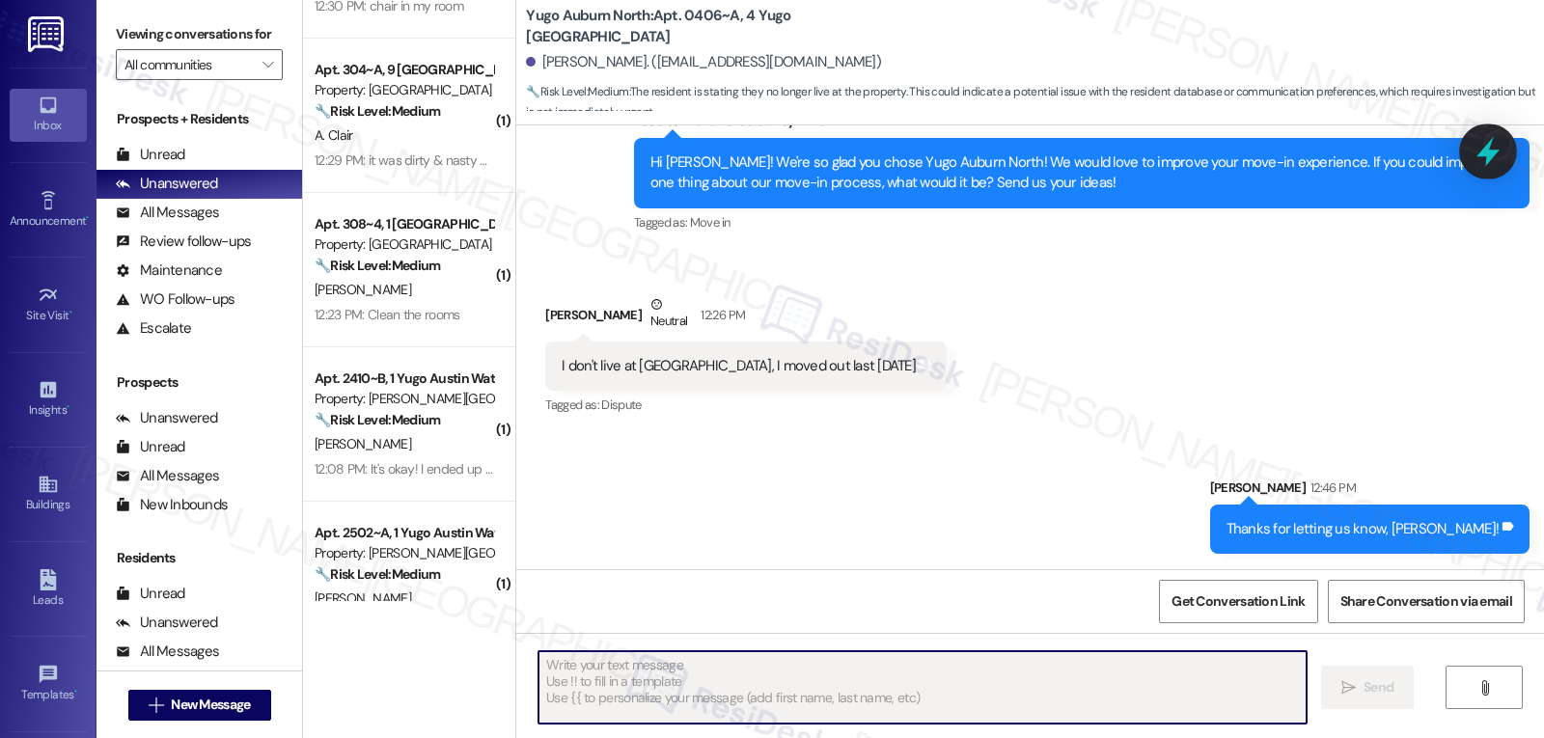
click at [1494, 144] on icon at bounding box center [1487, 151] width 33 height 33
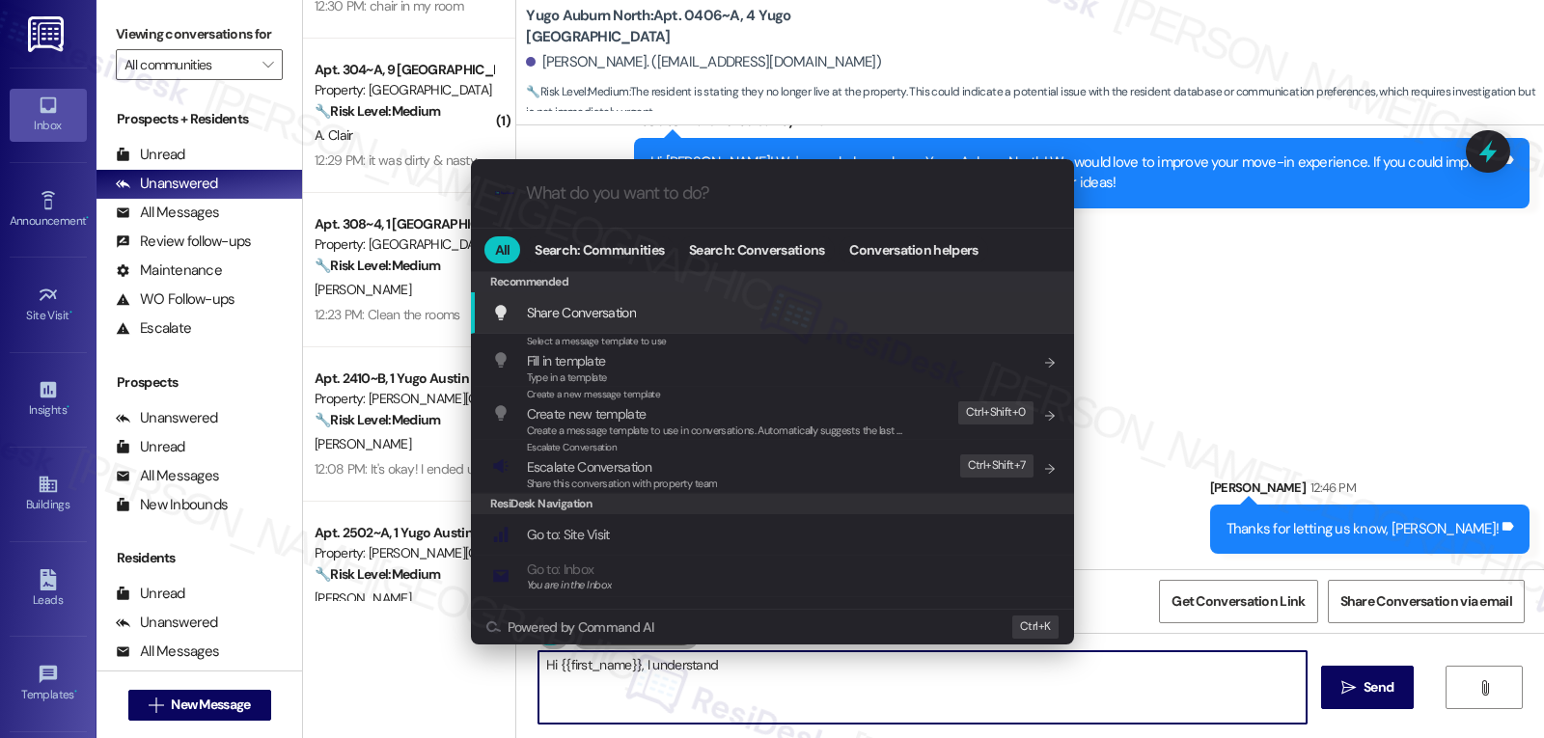
type textarea "Hi {{first_name}}, I understand"
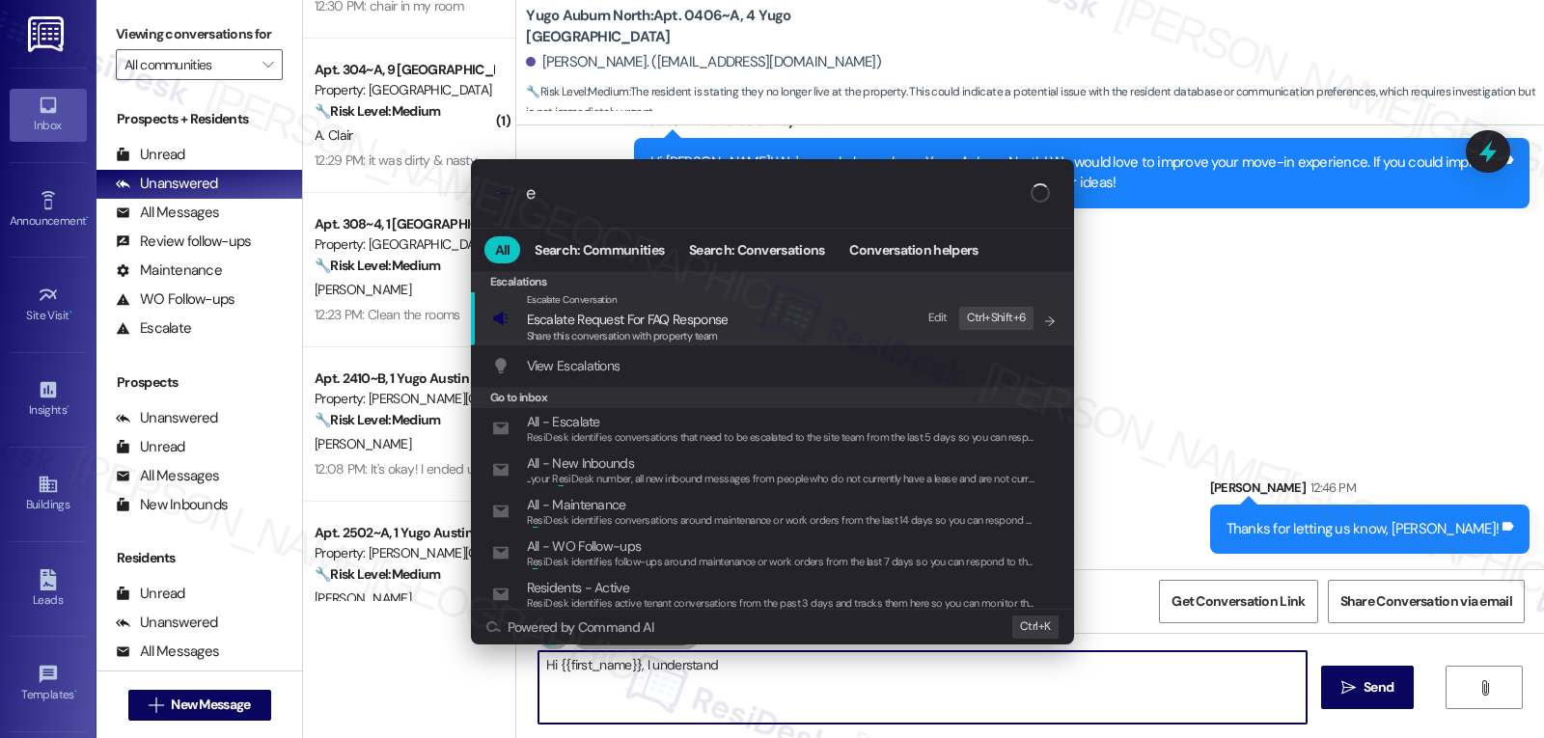
type input "es"
type textarea "Hi {{first_name}}, I understand you"
type input "esca"
type textarea "Hi {{first_name}}, I understand you no"
type input "escal"
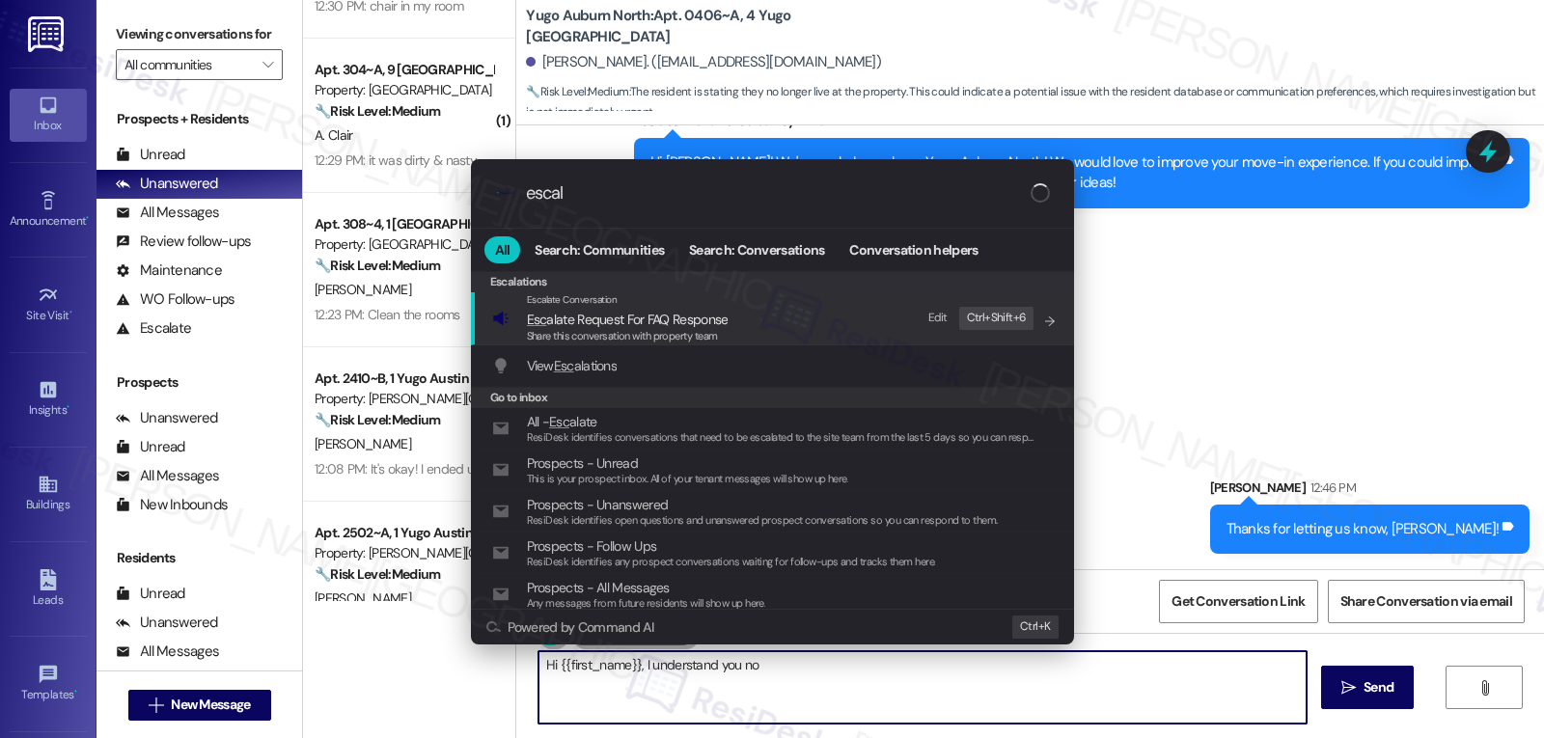
type textarea "Hi {{first_name}}, I understand you no longer"
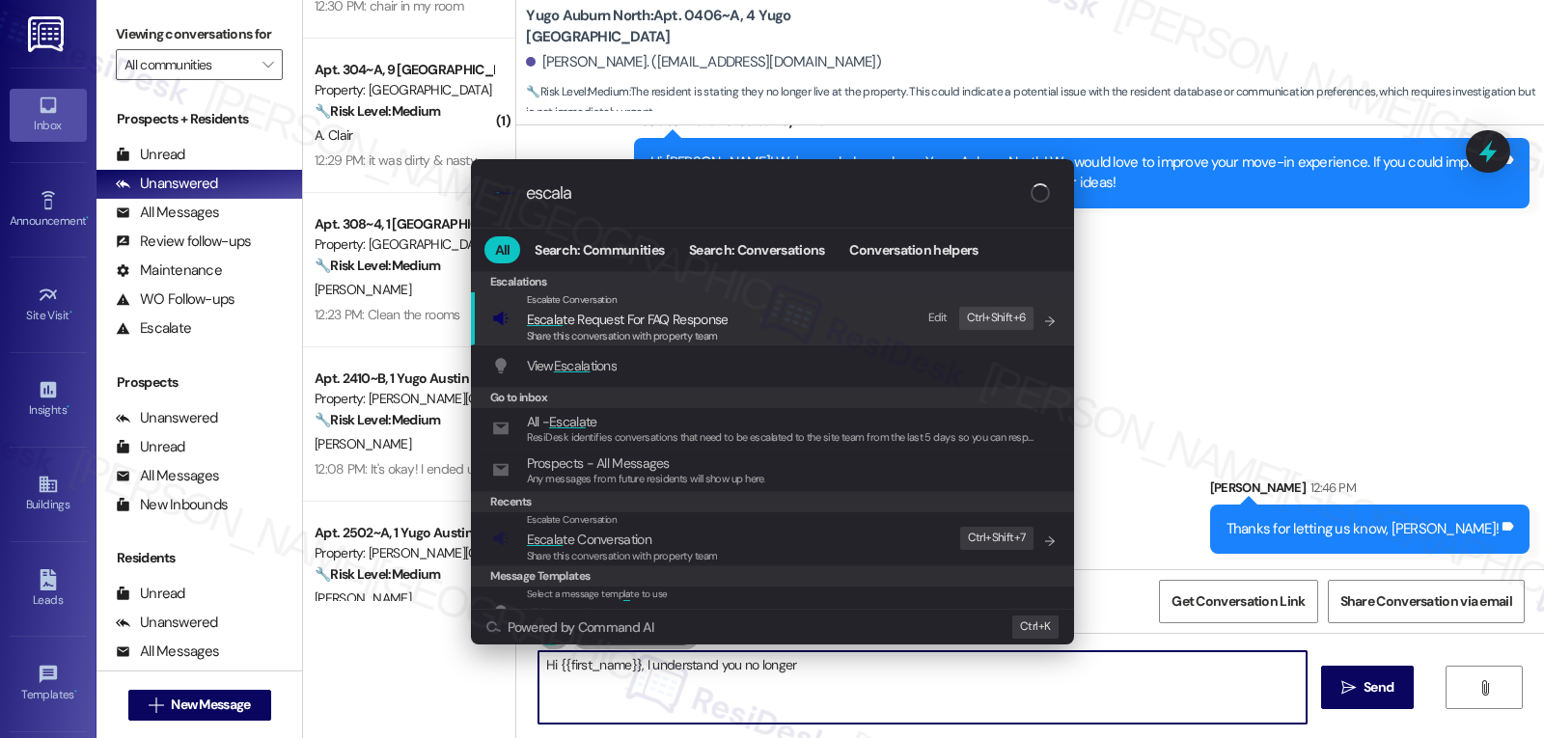
type input "escalat"
type textarea "Hi {{first_name}}, I understand you no longer"
type input "escalate"
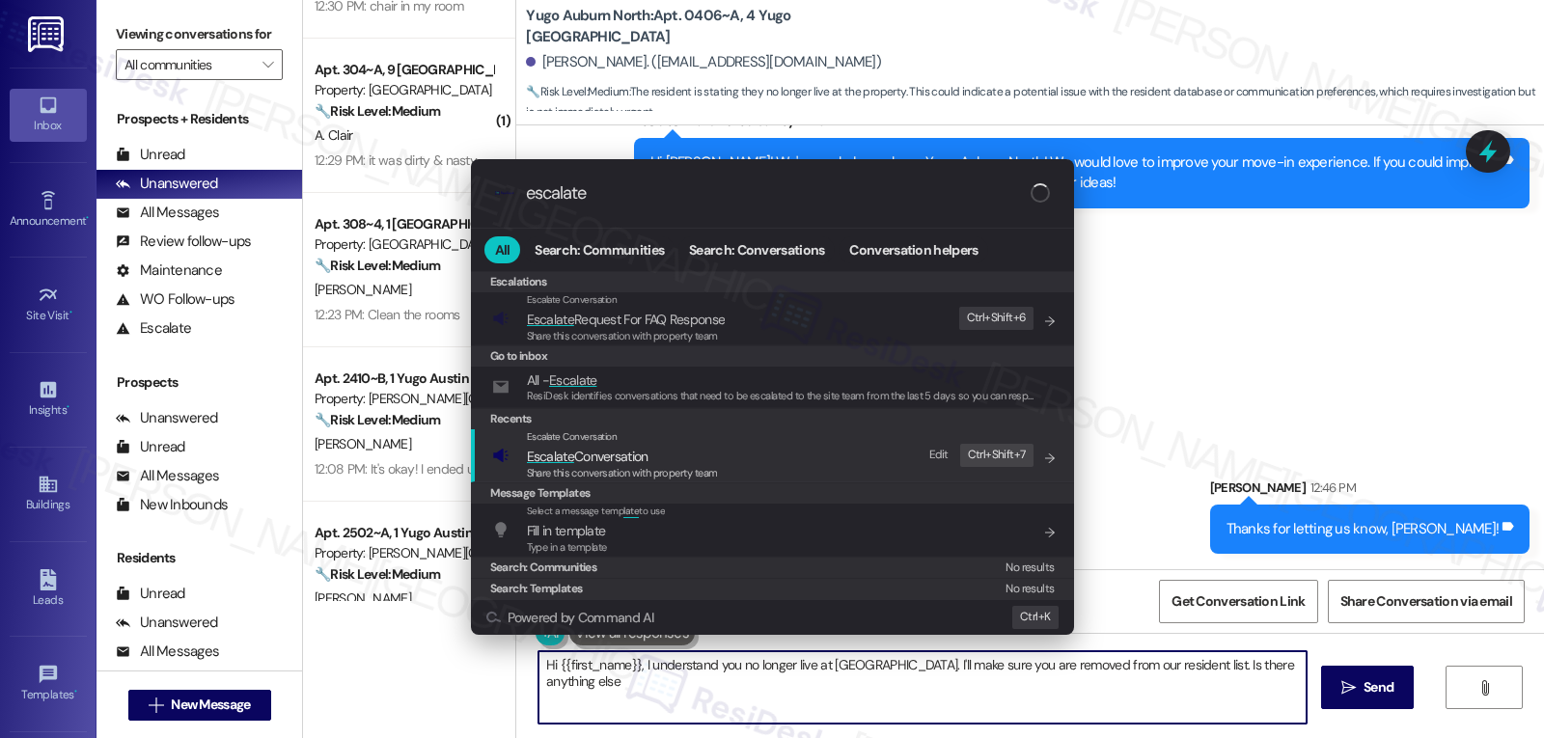
type textarea "Hi {{first_name}}, I understand you no longer live at Yugo Auburn North. I'll m…"
type input "escalate"
click at [667, 472] on span "Share this conversation with property team" at bounding box center [622, 473] width 191 height 14
type textarea "Hi {{first_name}}, I understand you no longer live at Yugo Auburn North. I'll m…"
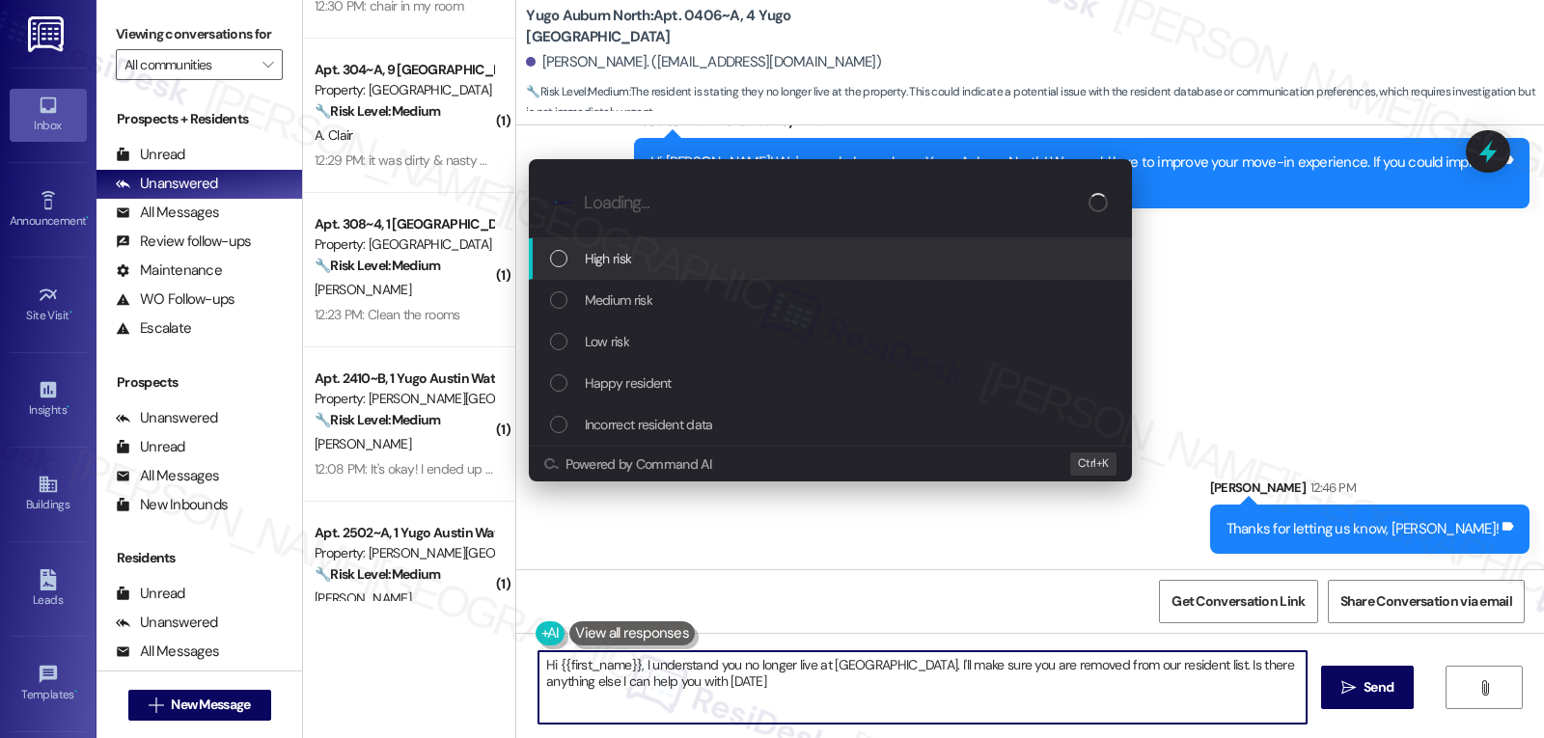
type textarea "Hi {{first_name}}, I understand you no longer live at Yugo Auburn North. I'll m…"
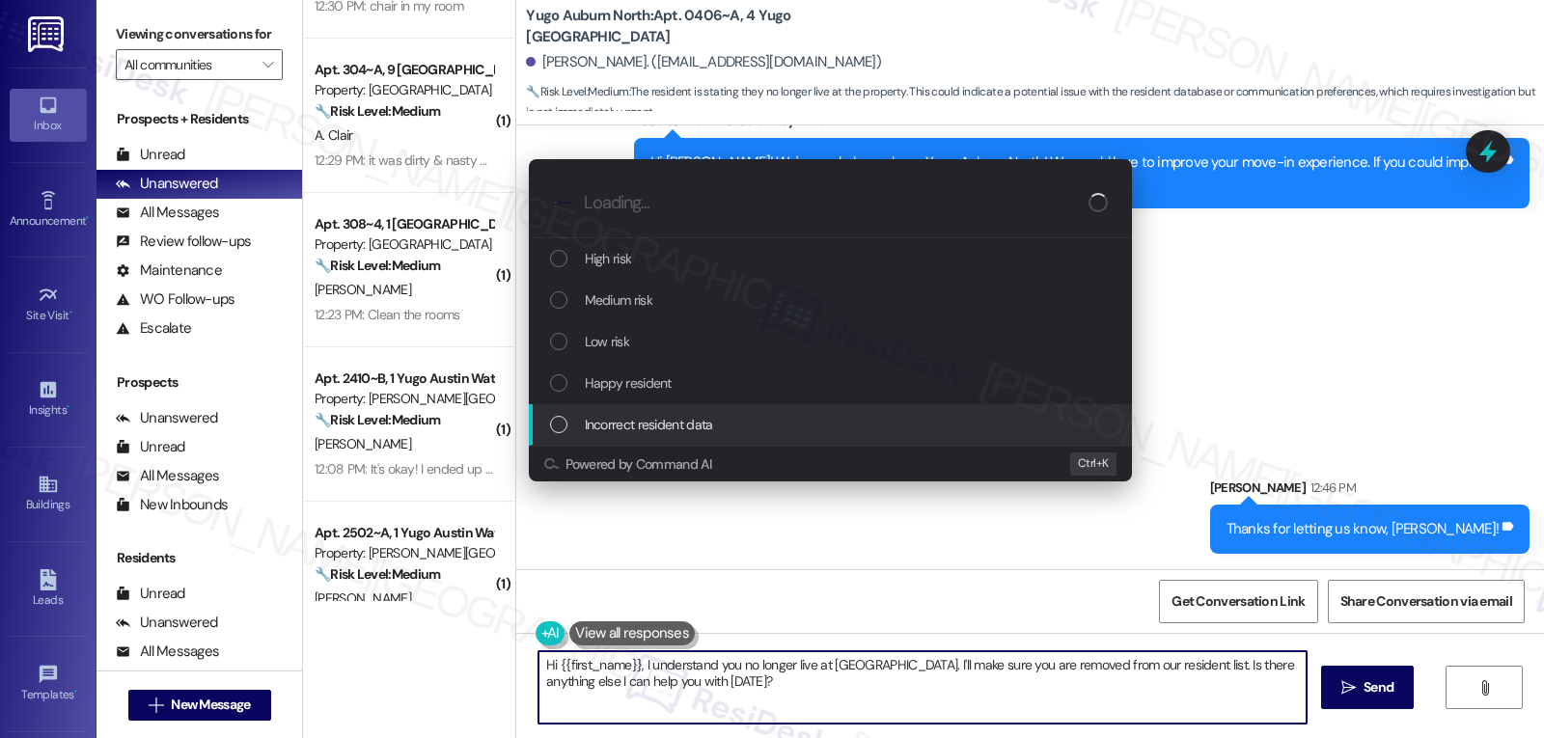
click at [691, 430] on span "Incorrect resident data" at bounding box center [649, 424] width 128 height 21
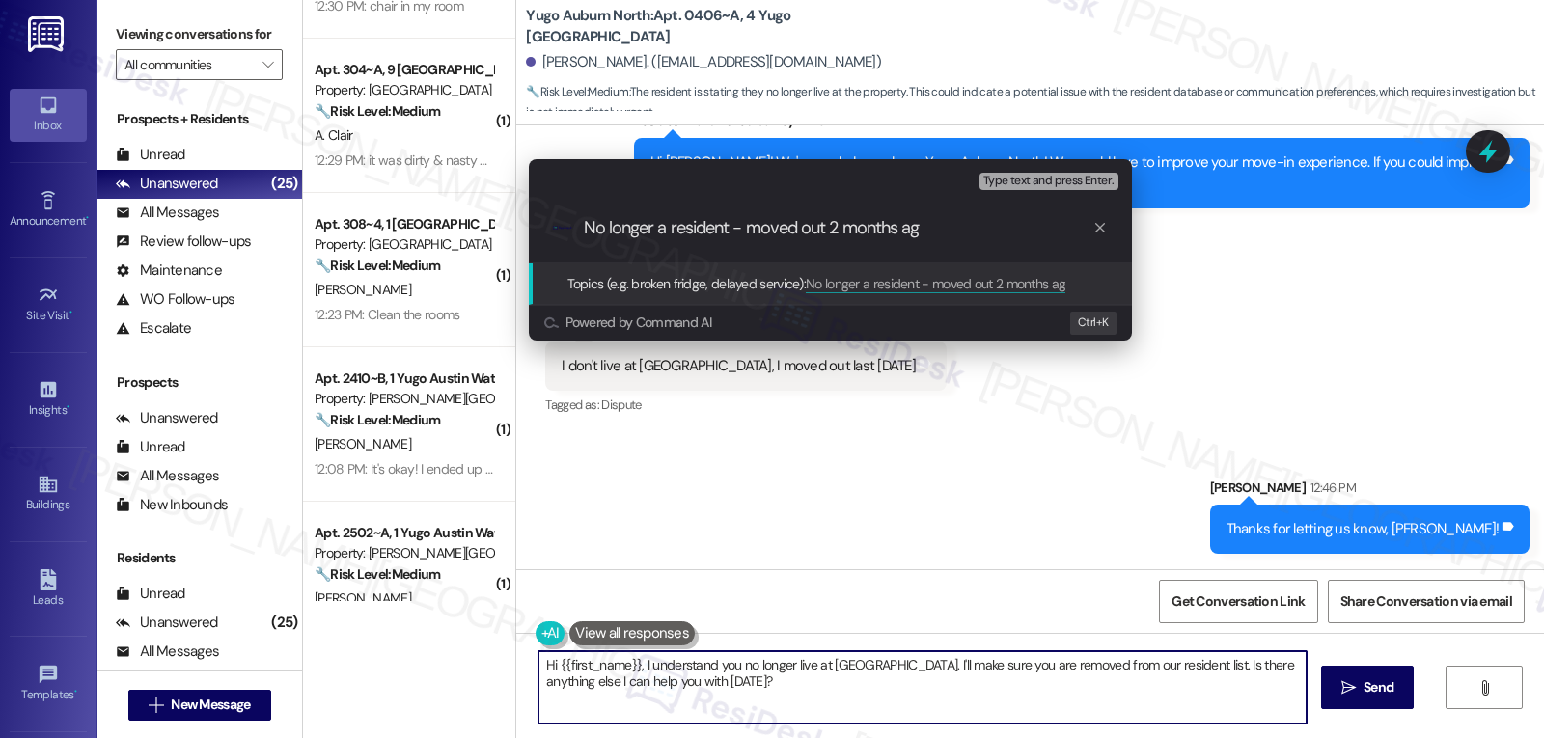
type input "No longer a resident - moved out 2 months ago"
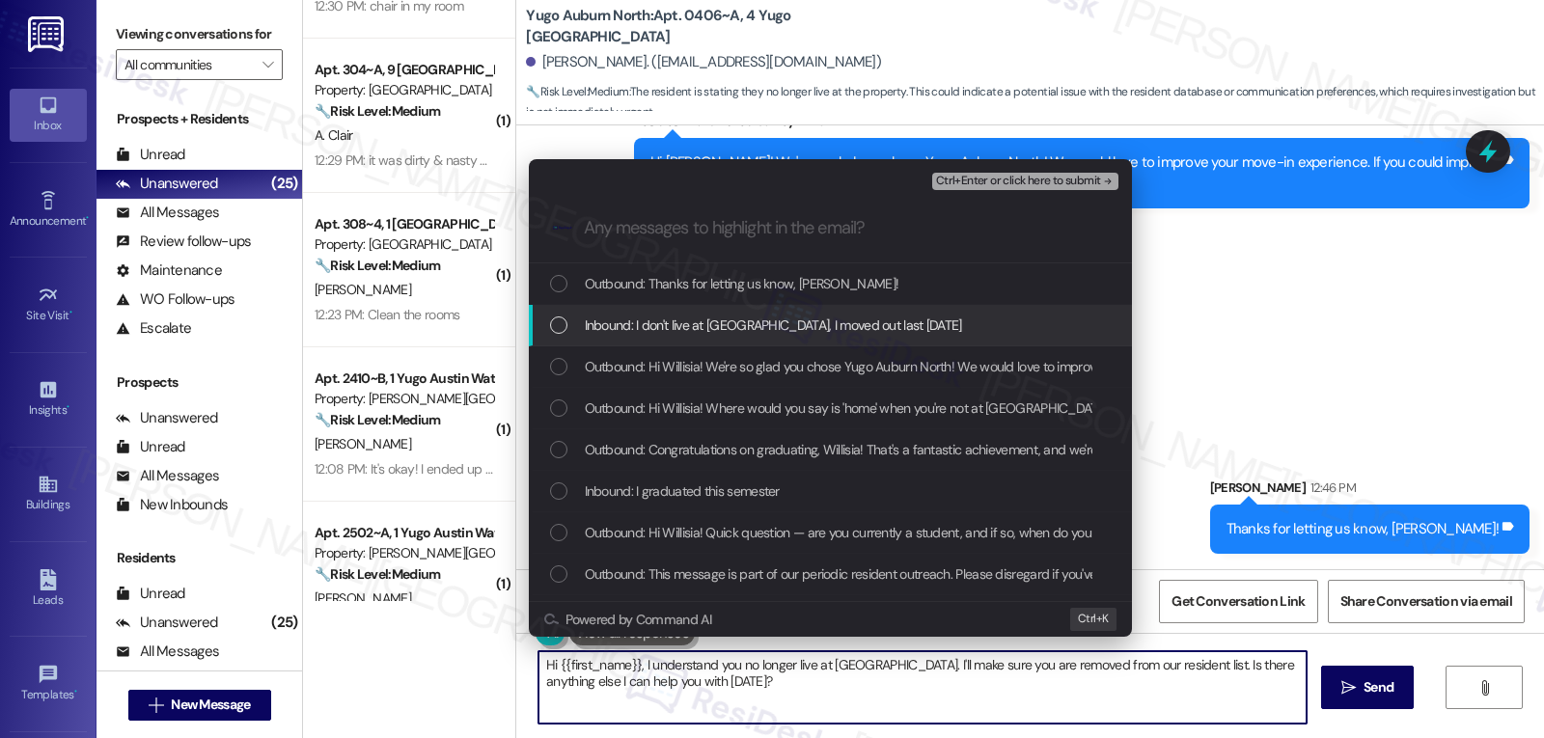
click at [698, 321] on span "Inbound: I don't live at Yugo Auburn North, I moved out last two months ago" at bounding box center [773, 325] width 377 height 21
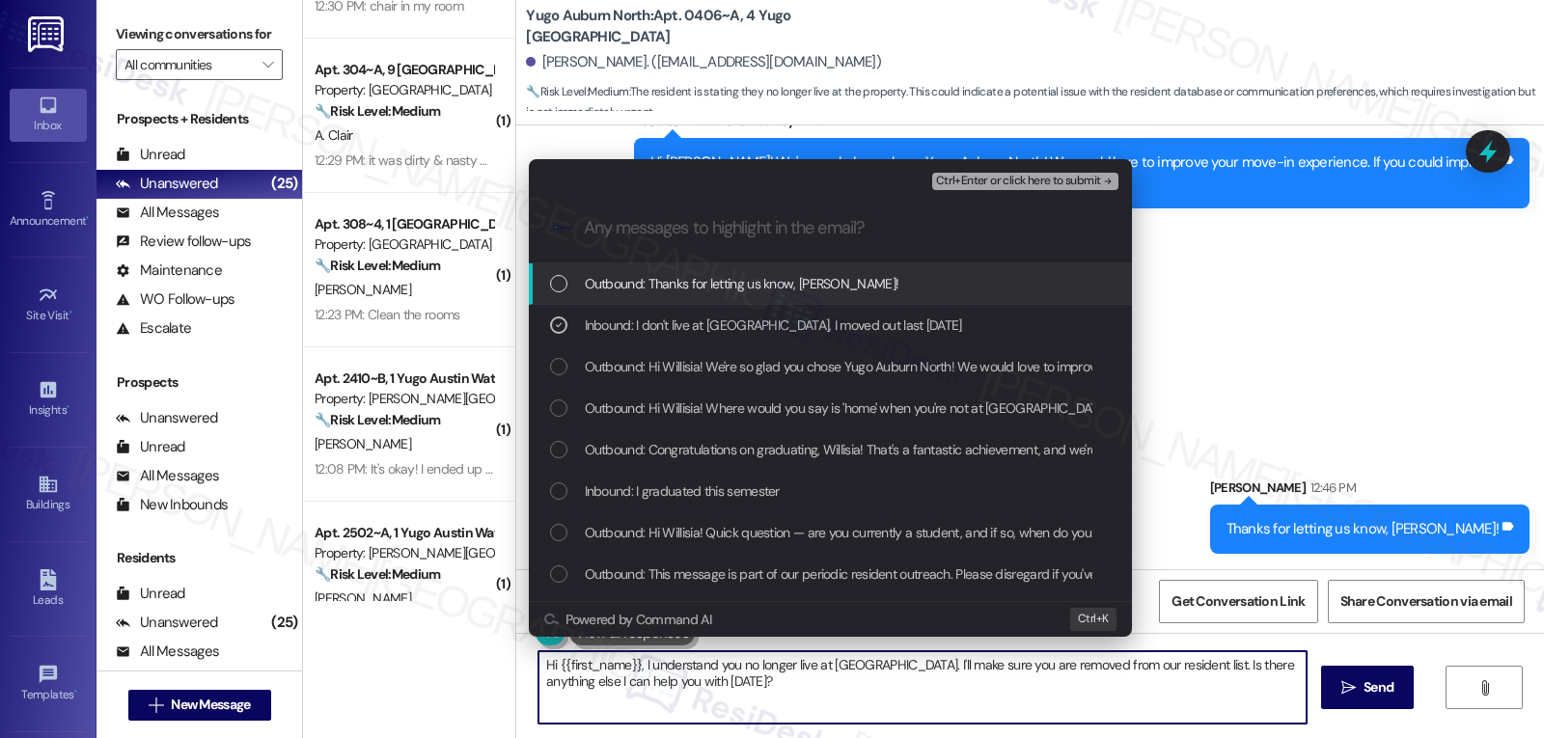
click at [1023, 185] on span "Ctrl+Enter or click here to submit" at bounding box center [1018, 182] width 165 height 14
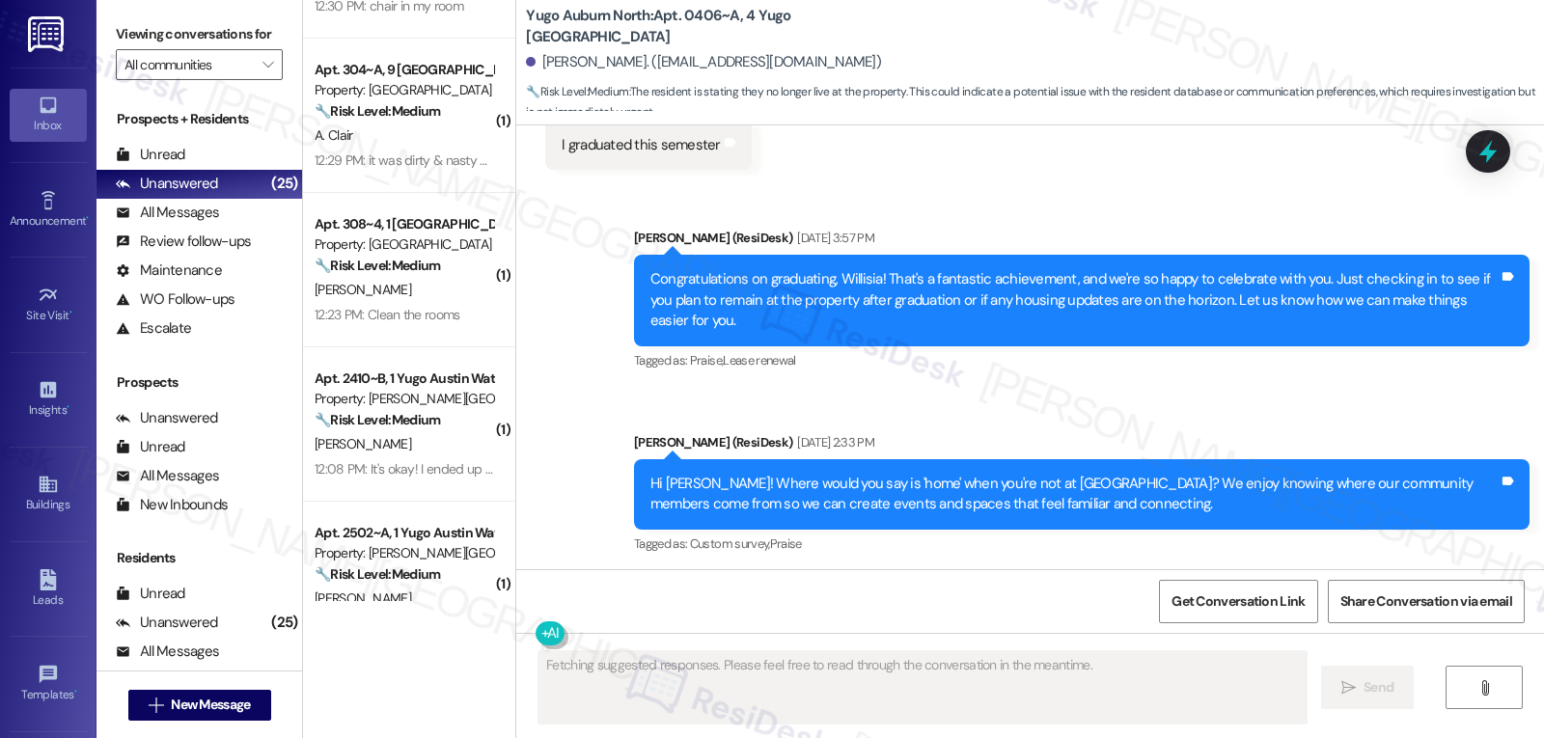
scroll to position [3253, 0]
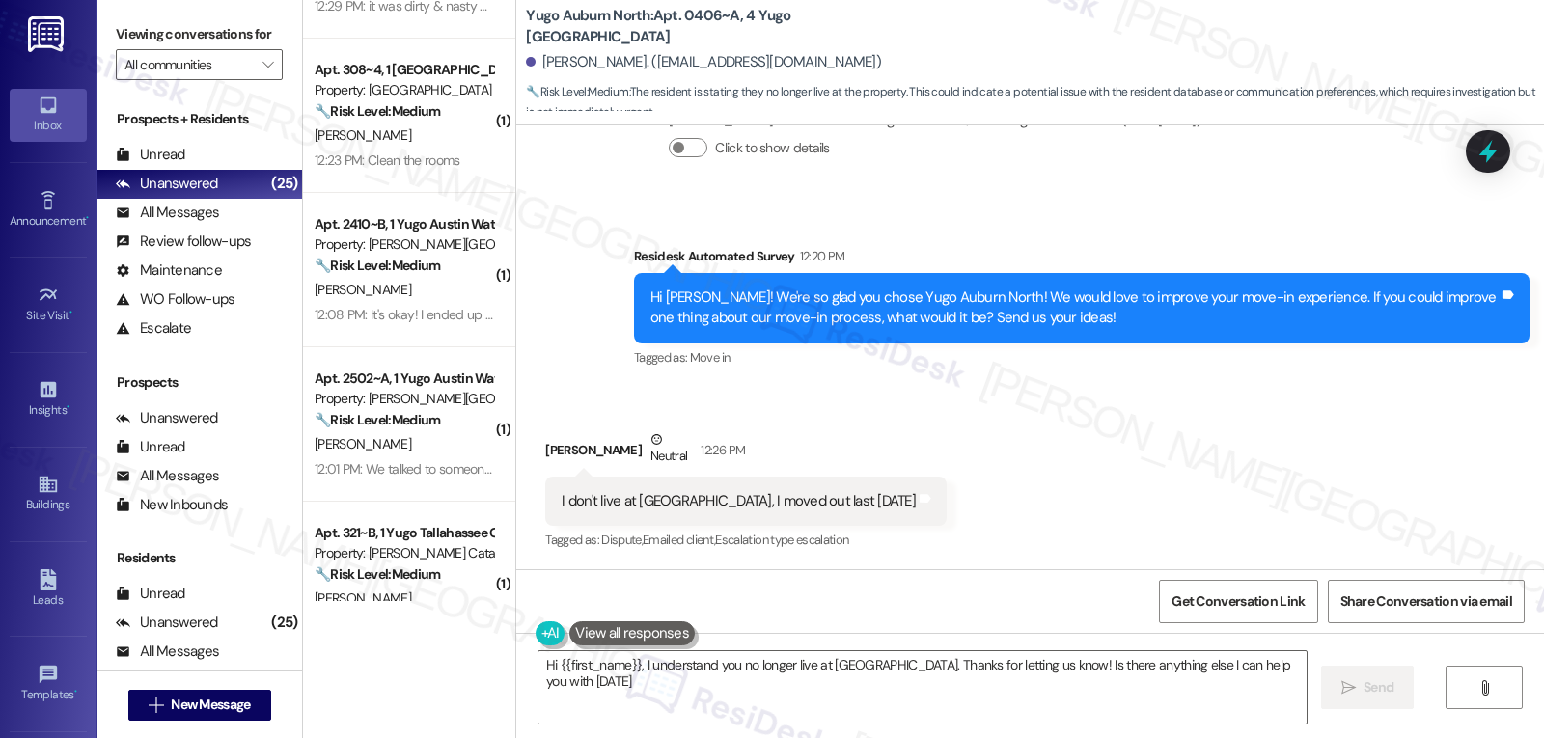
type textarea "Hi {{first_name}}, I understand you no longer live at Yugo Auburn North. Thanks…"
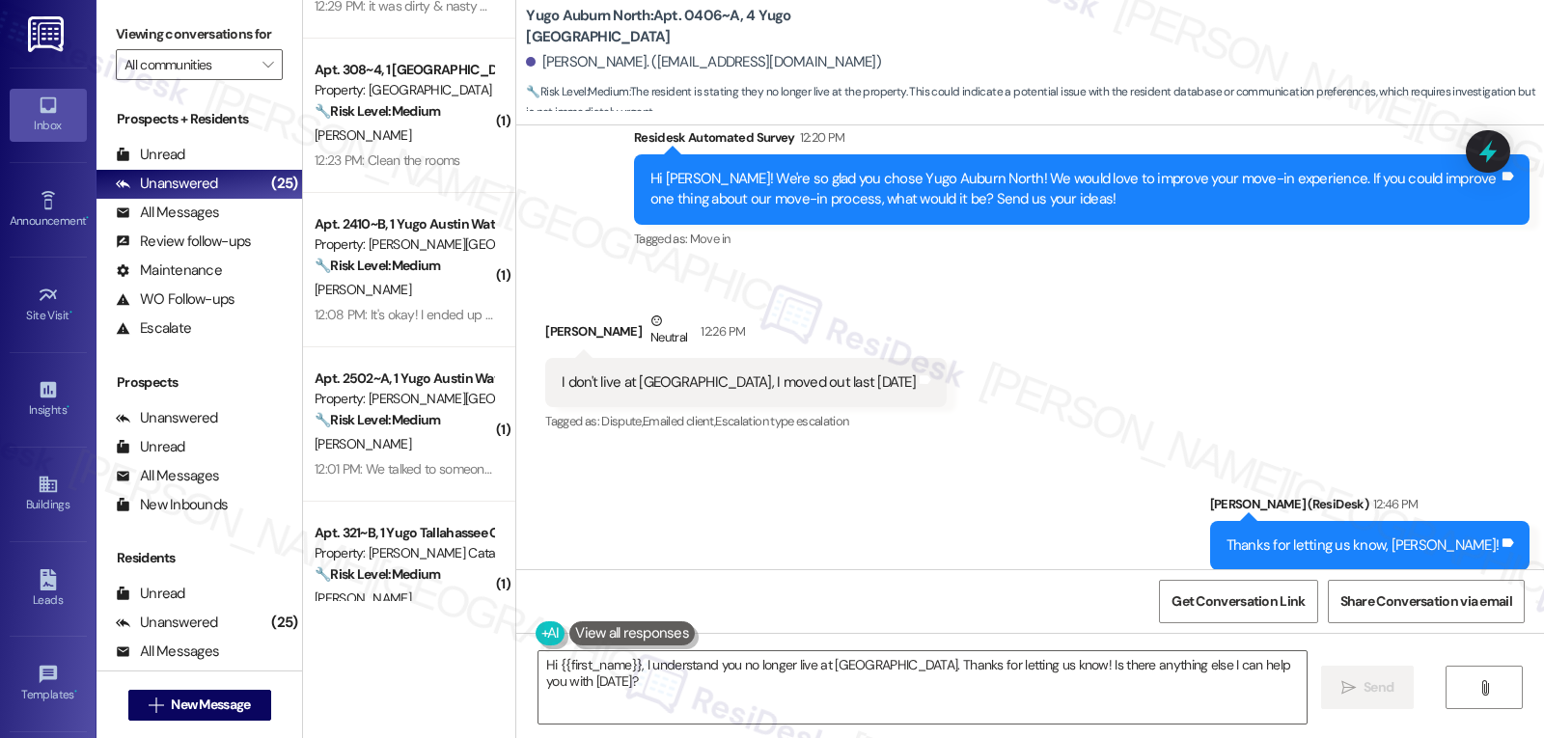
scroll to position [3417, 0]
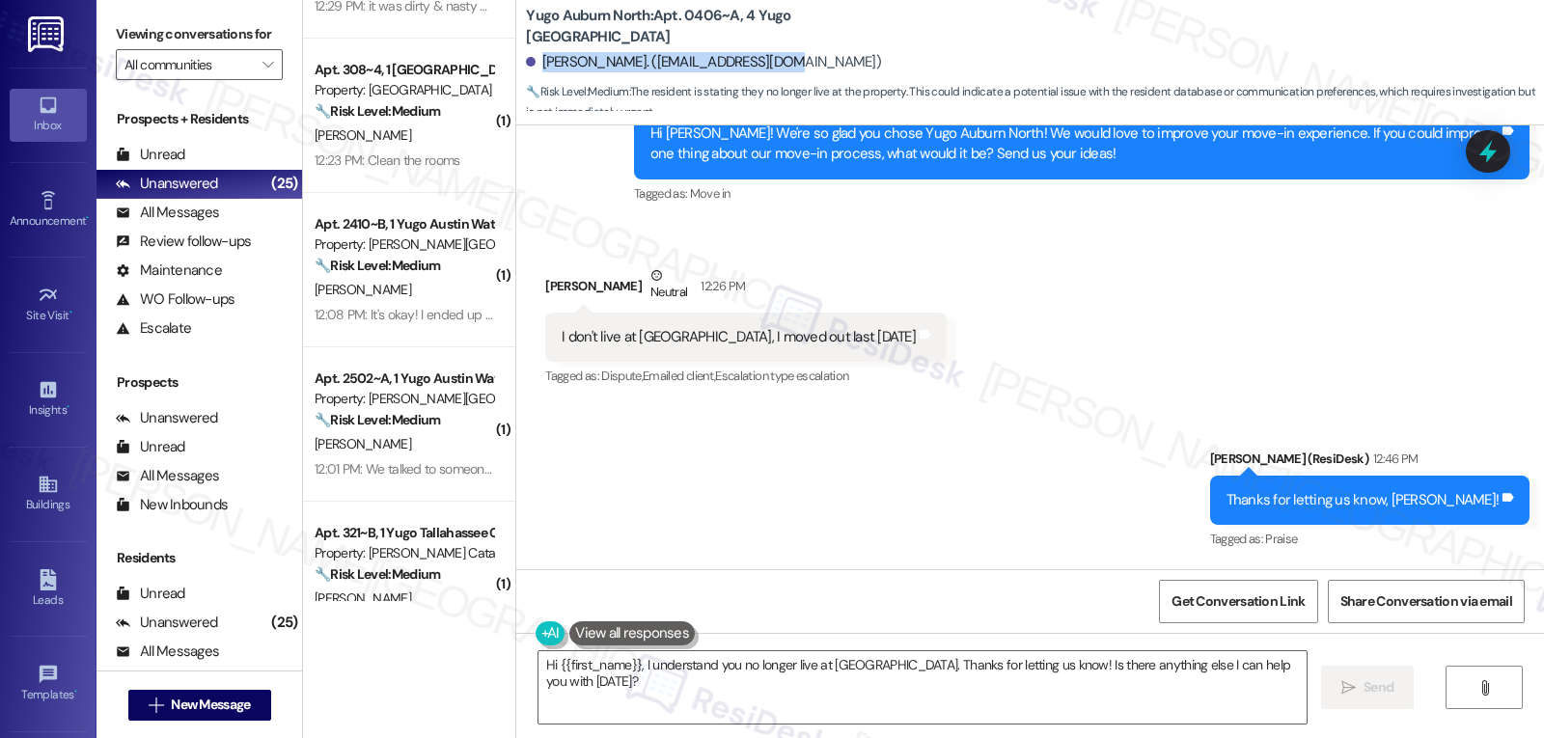
drag, startPoint x: 532, startPoint y: 59, endPoint x: 790, endPoint y: 65, distance: 258.6
click at [790, 65] on div "Willisia Vail. (jwvail02@gmail.com)" at bounding box center [1035, 62] width 1018 height 39
copy div "Willisia Vail. (jwvail02@gmail.com)"
drag, startPoint x: 512, startPoint y: 25, endPoint x: 722, endPoint y: 28, distance: 209.4
click at [722, 28] on b "Yugo Auburn North: Apt. 0406~A, 4 Yugo Auburn North" at bounding box center [719, 26] width 386 height 41
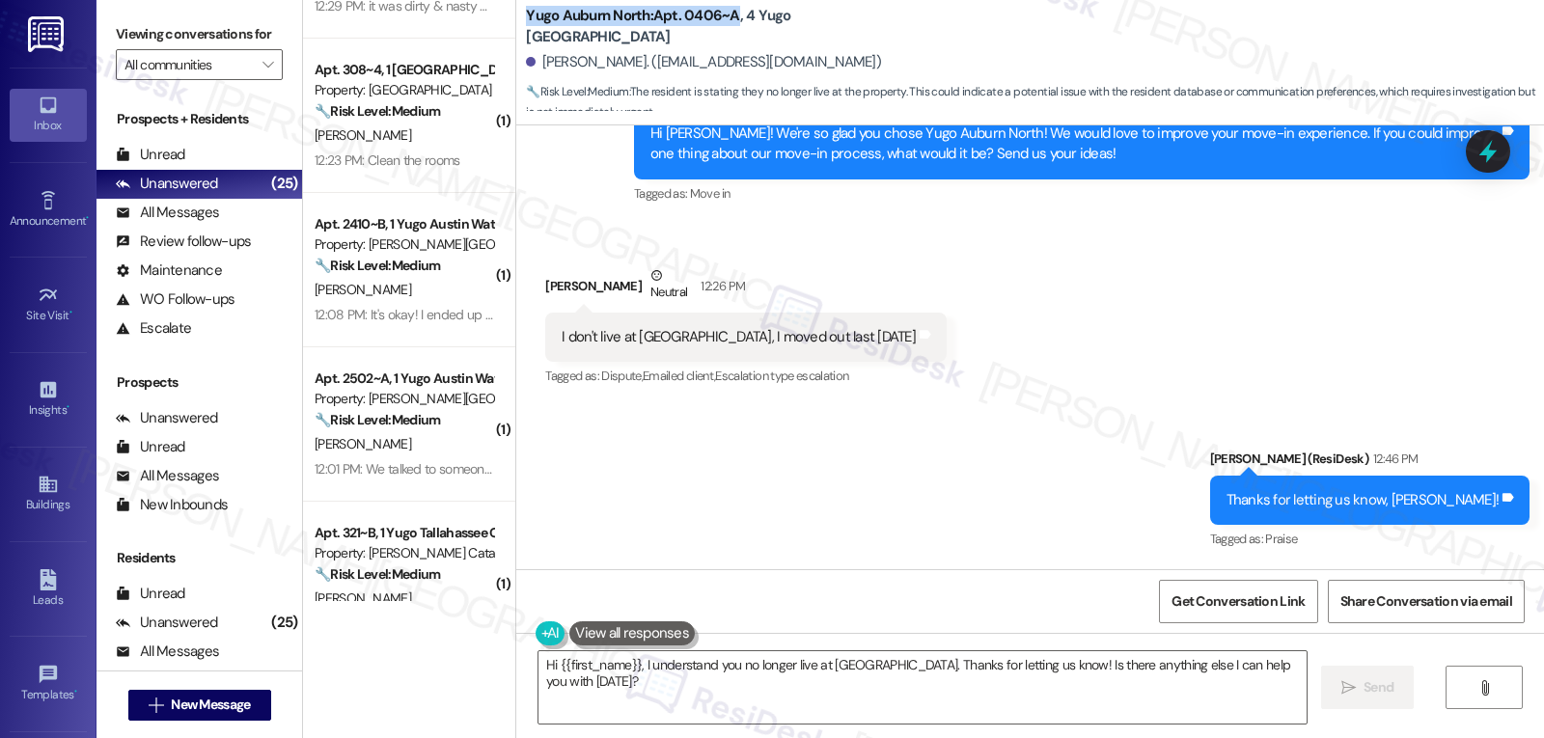
copy b "Yugo Auburn North: Apt. 0406~A"
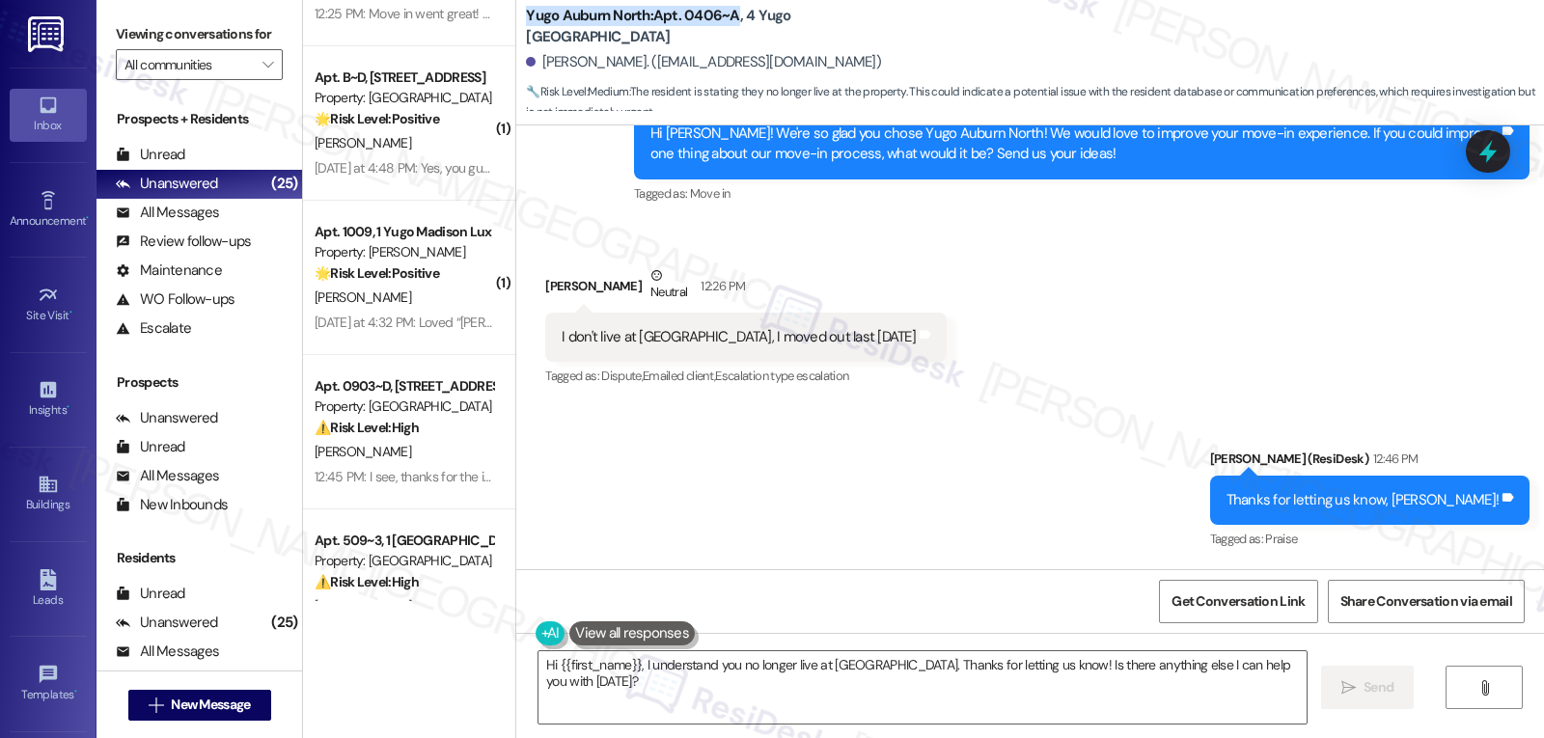
scroll to position [3087, 0]
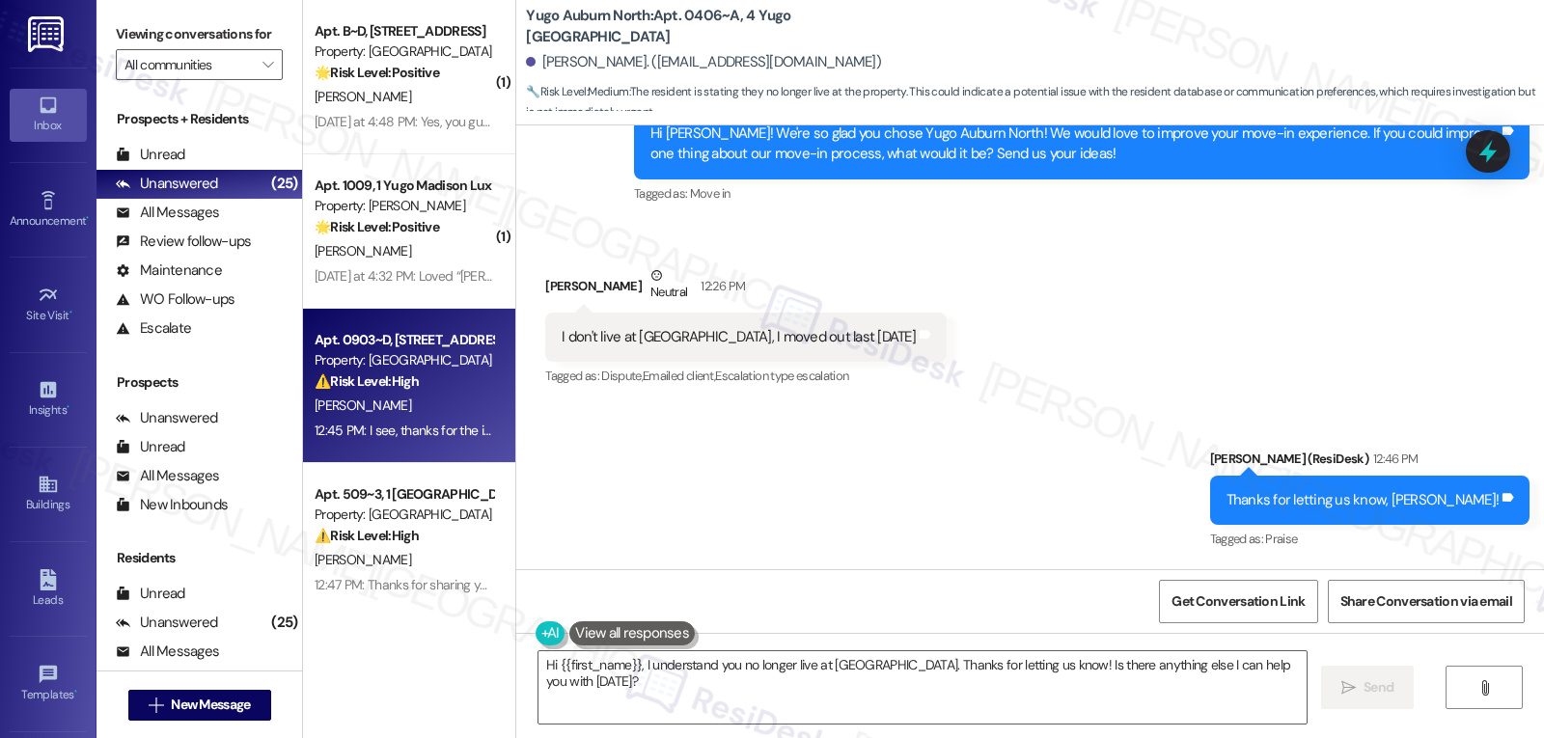
click at [398, 384] on strong "⚠️ Risk Level: High" at bounding box center [367, 380] width 104 height 17
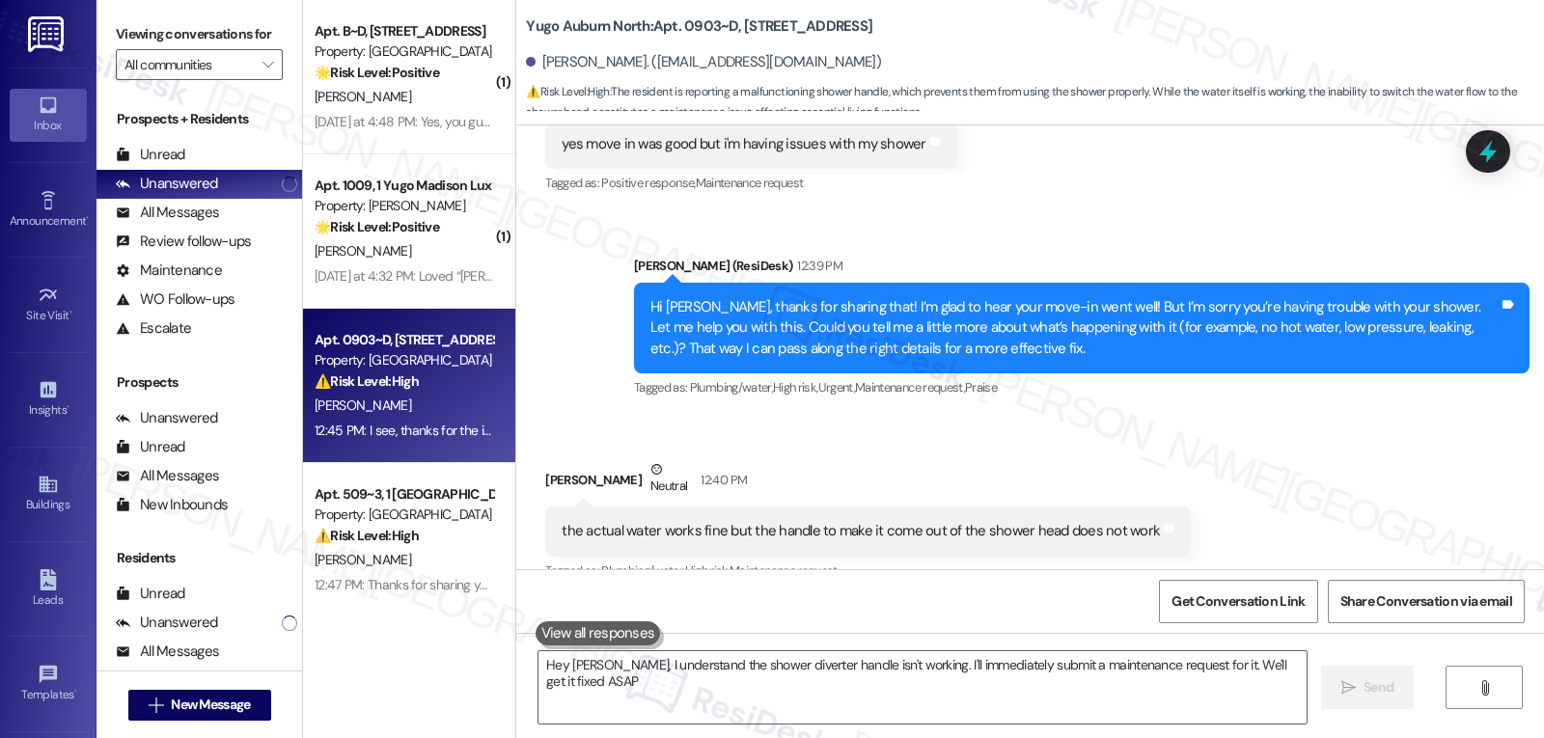
type textarea "Hey Dylan, I understand the shower diverter handle isn't working. I'll immediat…"
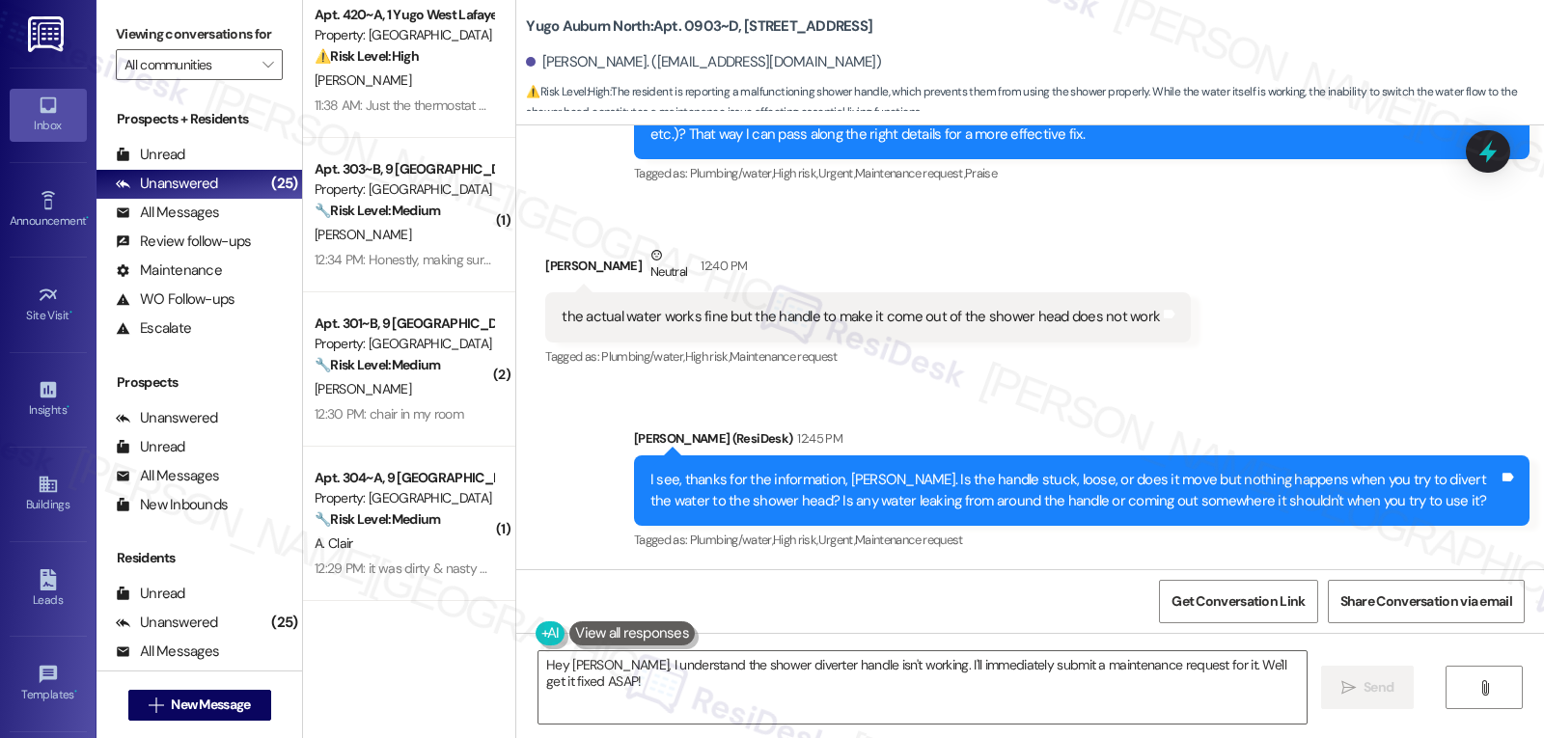
scroll to position [0, 0]
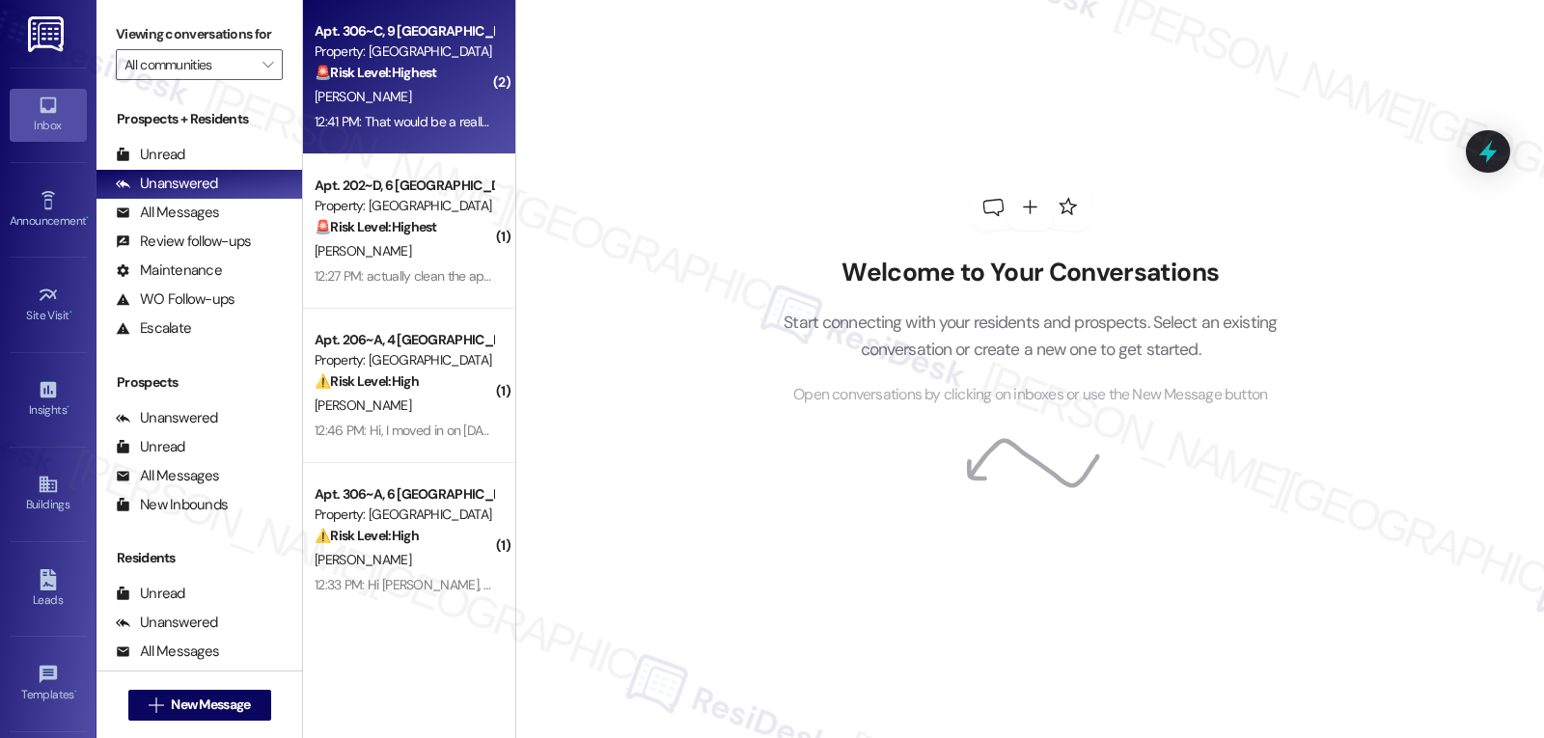
click at [411, 135] on div "Apt. 306~C, [GEOGRAPHIC_DATA] Property: [GEOGRAPHIC_DATA] Common 🚨 Risk Level: …" at bounding box center [409, 77] width 212 height 154
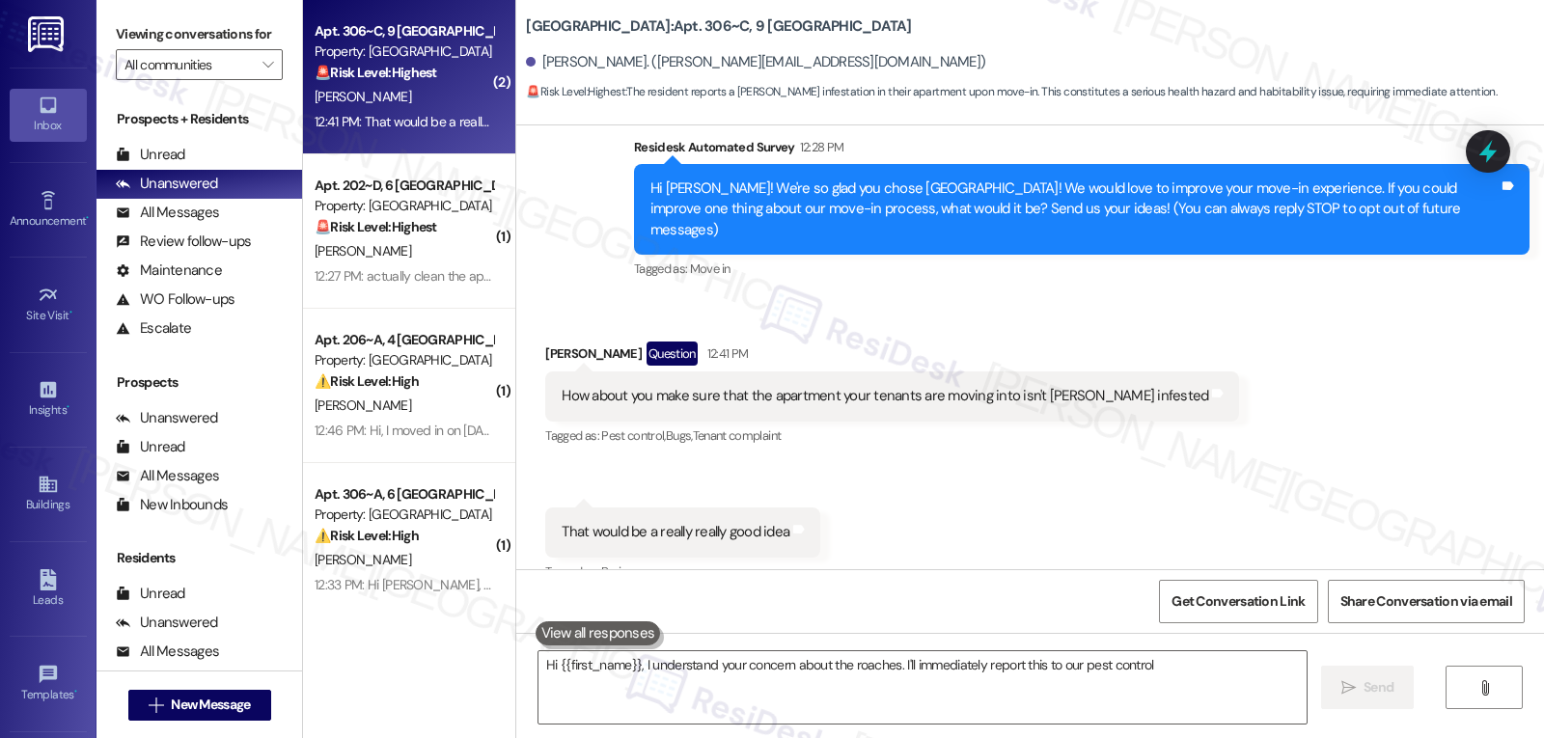
scroll to position [172, 0]
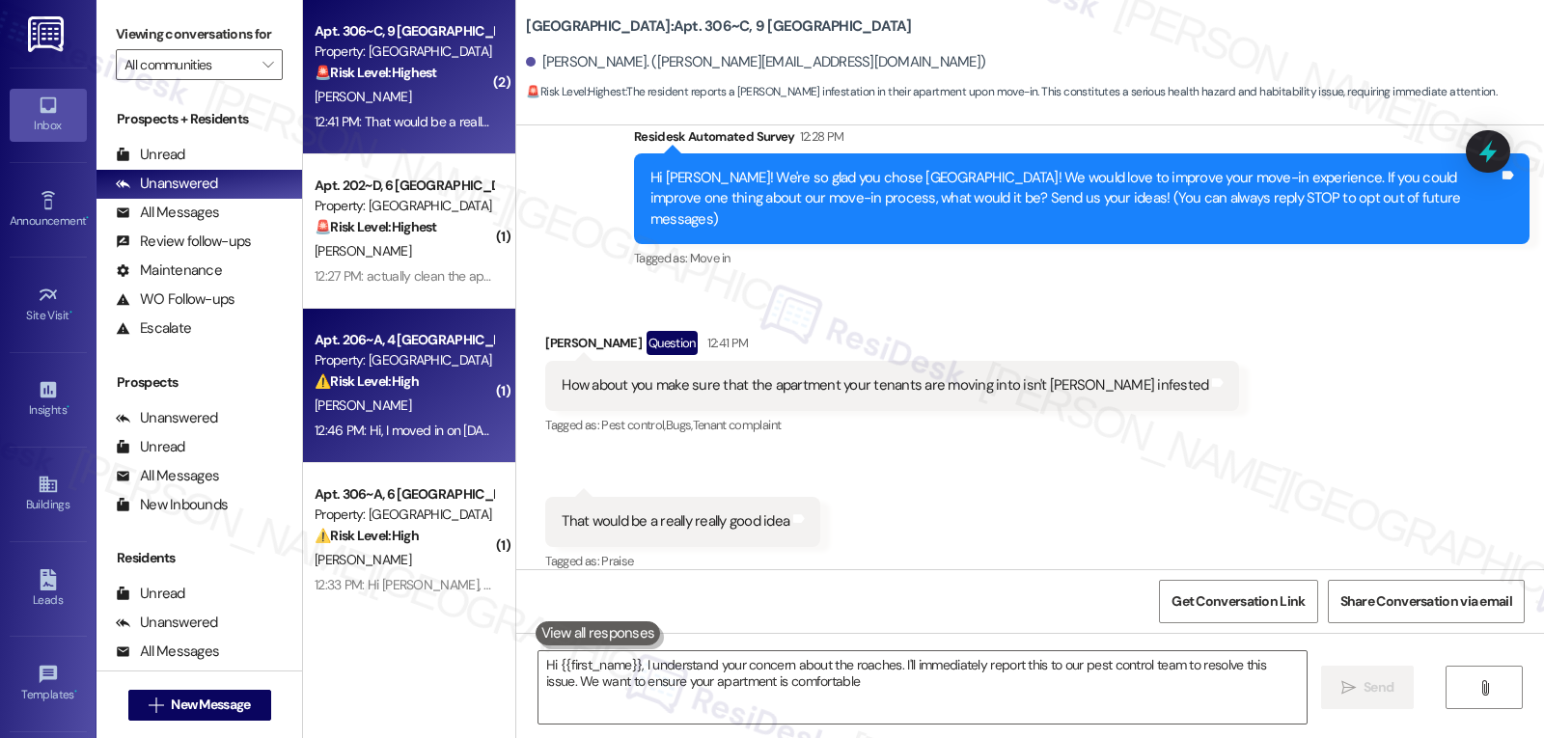
type textarea "Hi {{first_name}}, I understand your concern about the roaches. I'll immediatel…"
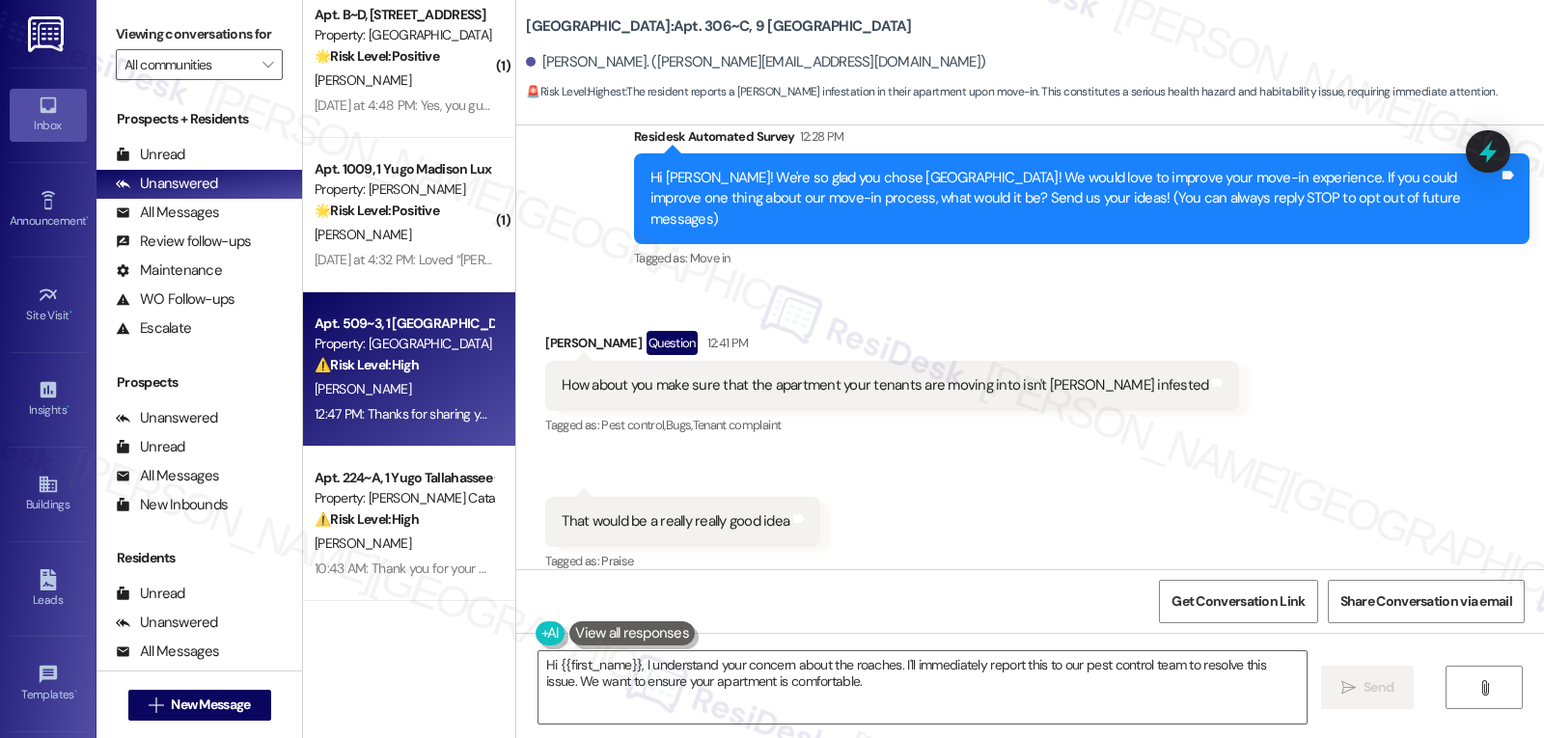
scroll to position [2448, 0]
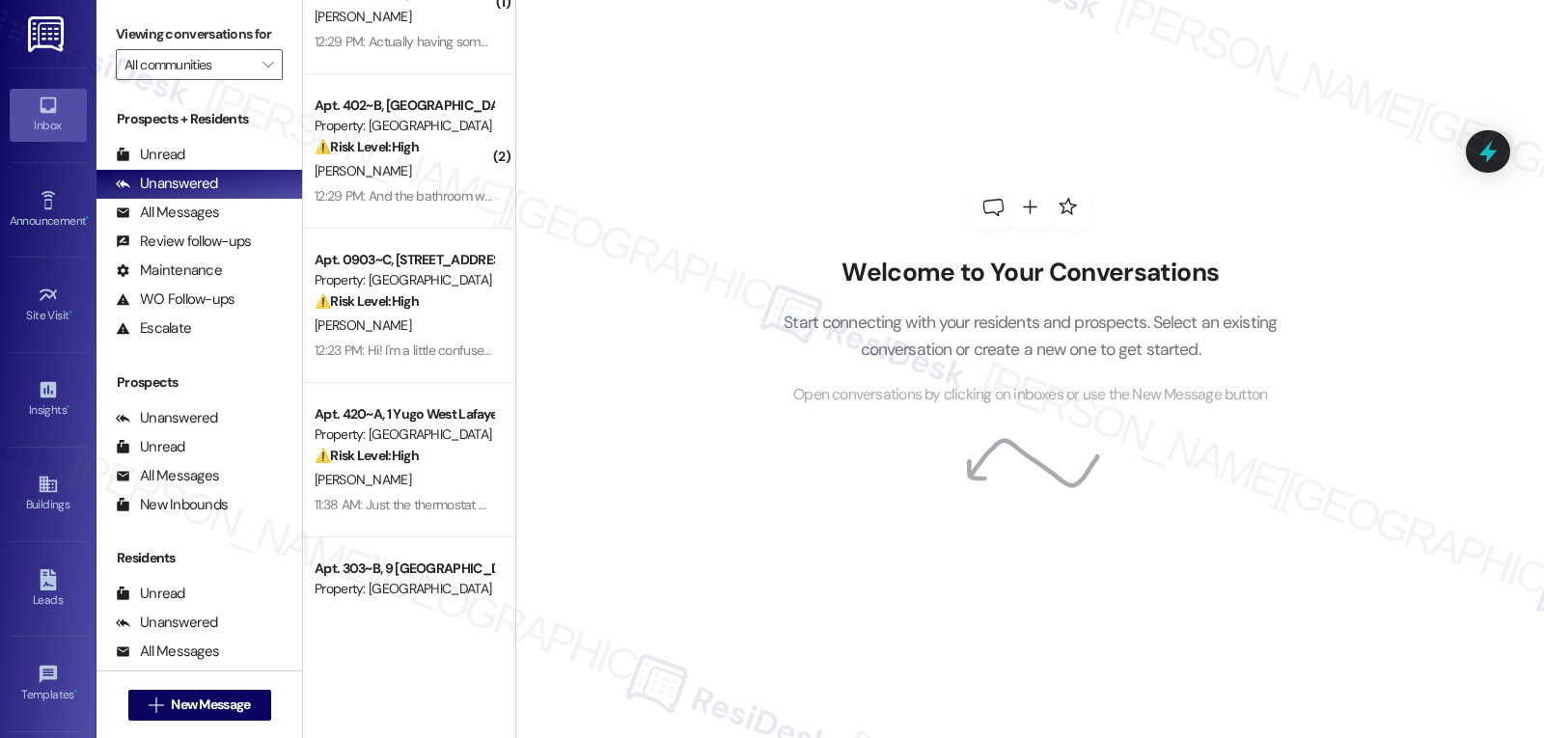
scroll to position [772, 0]
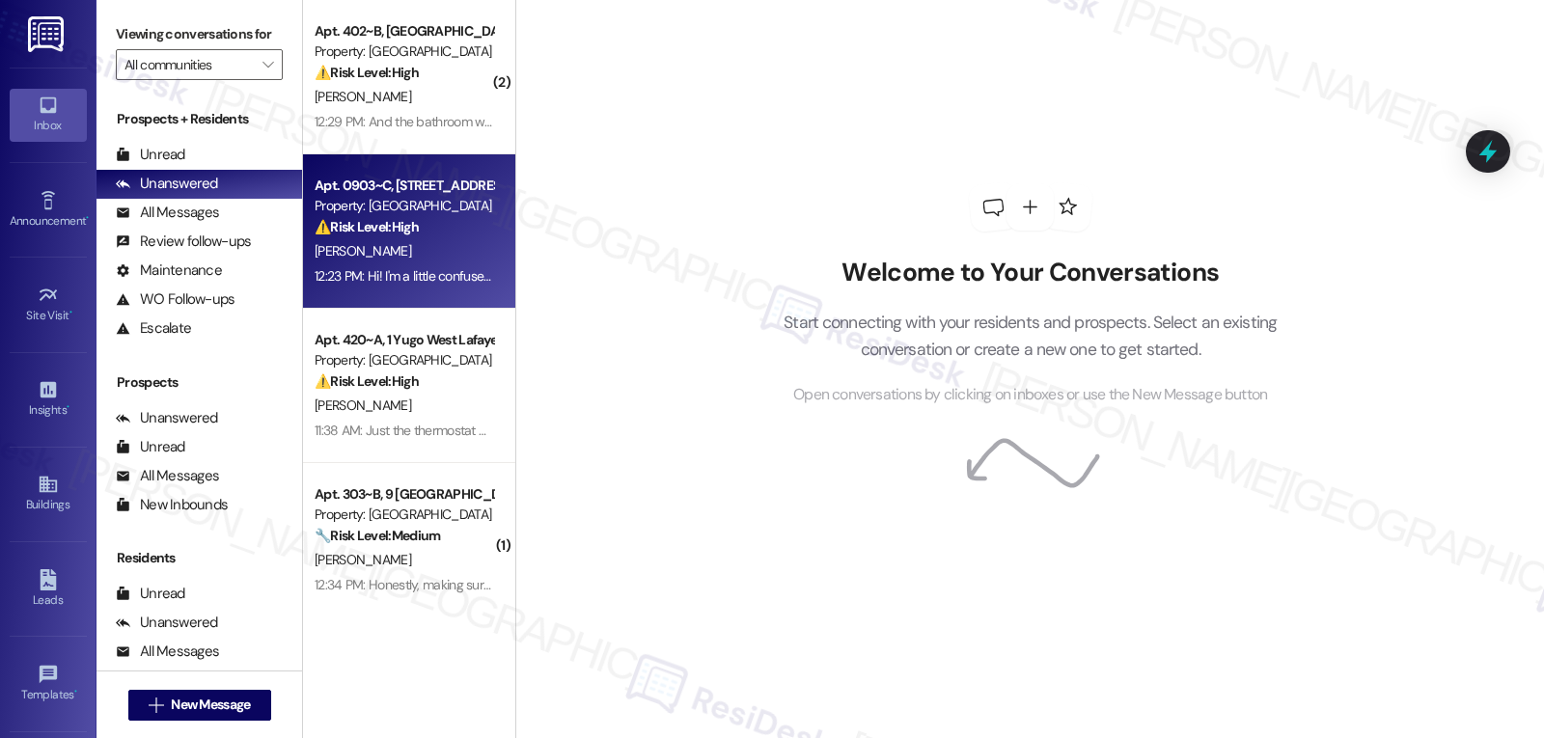
click at [422, 274] on div "12:23 PM: Hi! I'm a little confused, I did not renew my lease and did not move …" at bounding box center [636, 275] width 642 height 17
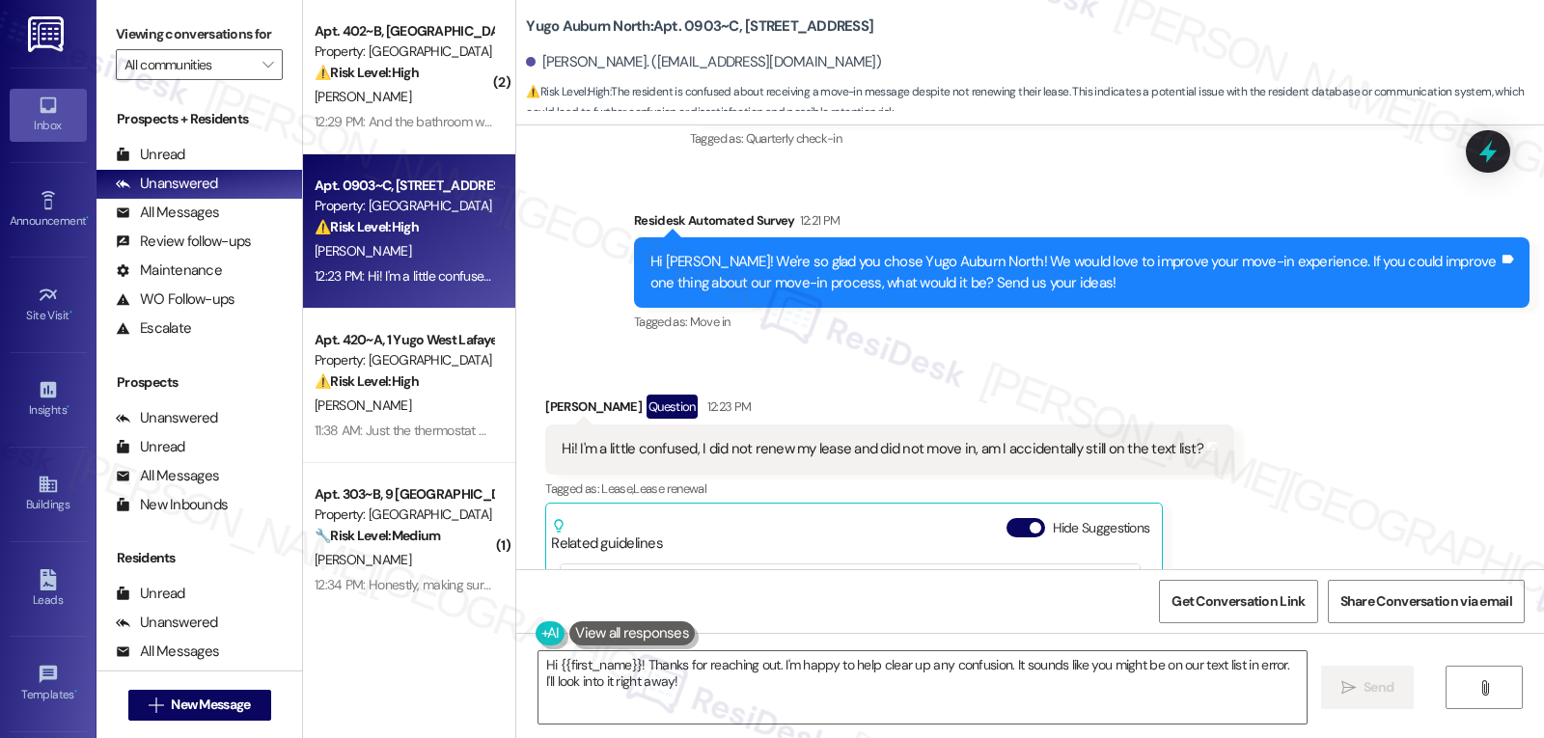
scroll to position [5284, 0]
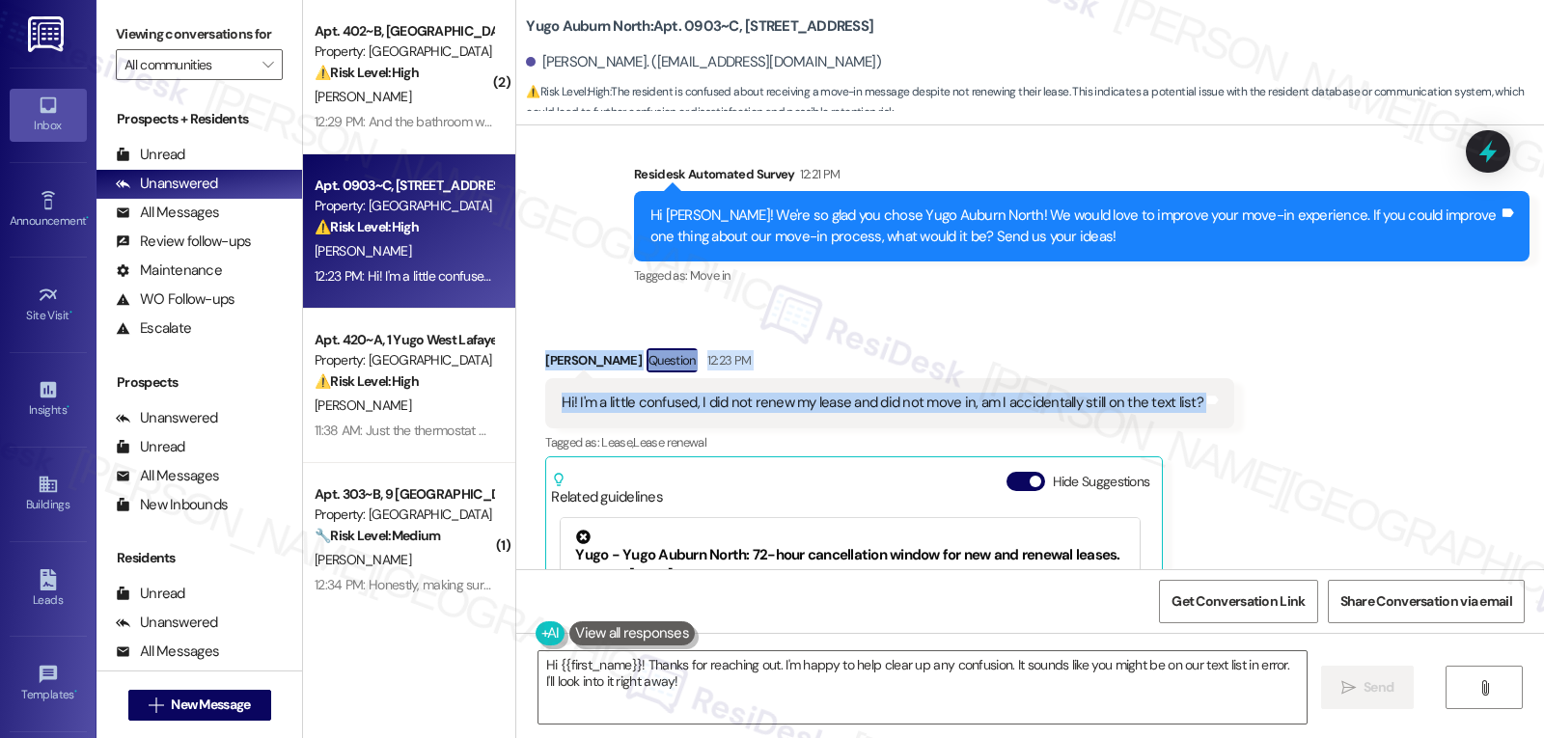
drag, startPoint x: 525, startPoint y: 288, endPoint x: 1232, endPoint y: 339, distance: 709.0
click at [1232, 339] on div "Received via SMS Madeline Sansbury Question 12:23 PM Hi! I'm a little confused,…" at bounding box center [1030, 564] width 1028 height 519
click at [904, 334] on div "Received via SMS Madeline Sansbury Question 12:23 PM Hi! I'm a little confused,…" at bounding box center [890, 579] width 718 height 490
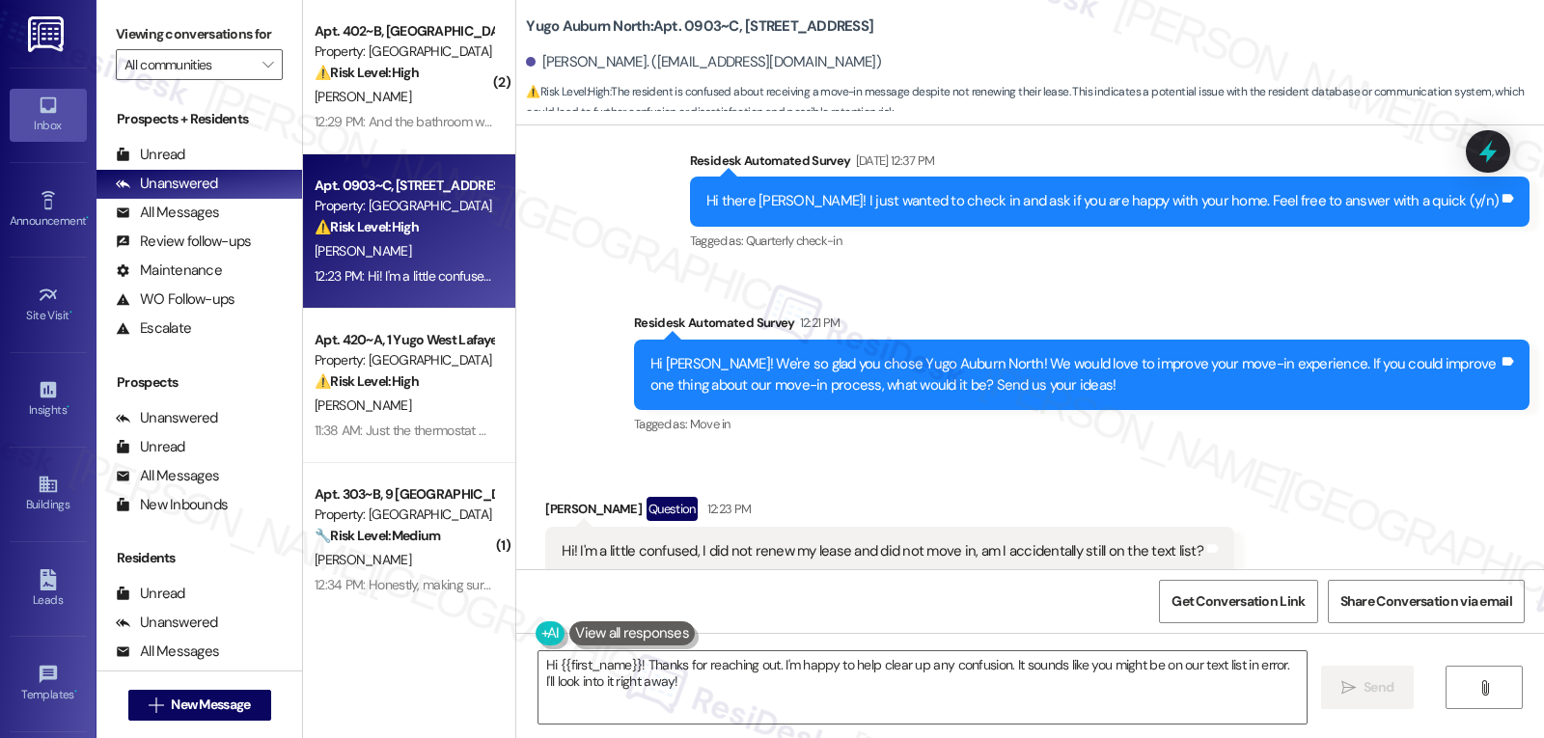
scroll to position [5091, 0]
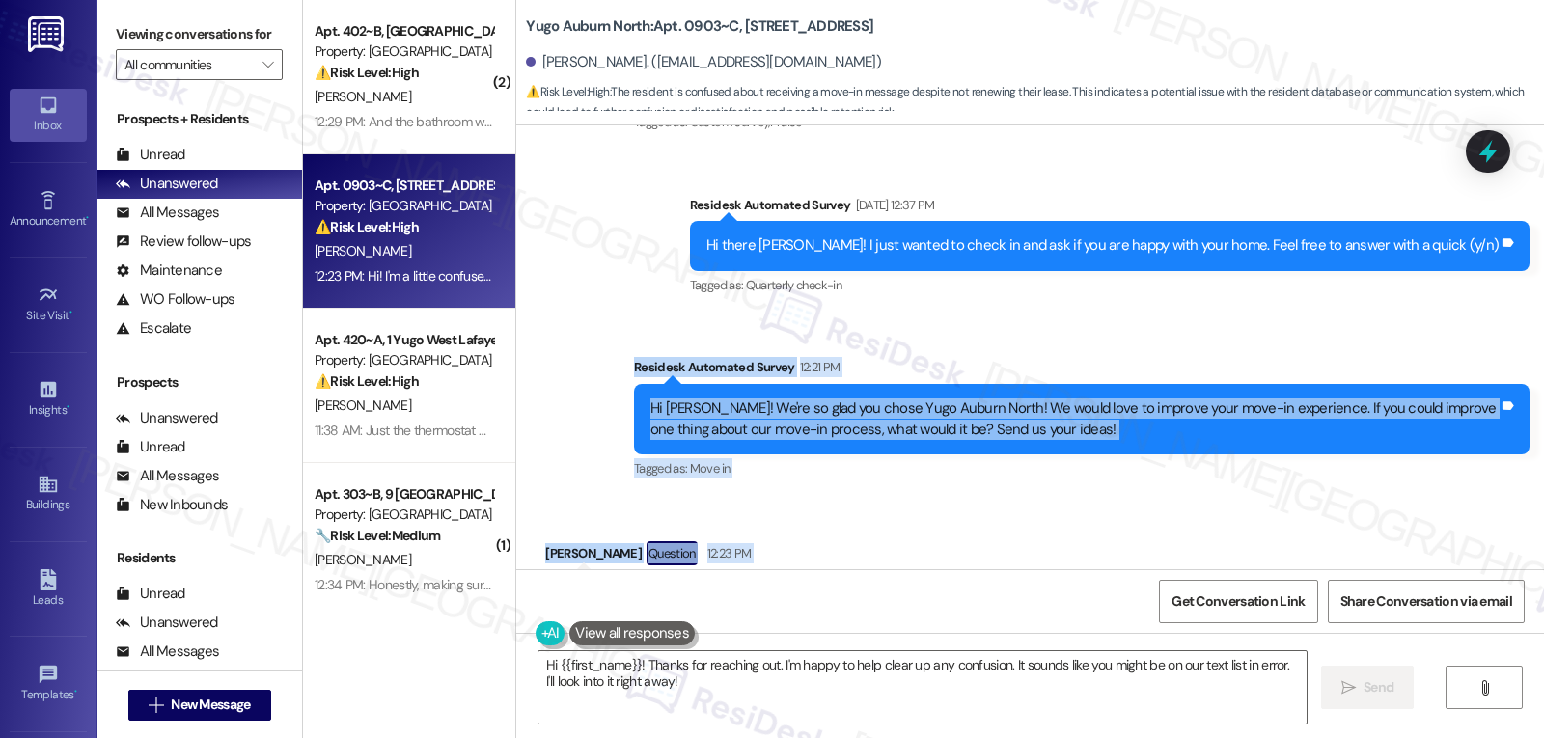
drag, startPoint x: 628, startPoint y: 316, endPoint x: 1214, endPoint y: 533, distance: 624.2
click at [1214, 533] on div "Survey, sent via SMS Residesk Automated Survey Oct 28, 2024 at 12:36 PM Hi Made…" at bounding box center [1030, 347] width 1028 height 444
copy div "Residesk Automated Survey 12:21 PM Hi Madeline! We're so glad you chose Yugo Au…"
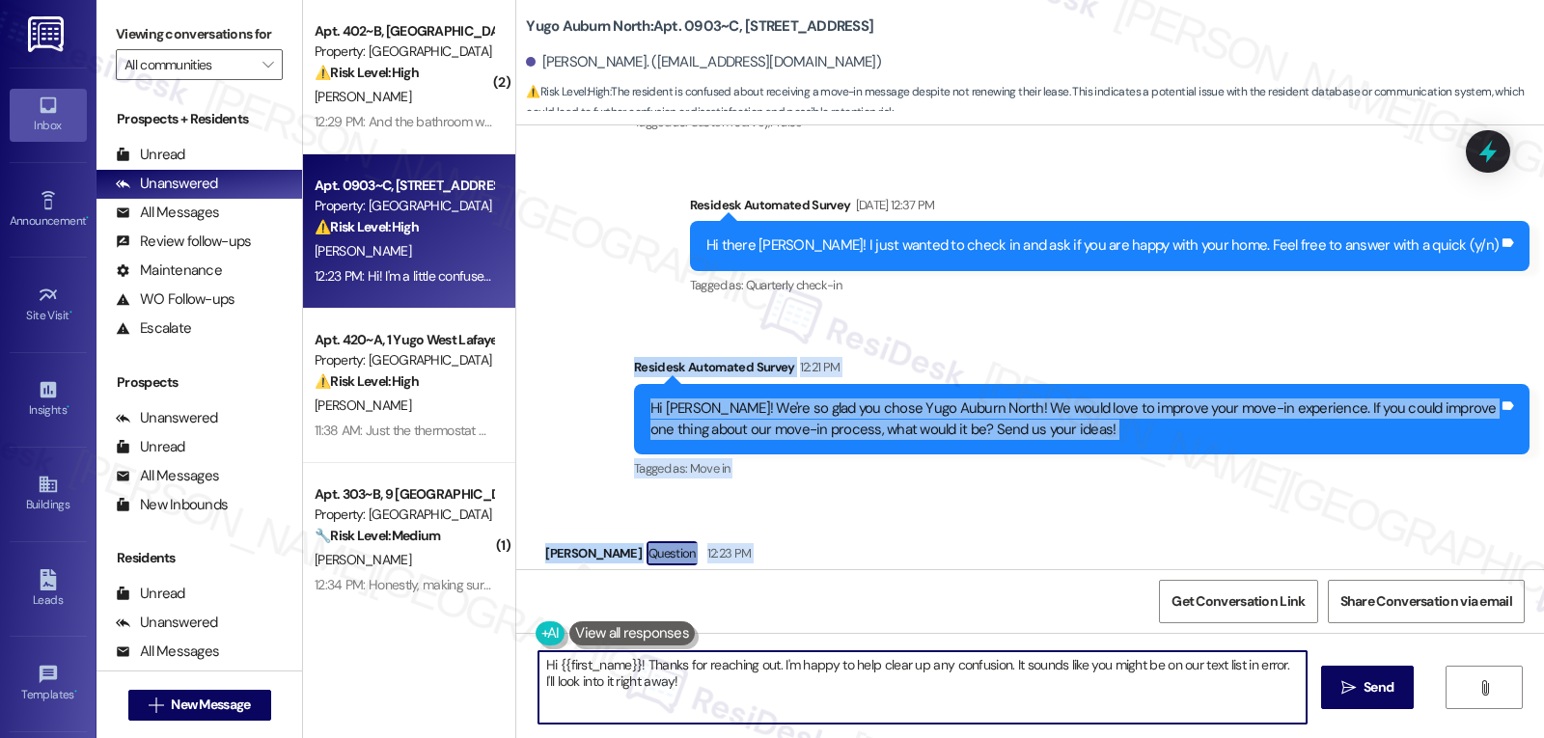
click at [978, 690] on textarea "Hi {{first_name}}! Thanks for reaching out. I'm happy to help clear up any conf…" at bounding box center [922, 687] width 768 height 72
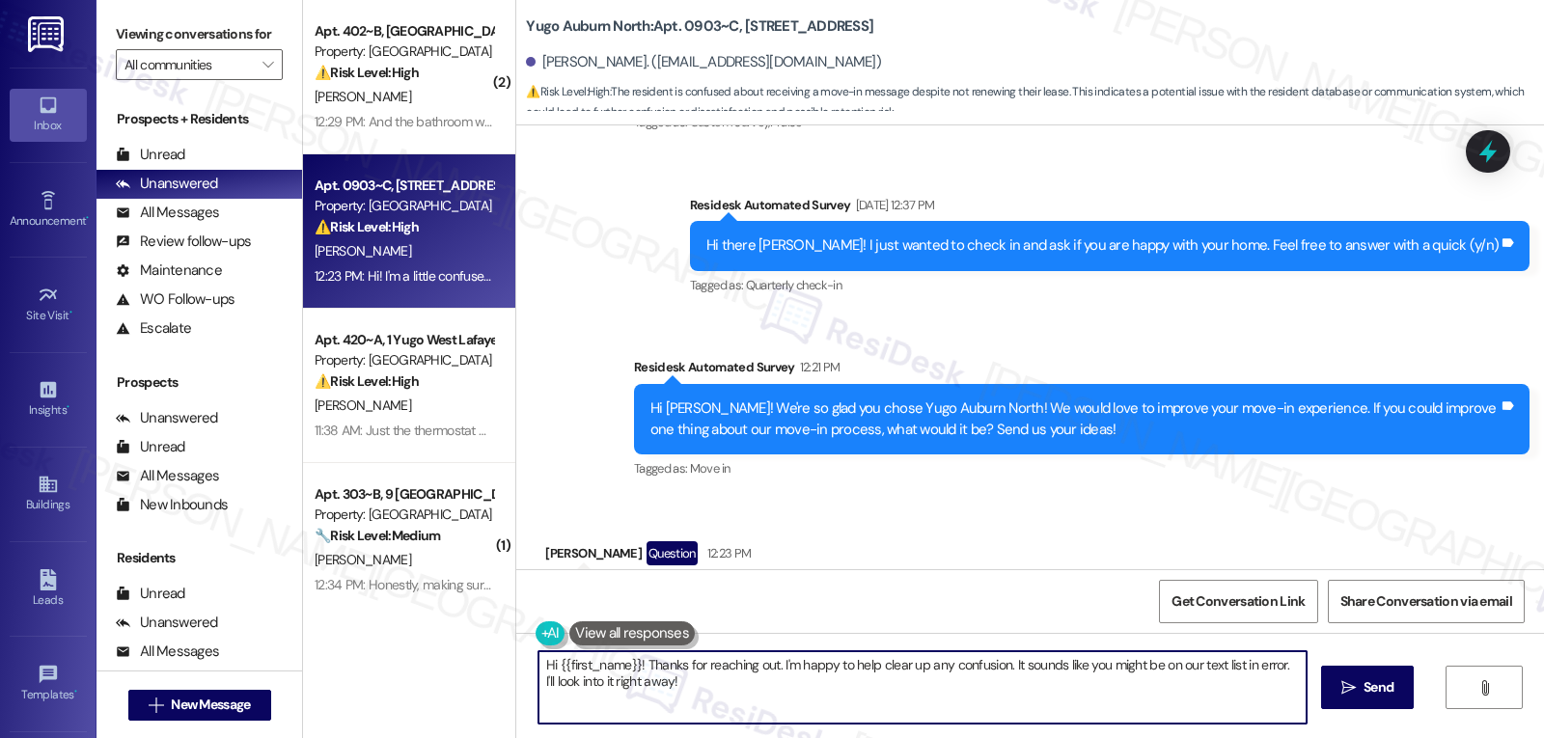
paste textarea "Madeline, thanks for letting us know. It looks like you may have been contacted…"
click at [1057, 670] on textarea "Hi Madeline, thanks for letting us know. It looks like you may have been contac…" at bounding box center [922, 687] width 768 height 72
click at [1375, 687] on span "Send" at bounding box center [1378, 687] width 30 height 20
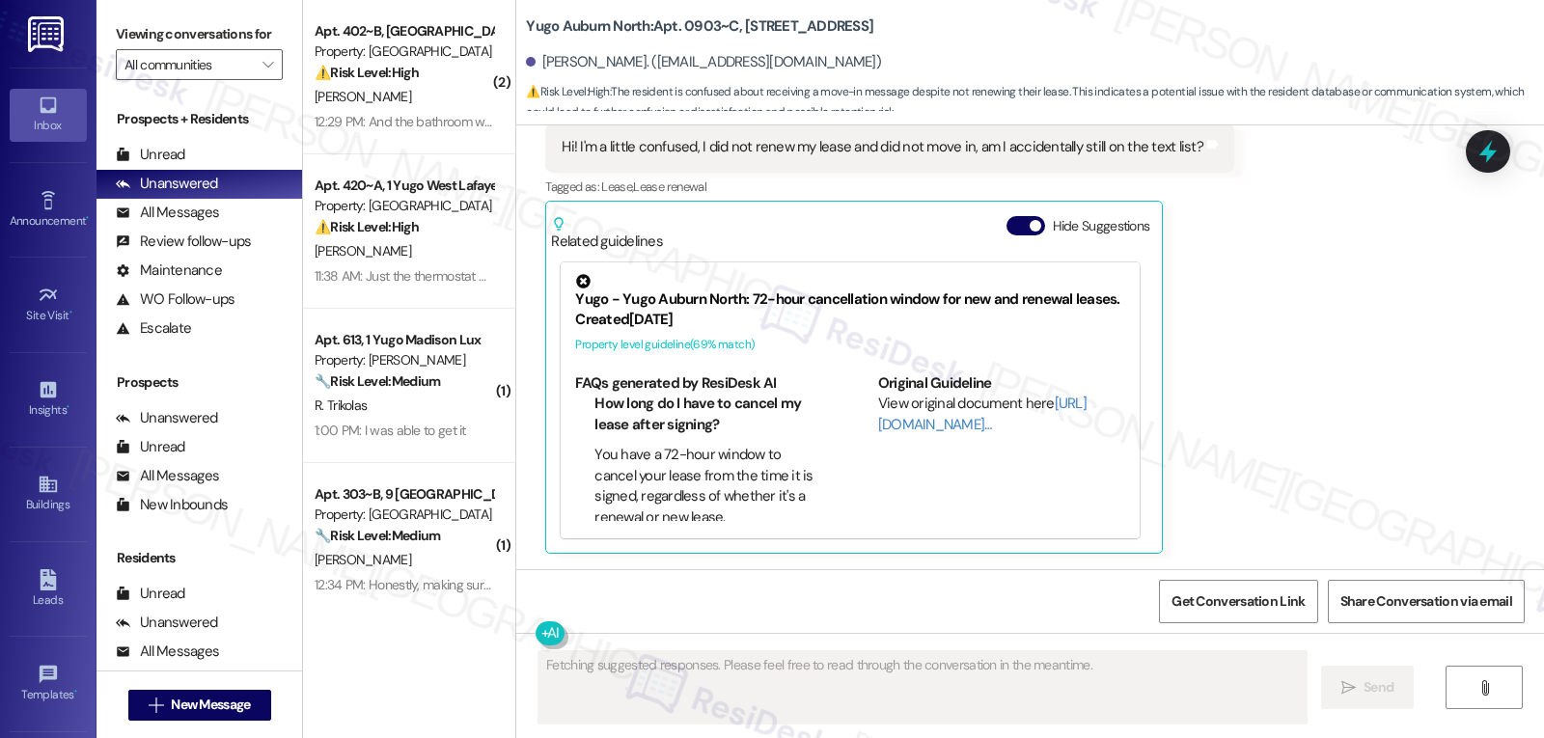
scroll to position [5633, 0]
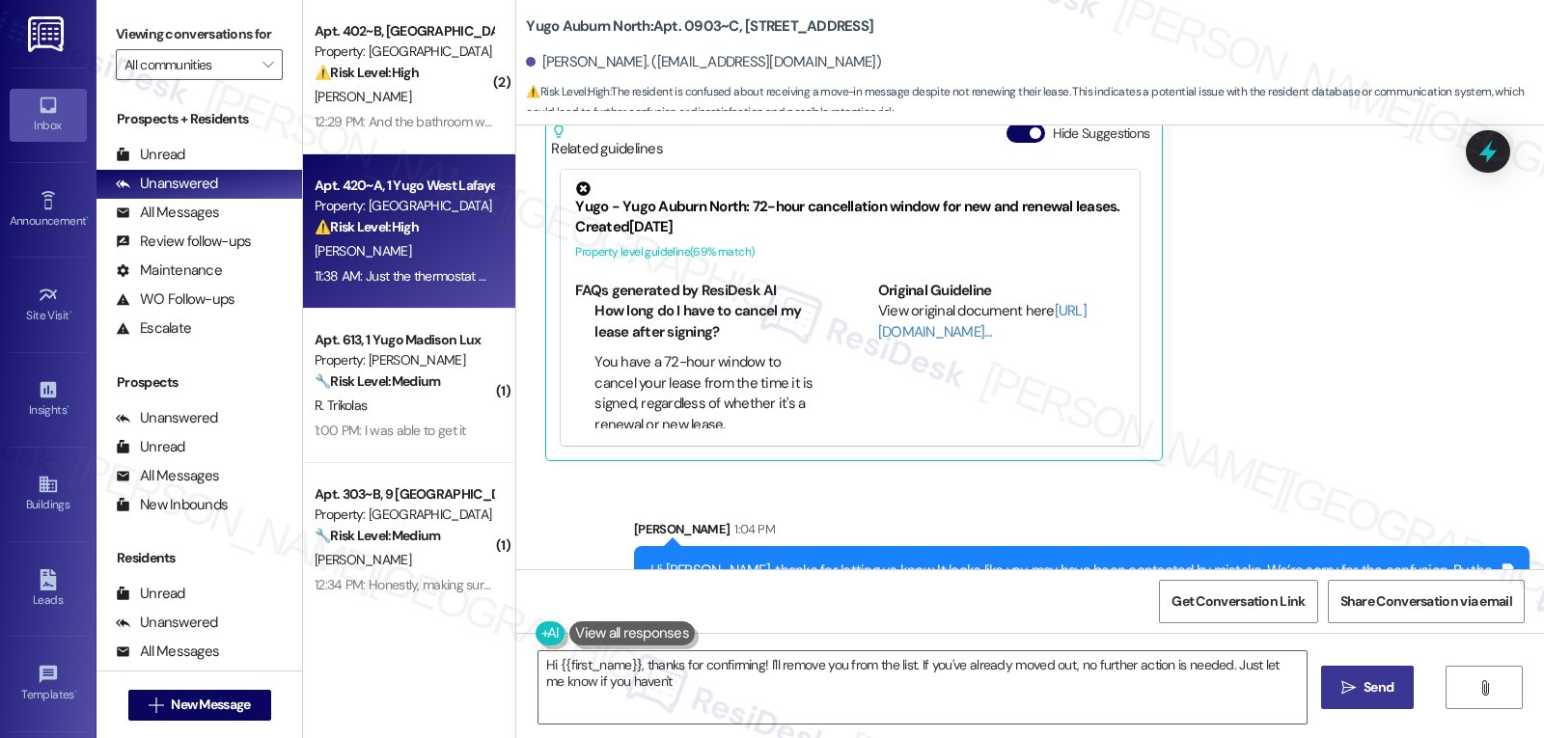
type textarea "Hi {{first_name}}, thanks for confirming! I'll remove you from the list. If you…"
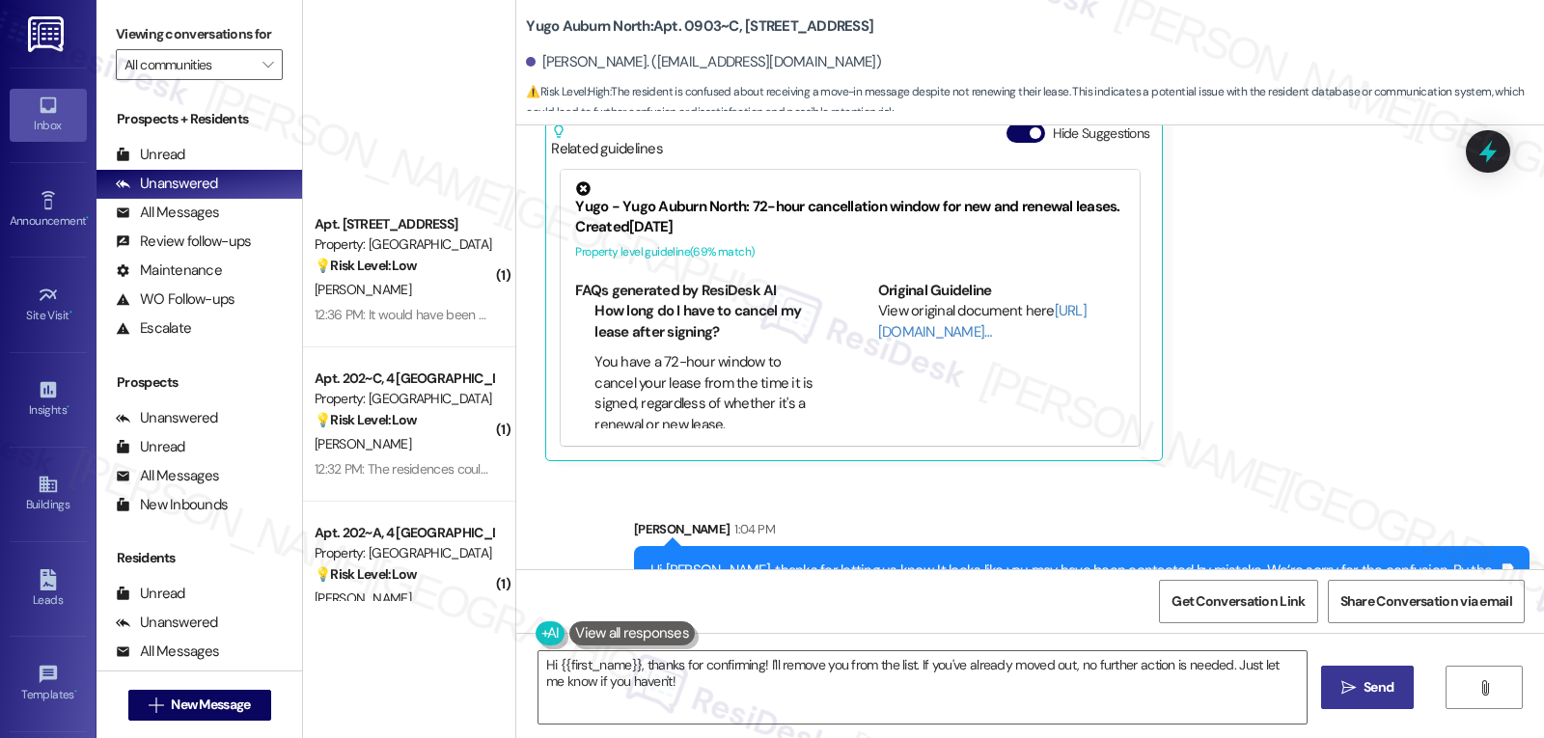
scroll to position [3567, 0]
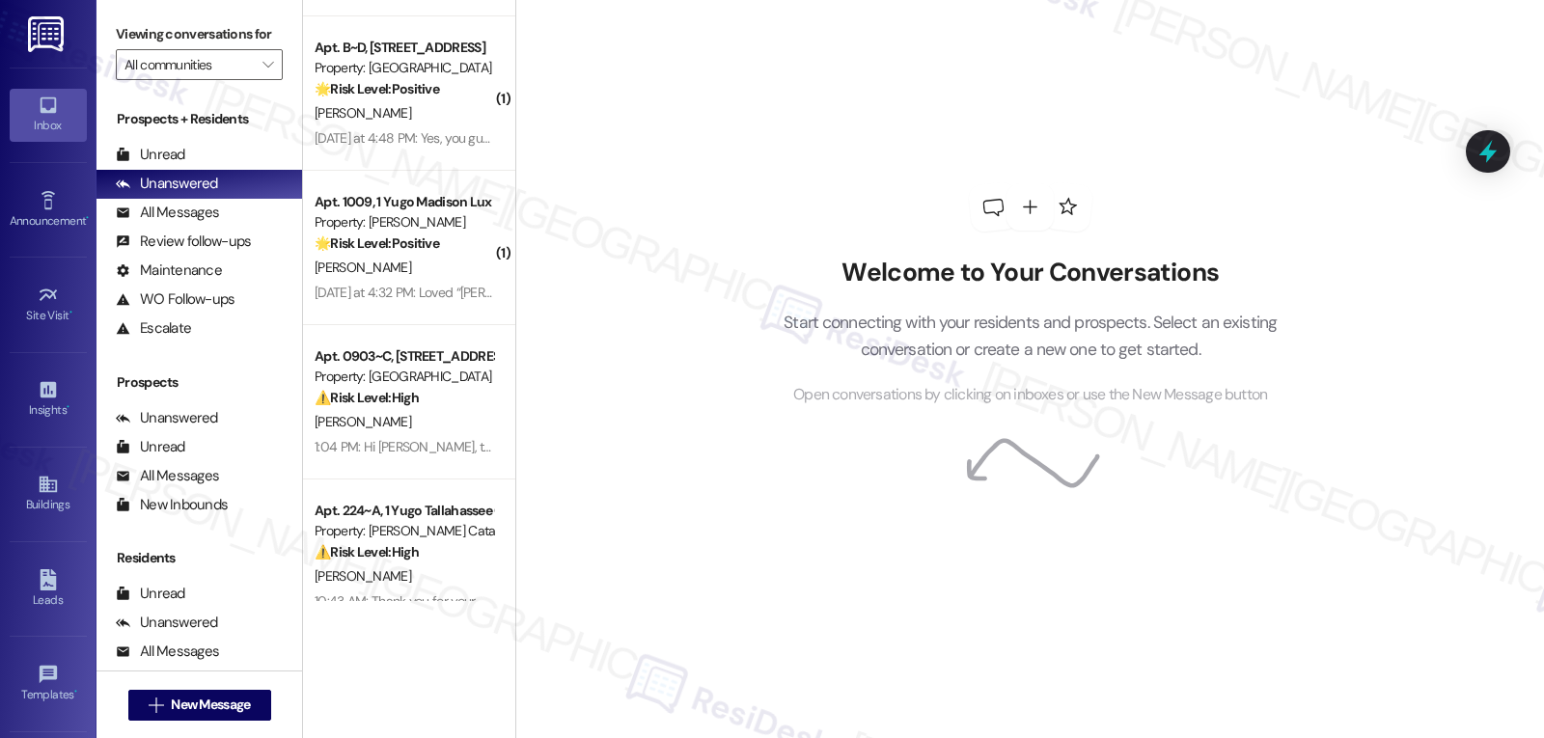
scroll to position [3567, 0]
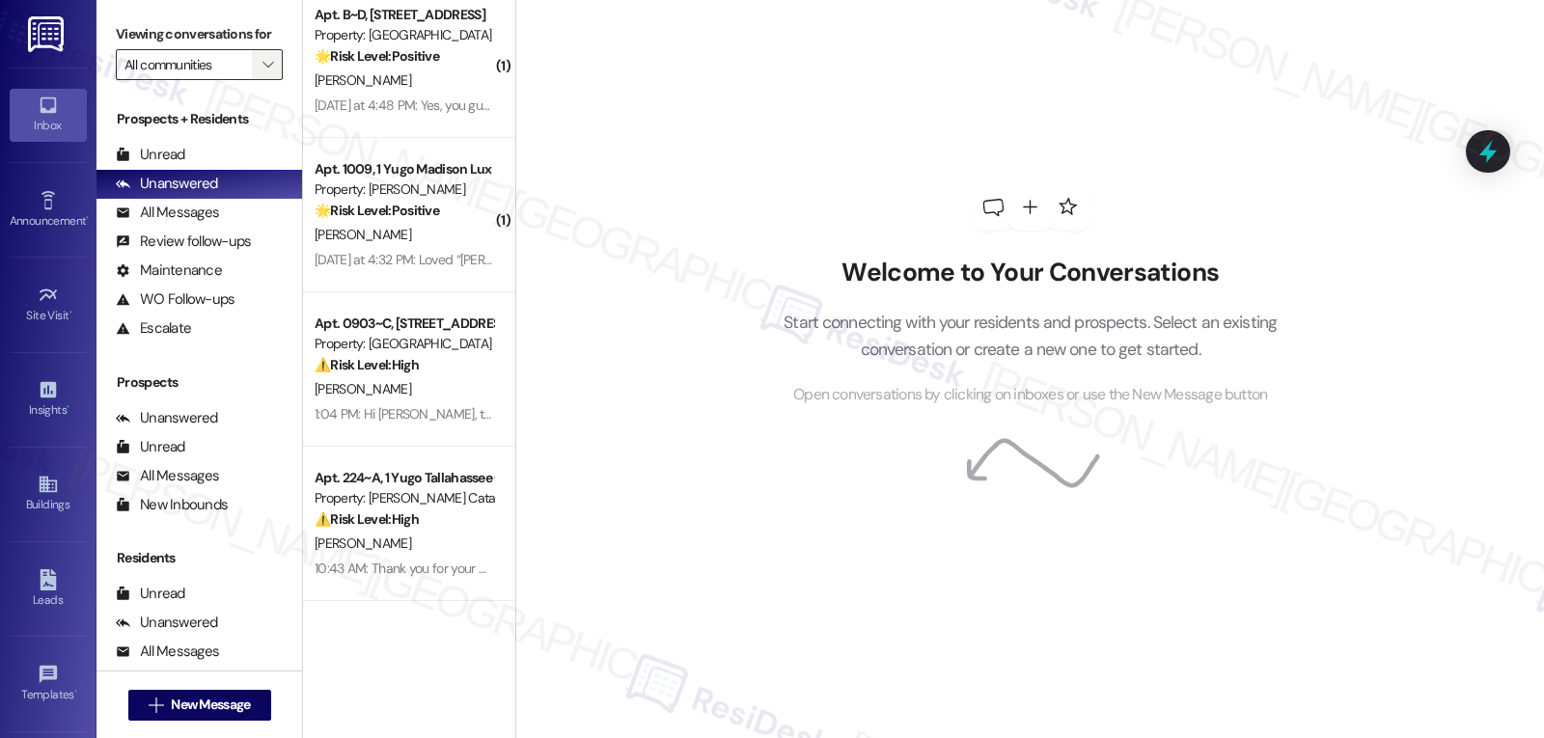
click at [262, 72] on icon "" at bounding box center [267, 64] width 11 height 15
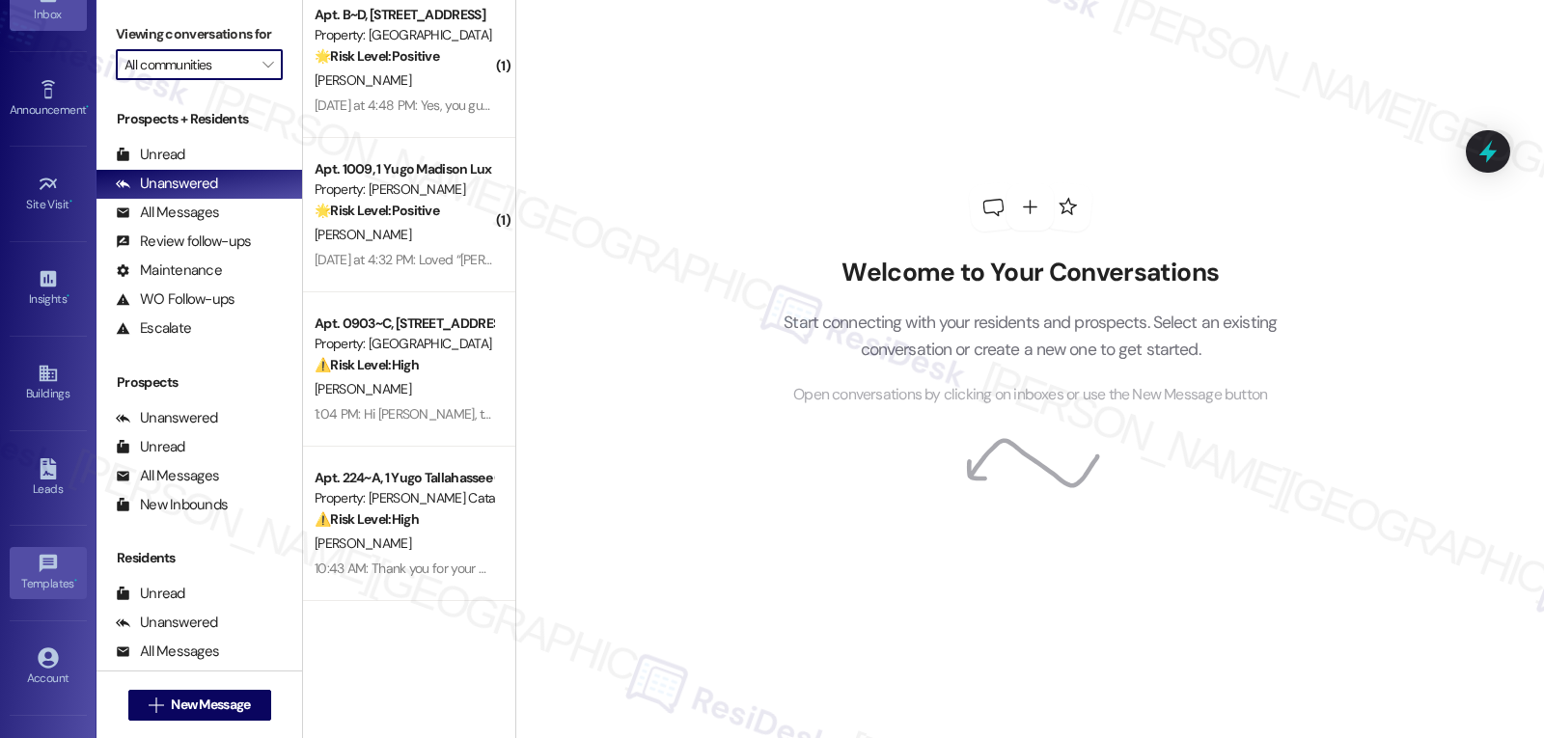
scroll to position [182, 0]
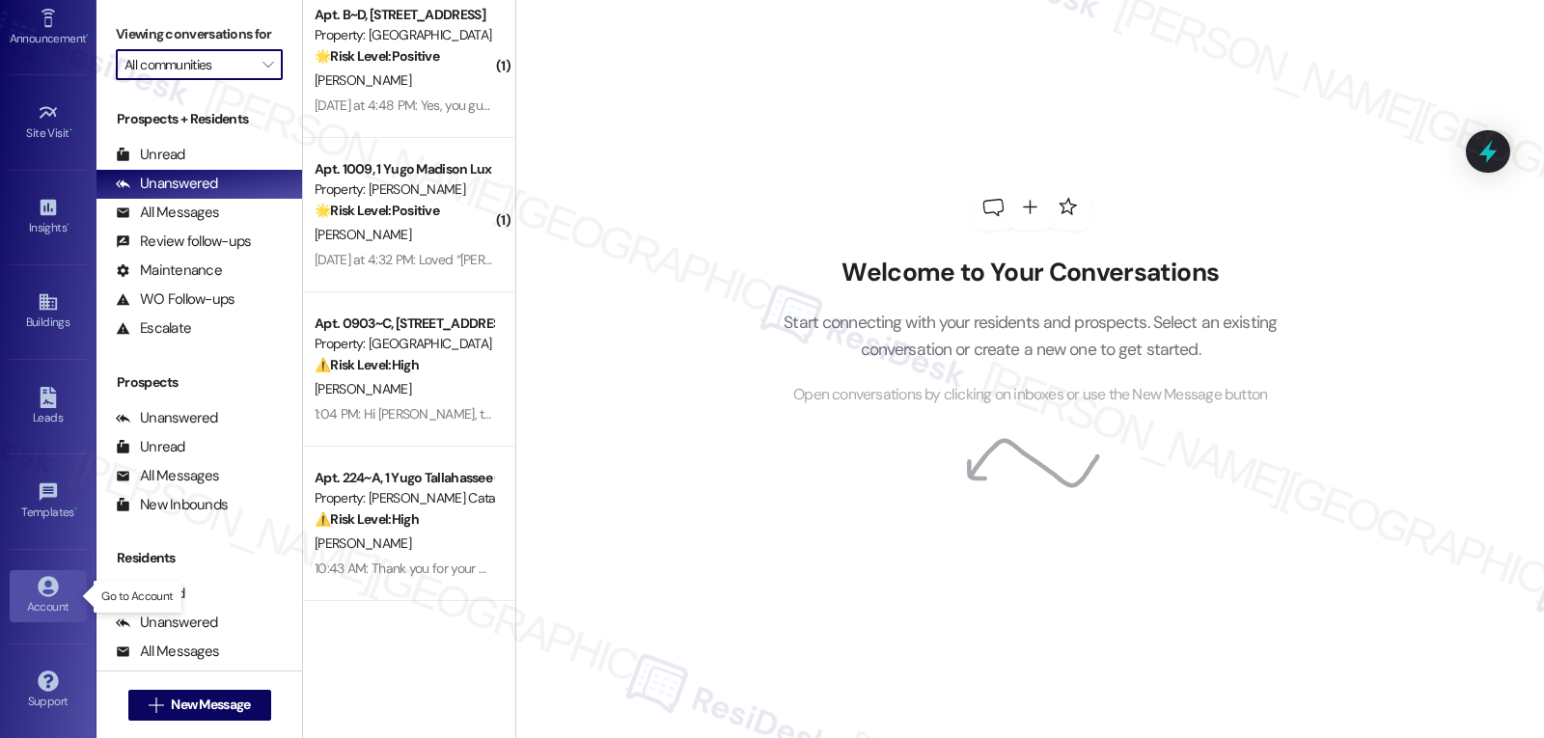
click at [15, 592] on link "Account" at bounding box center [48, 596] width 77 height 52
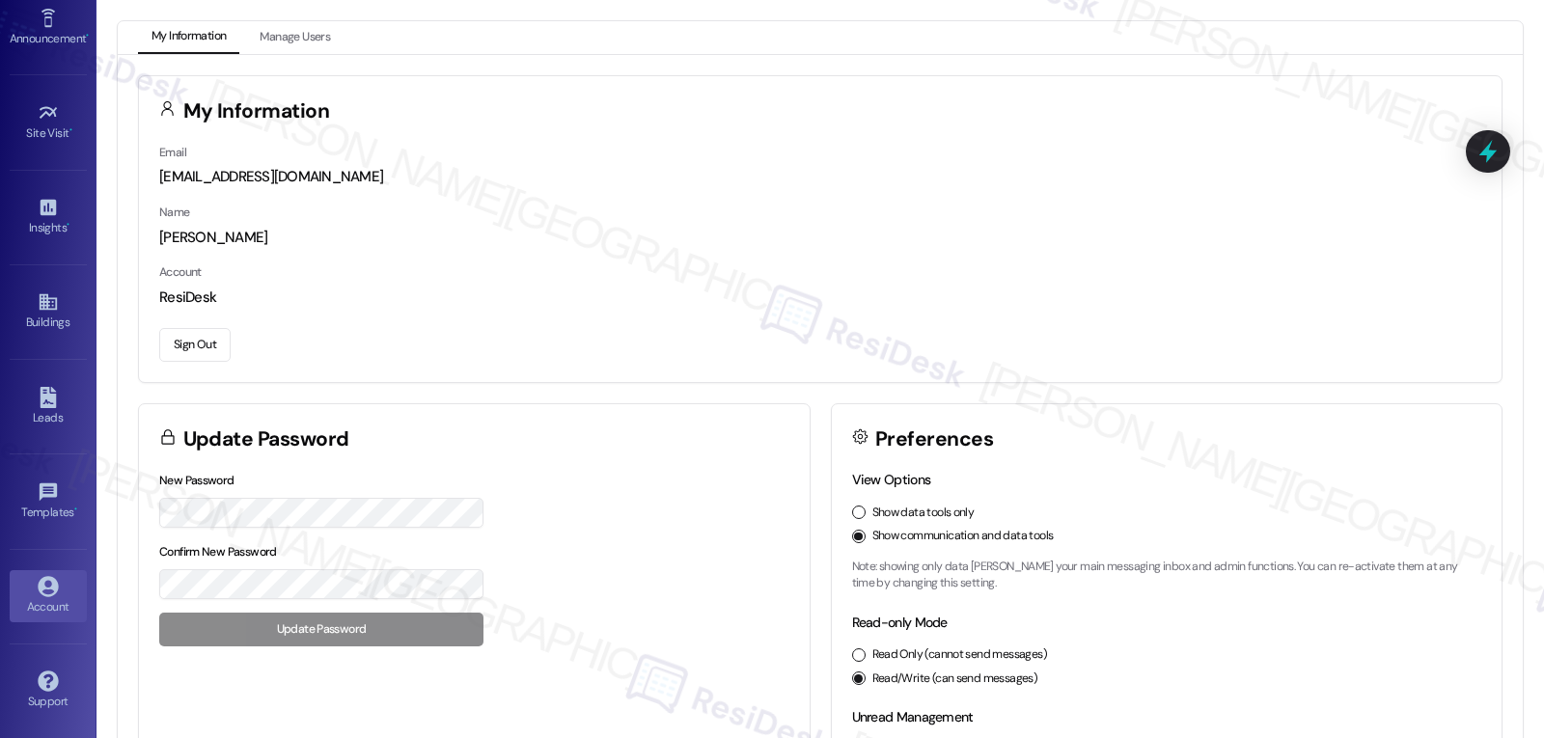
click at [196, 340] on button "Sign Out" at bounding box center [194, 345] width 71 height 34
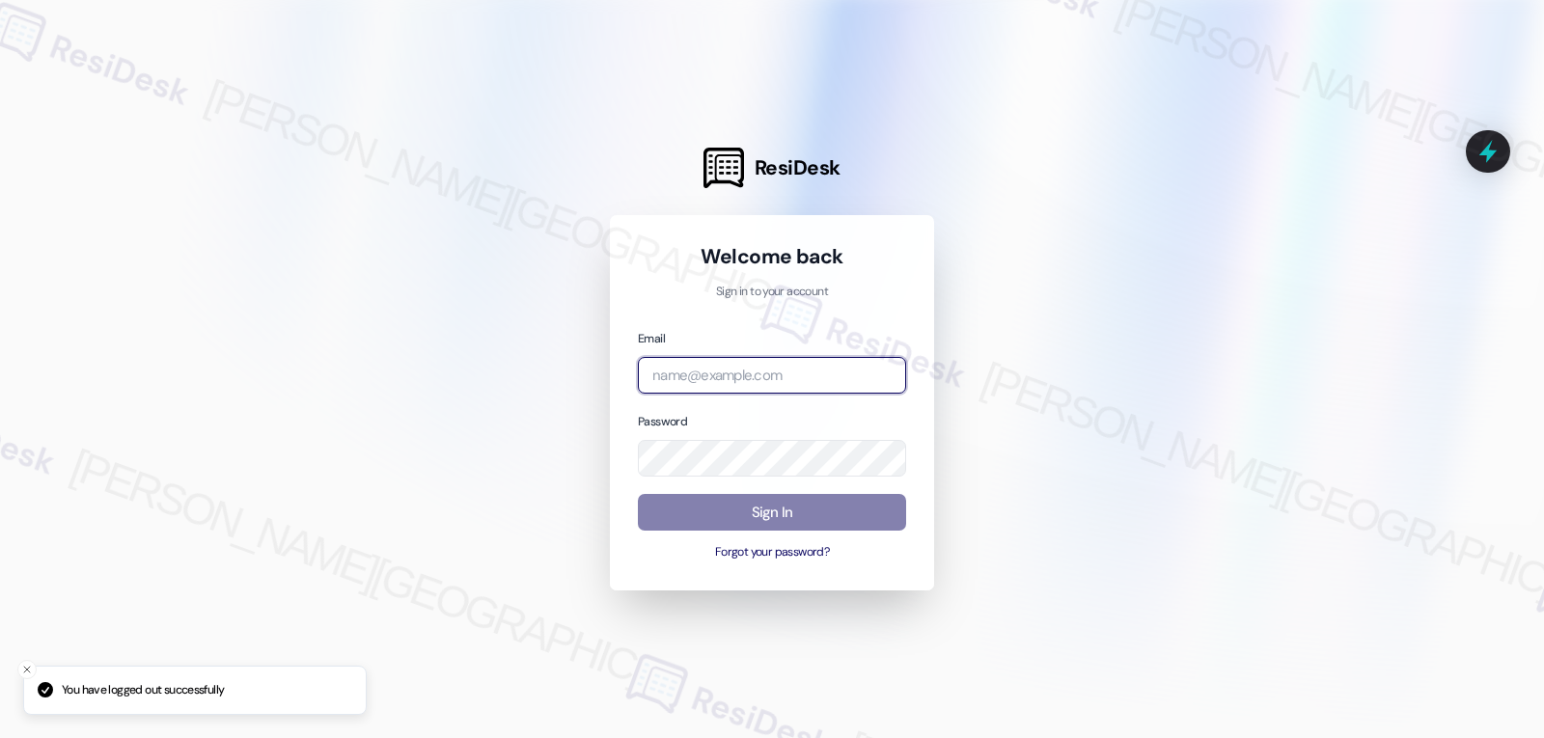
click at [767, 382] on input "email" at bounding box center [772, 376] width 268 height 38
click at [781, 374] on input "email" at bounding box center [772, 376] width 268 height 38
paste input "automated-surveys-archway_equities-jomar.punay@archway_[DOMAIN_NAME]"
type input "automated-surveys-archway_equities-jomar.punay@archway_[DOMAIN_NAME]"
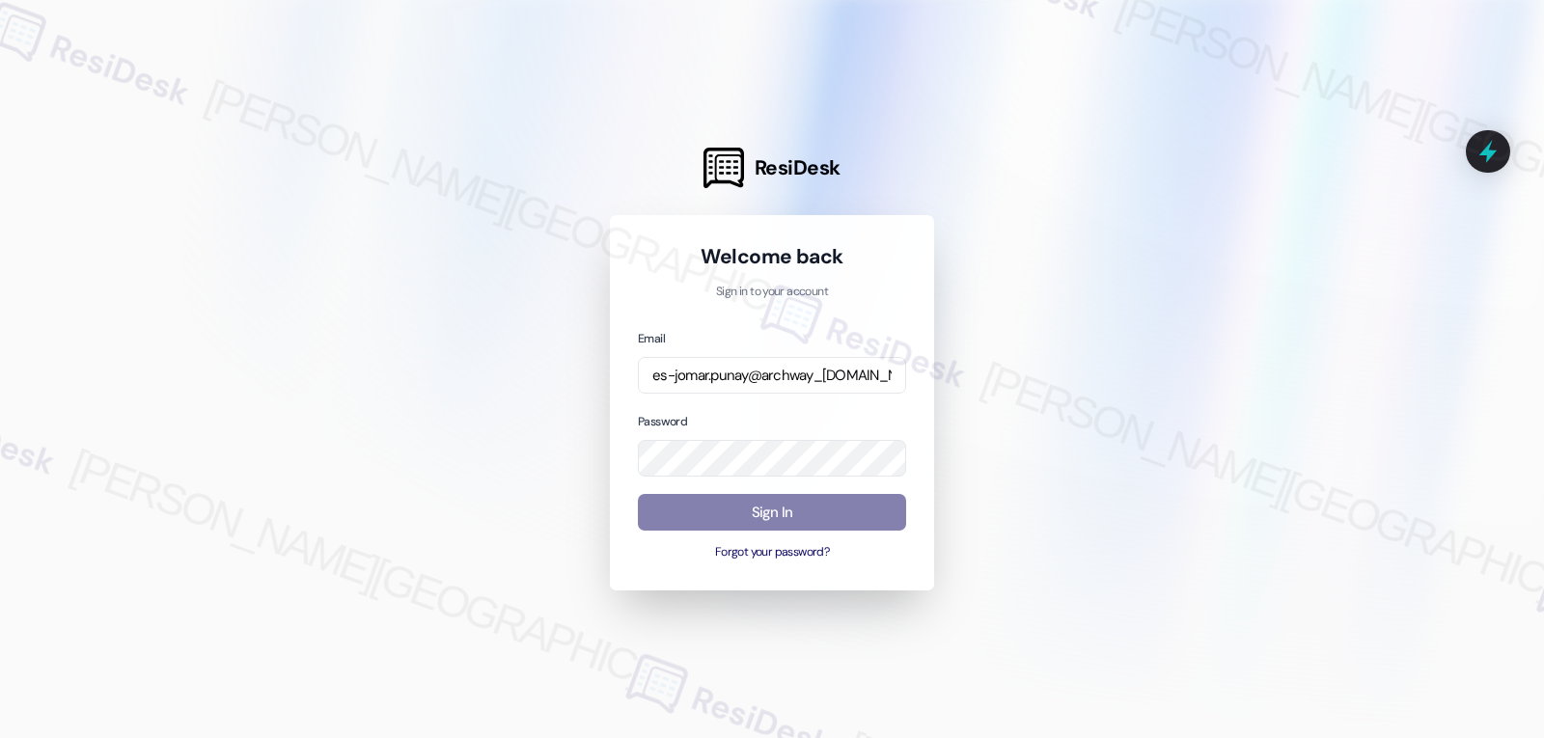
scroll to position [0, 0]
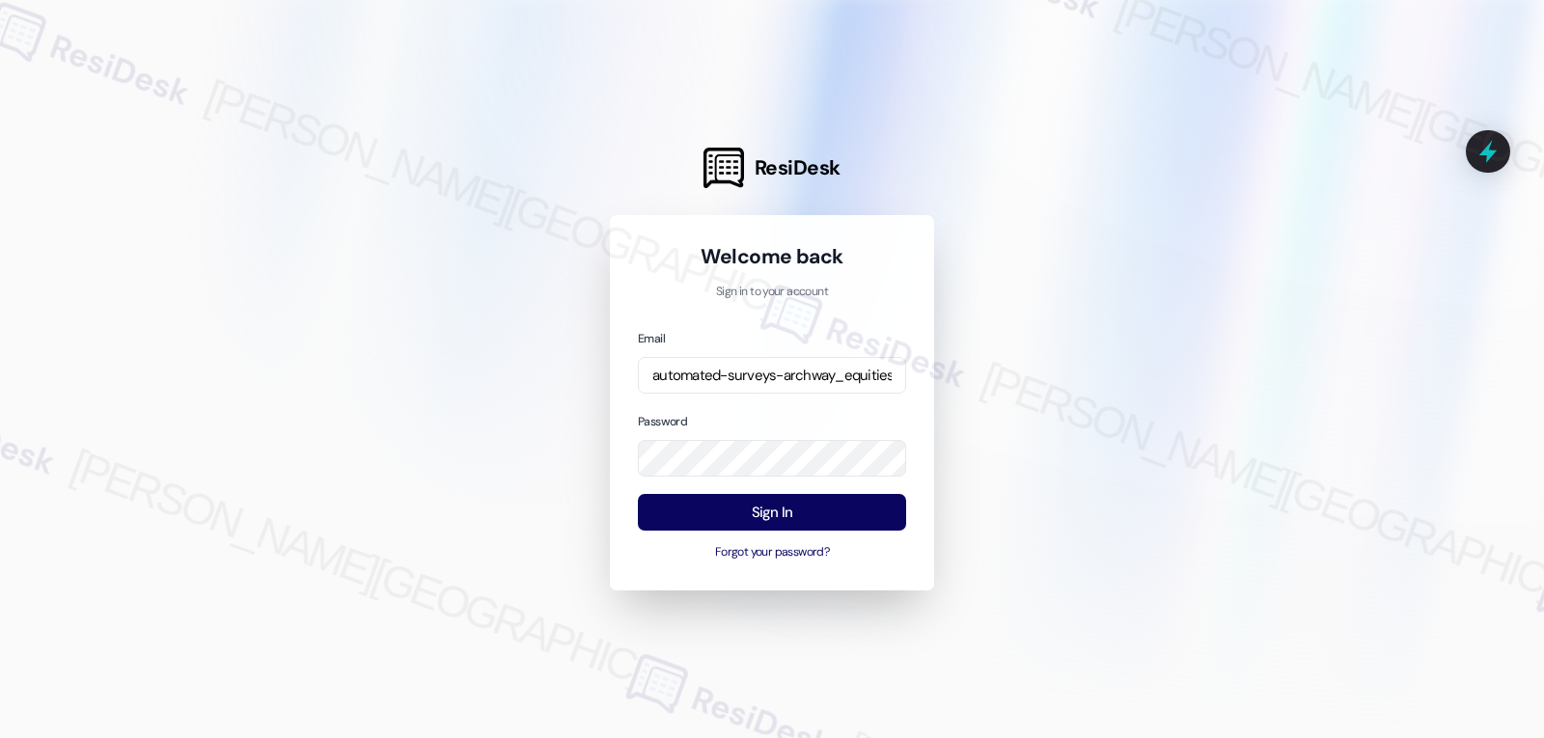
click at [744, 409] on div "Email automated-surveys-archway_equities-jomar.punay@archway_[DOMAIN_NAME] Pass…" at bounding box center [772, 445] width 268 height 234
click at [752, 515] on button "Sign In" at bounding box center [772, 513] width 268 height 38
